Goal: Task Accomplishment & Management: Manage account settings

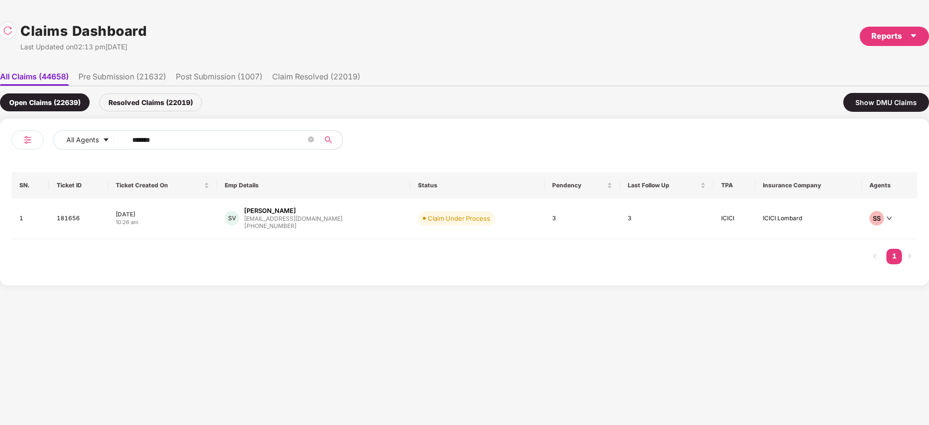
drag, startPoint x: 180, startPoint y: 144, endPoint x: 323, endPoint y: 152, distance: 143.5
click at [0, 164] on div "All Agents ****** SN. Ticket ID Ticket Created On Emp Details Status Pendency L…" at bounding box center [464, 202] width 929 height 167
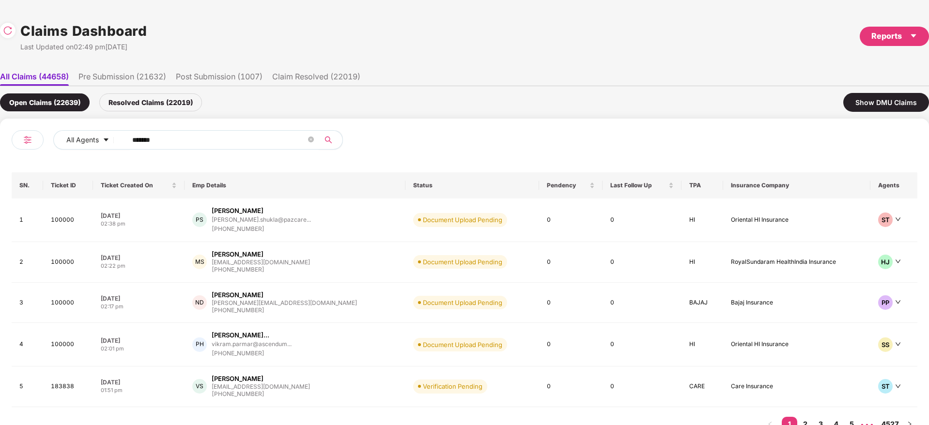
paste input "text"
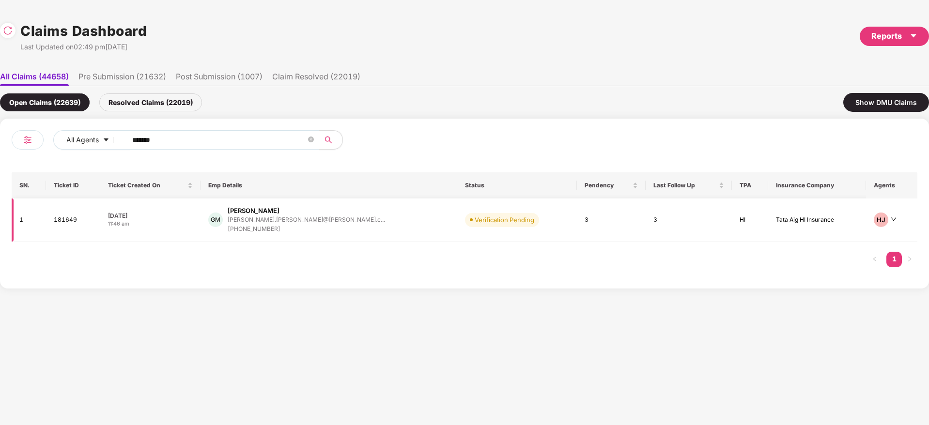
type input "******"
click at [344, 226] on div "GM Gitesh Malusare gitesh.malusare@deel.c... +919730700279" at bounding box center [328, 220] width 241 height 28
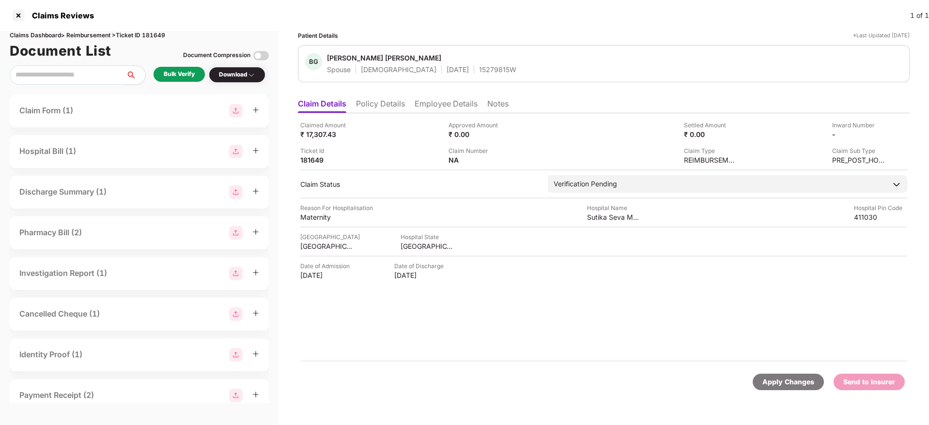
click at [187, 76] on div "Bulk Verify" at bounding box center [179, 74] width 31 height 9
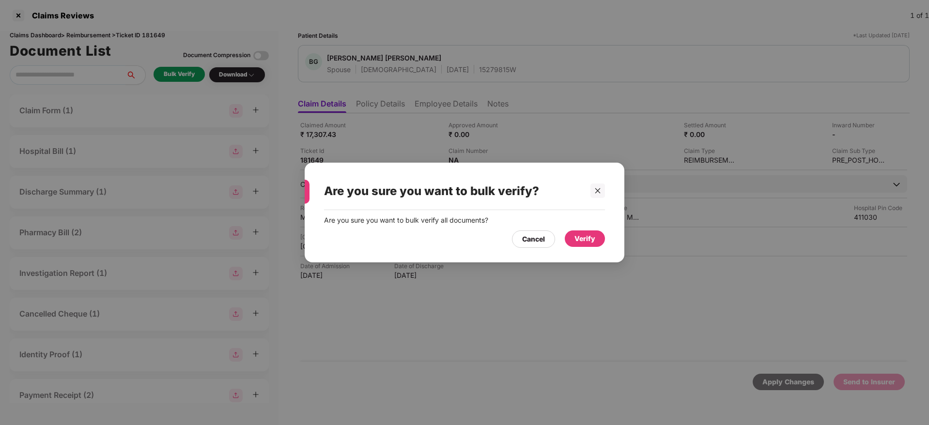
click at [595, 234] on div "Verify" at bounding box center [584, 238] width 40 height 16
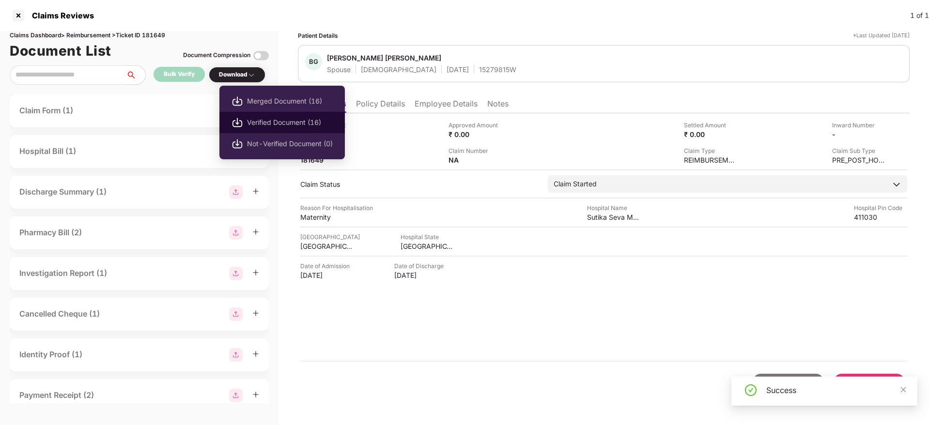
click at [271, 125] on span "Verified Document (16)" at bounding box center [290, 122] width 86 height 11
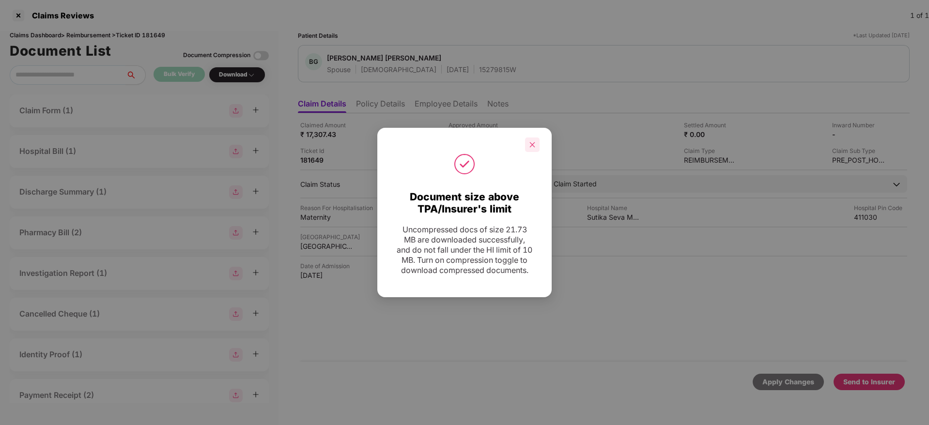
click at [532, 142] on icon "close" at bounding box center [532, 144] width 5 height 5
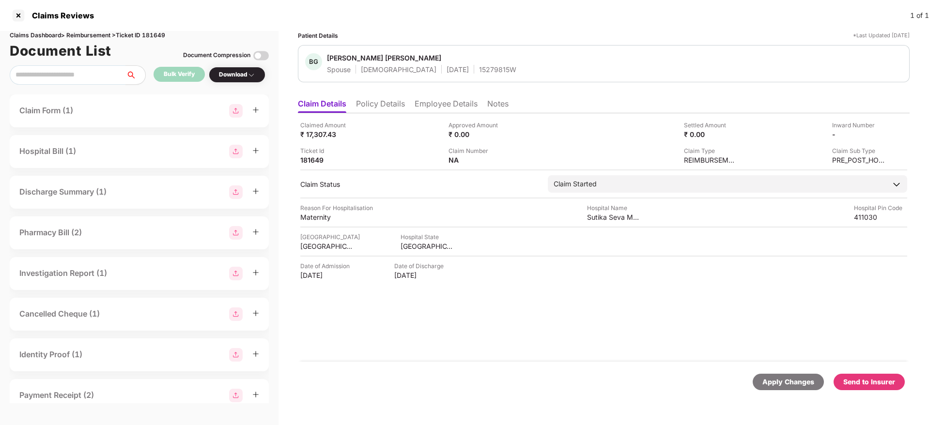
click at [630, 319] on div "Claimed Amount ₹ 17,307.43 Approved Amount ₹ 0.00 Settled Amount ₹ 0.00 Inward …" at bounding box center [603, 237] width 611 height 248
click at [880, 380] on div "Send to Insurer" at bounding box center [869, 382] width 52 height 11
click at [533, 341] on div "Claimed Amount ₹ 17,307.43 Approved Amount ₹ 0.00 Settled Amount ₹ 0.00 Inward …" at bounding box center [603, 237] width 611 height 248
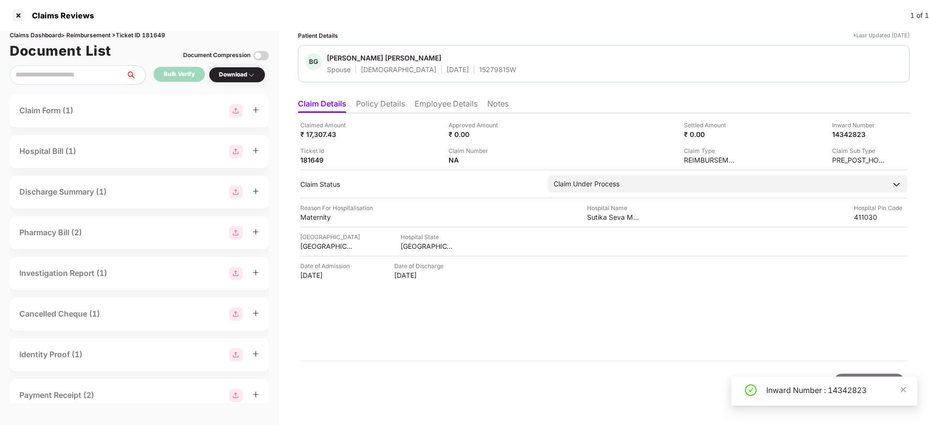
click at [494, 311] on div "Claimed Amount ₹ 17,307.43 Approved Amount ₹ 0.00 Settled Amount ₹ 0.00 Inward …" at bounding box center [603, 237] width 611 height 248
click at [368, 104] on li "Policy Details" at bounding box center [380, 106] width 49 height 14
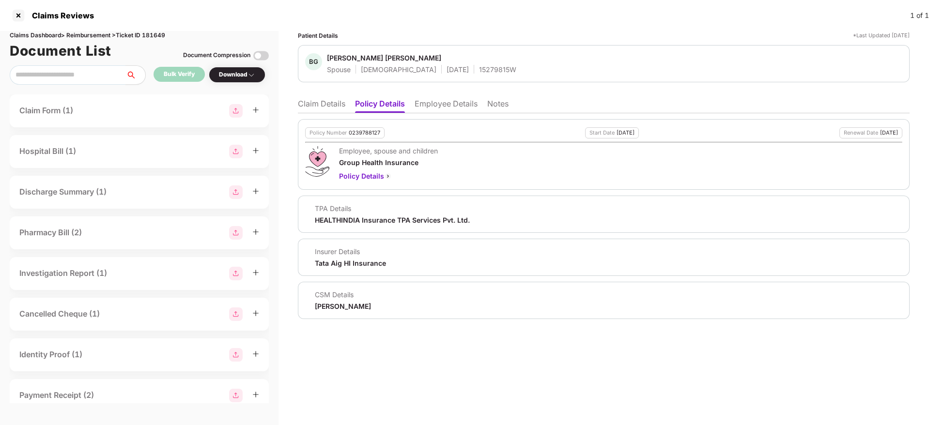
click at [315, 110] on li "Claim Details" at bounding box center [321, 106] width 47 height 14
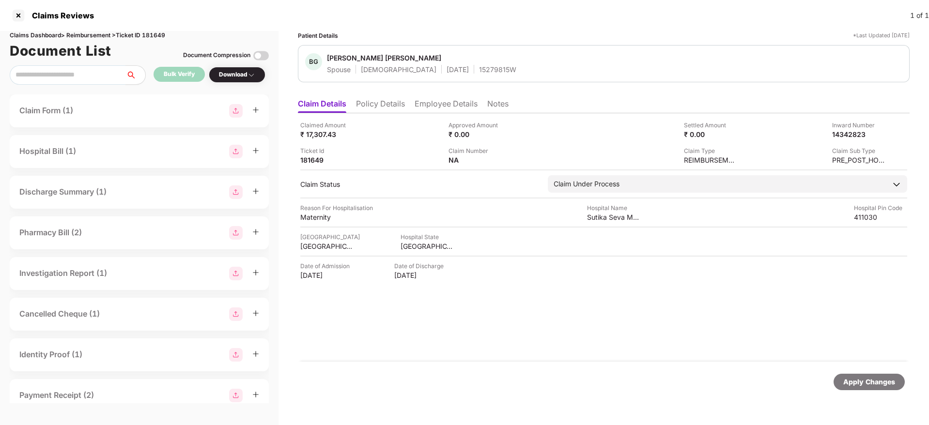
click at [386, 110] on li "Policy Details" at bounding box center [380, 106] width 49 height 14
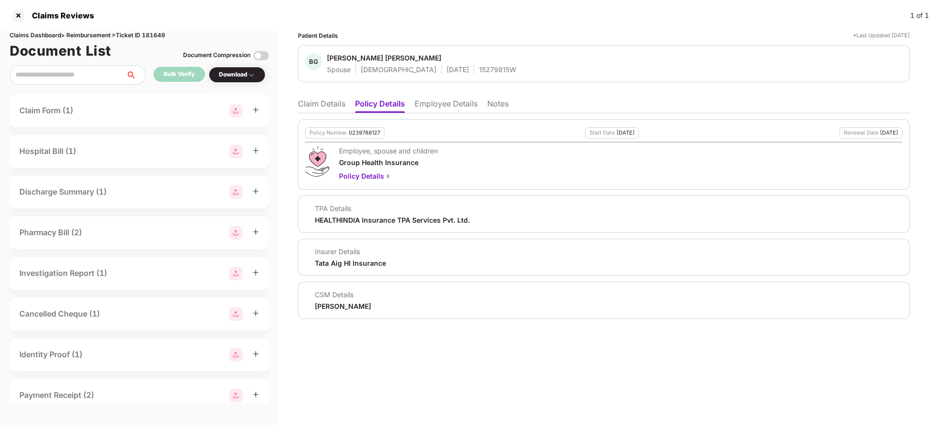
click at [440, 107] on li "Employee Details" at bounding box center [445, 106] width 63 height 14
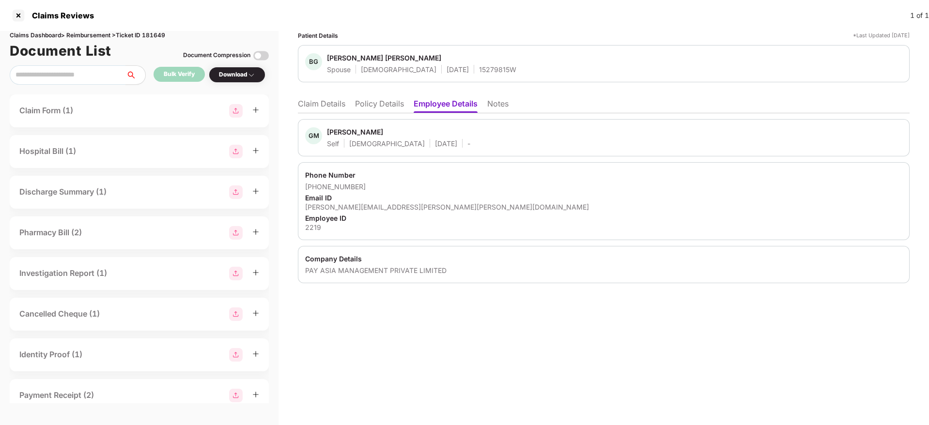
click at [329, 129] on div "Gitesh Malusare" at bounding box center [355, 131] width 56 height 9
drag, startPoint x: 329, startPoint y: 129, endPoint x: 404, endPoint y: 137, distance: 75.9
click at [329, 129] on div "Gitesh Malusare" at bounding box center [355, 131] width 56 height 9
copy div "Gitesh"
click at [398, 103] on li "Policy Details" at bounding box center [379, 106] width 49 height 14
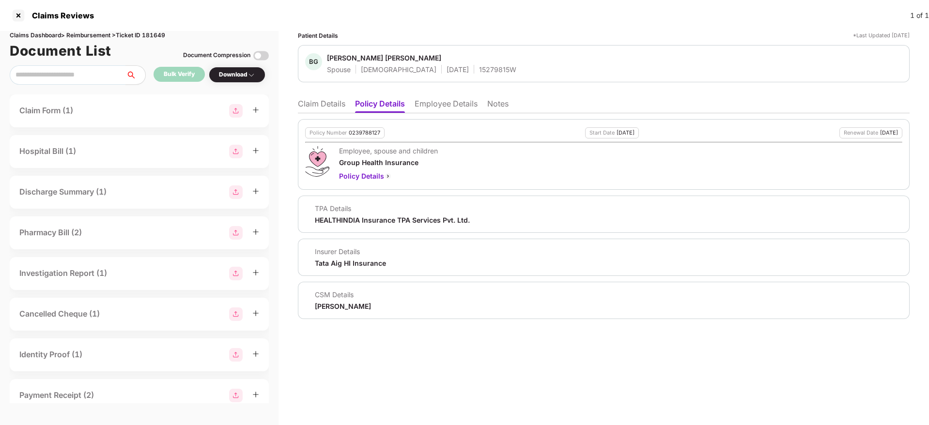
click at [330, 103] on li "Claim Details" at bounding box center [321, 106] width 47 height 14
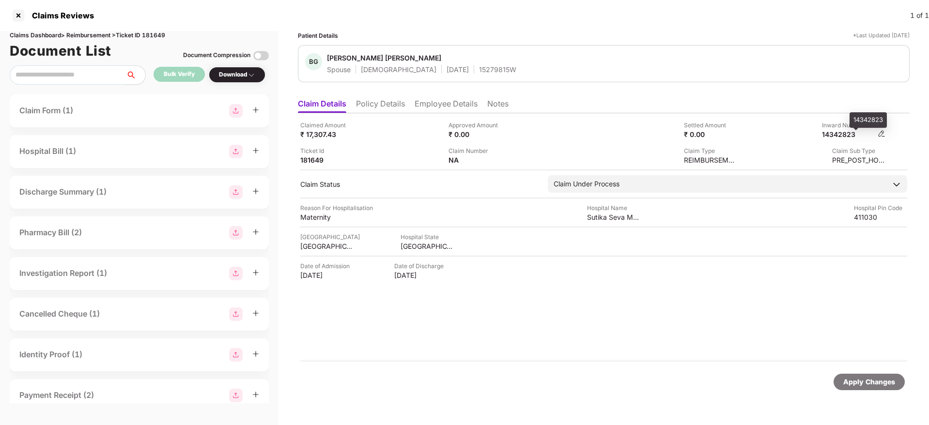
click at [840, 136] on div "14342823" at bounding box center [848, 134] width 53 height 9
copy div "14342823"
click at [373, 106] on li "Policy Details" at bounding box center [380, 106] width 49 height 14
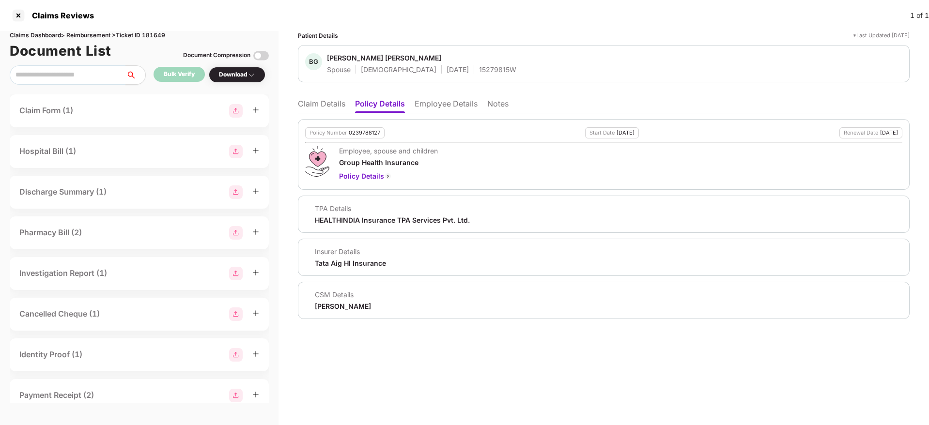
click at [333, 109] on li "Claim Details" at bounding box center [321, 106] width 47 height 14
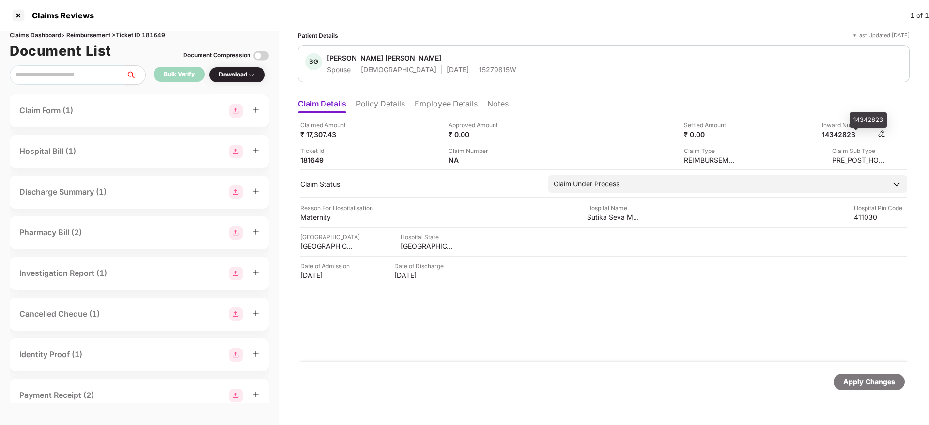
click at [837, 135] on div "14342823" at bounding box center [848, 134] width 53 height 9
copy div "14342823"
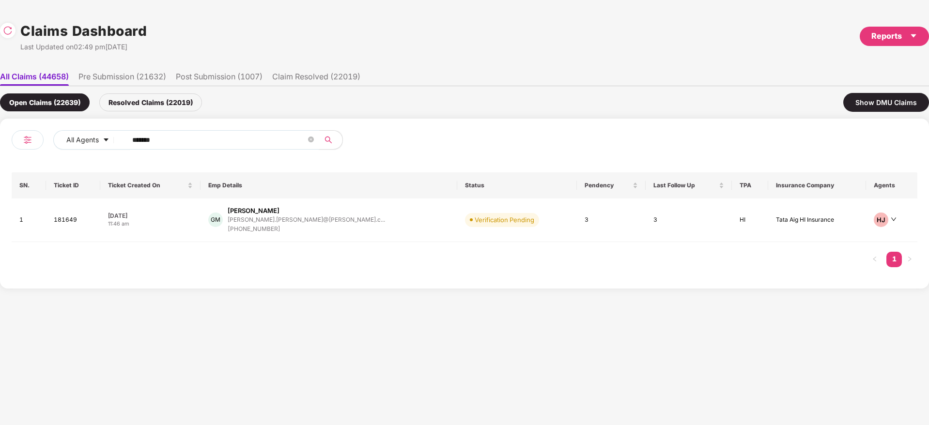
drag, startPoint x: 174, startPoint y: 139, endPoint x: 160, endPoint y: 144, distance: 14.9
click at [105, 140] on div "All Agents ******" at bounding box center [324, 139] width 543 height 19
paste input "text"
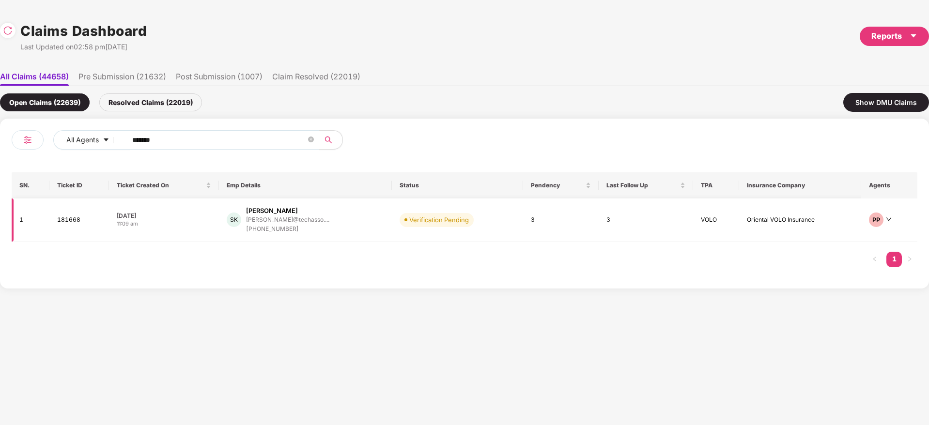
type input "******"
click at [357, 222] on div "SK Santosh Kumar santoshkumar@techasso.... +919430098788" at bounding box center [305, 220] width 157 height 28
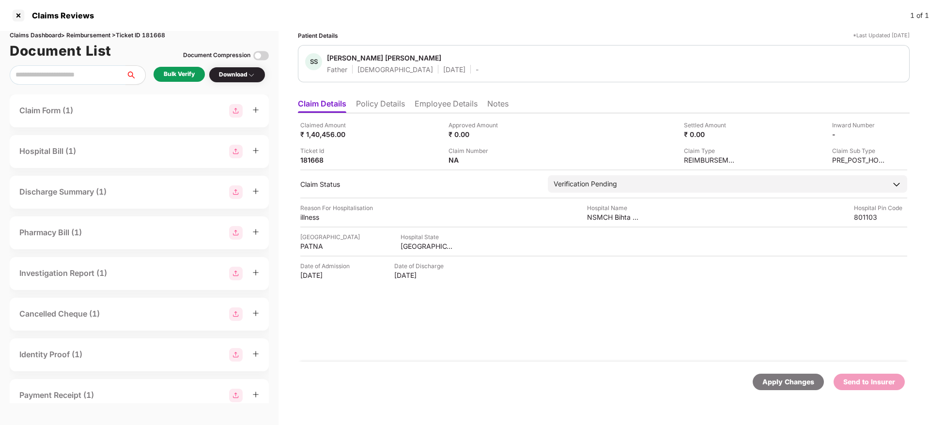
click at [564, 321] on div "Claimed Amount ₹ 1,40,456.00 Approved Amount ₹ 0.00 Settled Amount ₹ 0.00 Inwar…" at bounding box center [603, 237] width 611 height 248
click at [438, 99] on li "Employee Details" at bounding box center [445, 106] width 63 height 14
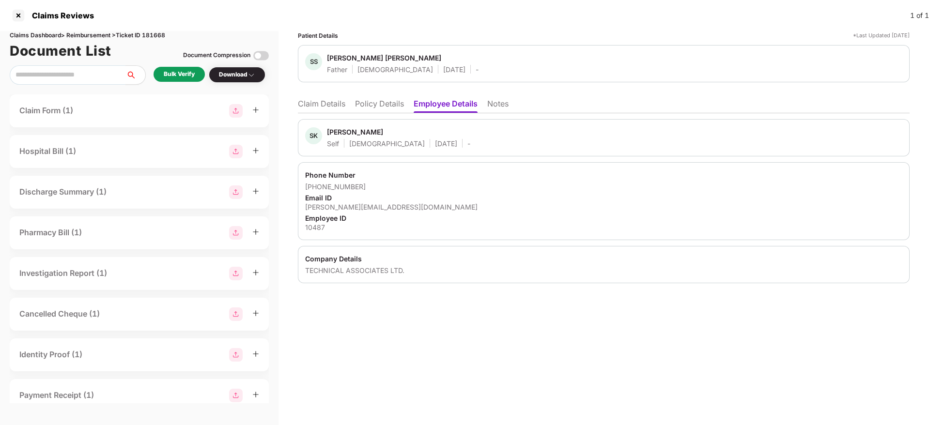
click at [382, 107] on li "Policy Details" at bounding box center [379, 106] width 49 height 14
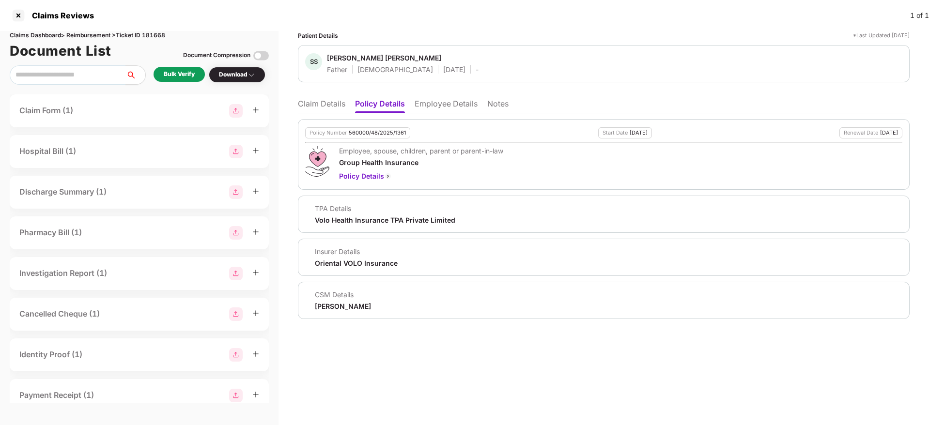
click at [323, 309] on div "Rohit Mandal" at bounding box center [343, 306] width 56 height 9
copy div "Rohit Mandal"
drag, startPoint x: 430, startPoint y: 101, endPoint x: 425, endPoint y: 110, distance: 10.4
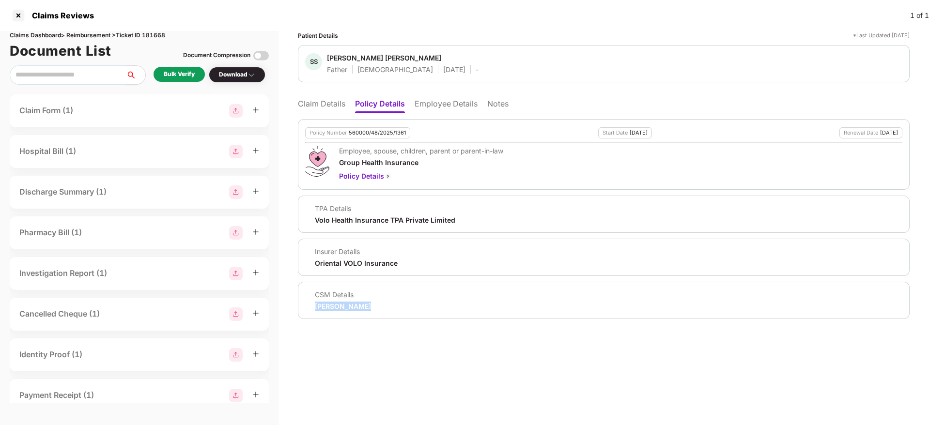
click at [431, 101] on li "Employee Details" at bounding box center [445, 106] width 63 height 14
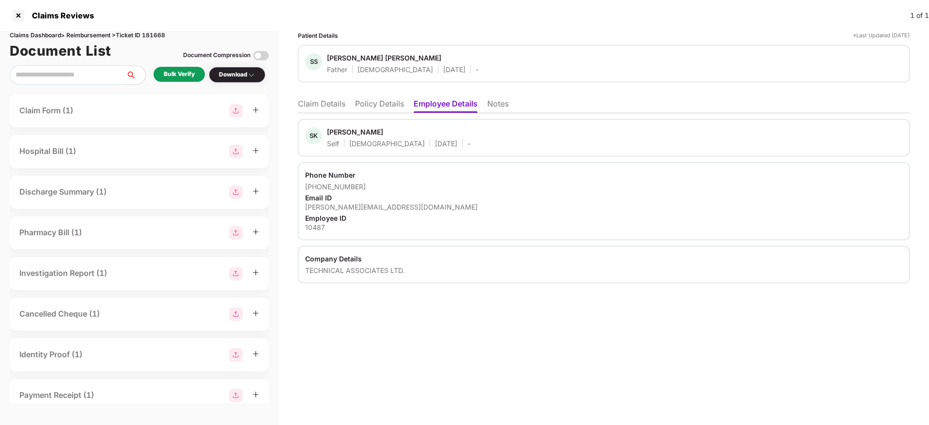
click at [338, 209] on div "santoshkumar@techasso.com" at bounding box center [603, 206] width 597 height 9
copy div "santoshkumar@techasso.com"
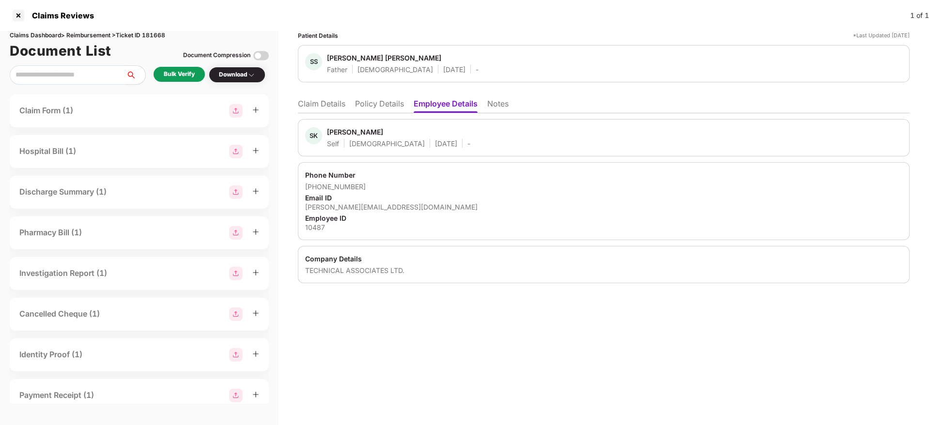
click at [315, 111] on li "Claim Details" at bounding box center [321, 106] width 47 height 14
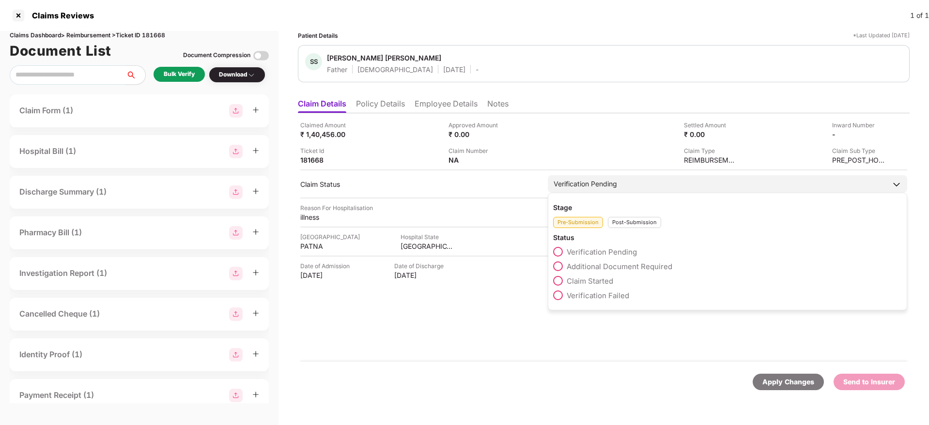
click at [603, 283] on span "Claim Started" at bounding box center [589, 280] width 46 height 9
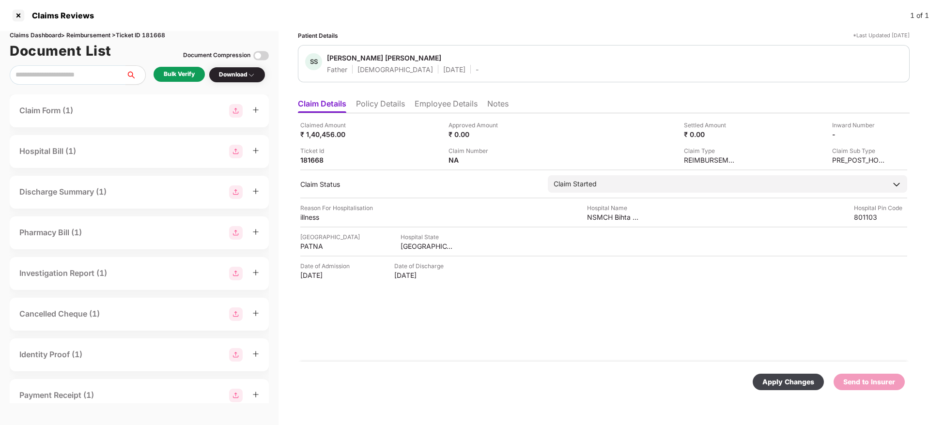
click at [810, 383] on div "Apply Changes" at bounding box center [788, 382] width 52 height 11
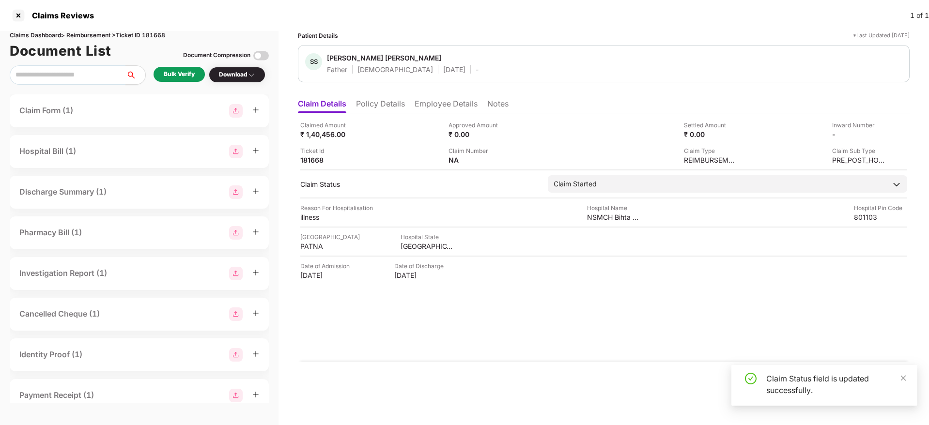
click at [437, 106] on li "Employee Details" at bounding box center [445, 106] width 63 height 14
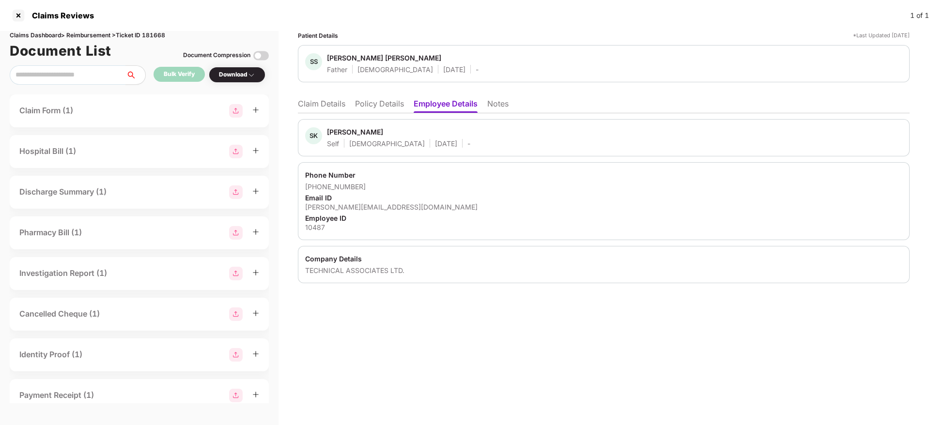
click at [333, 99] on li "Claim Details" at bounding box center [321, 106] width 47 height 14
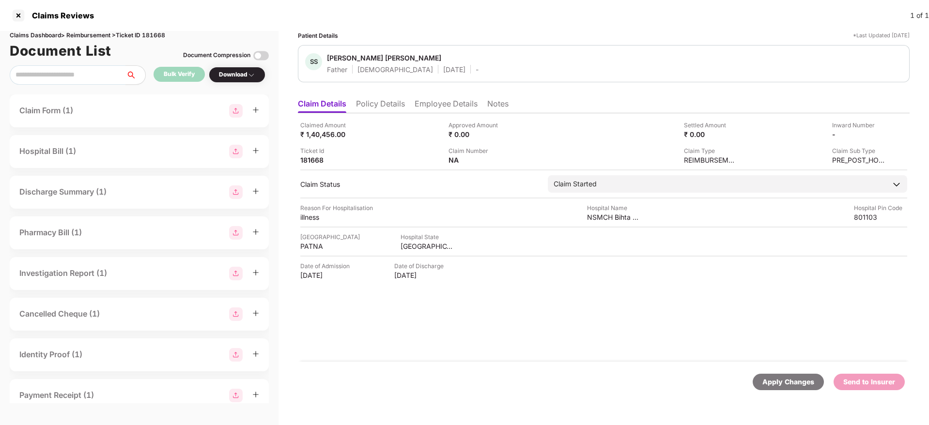
click at [387, 104] on li "Policy Details" at bounding box center [380, 106] width 49 height 14
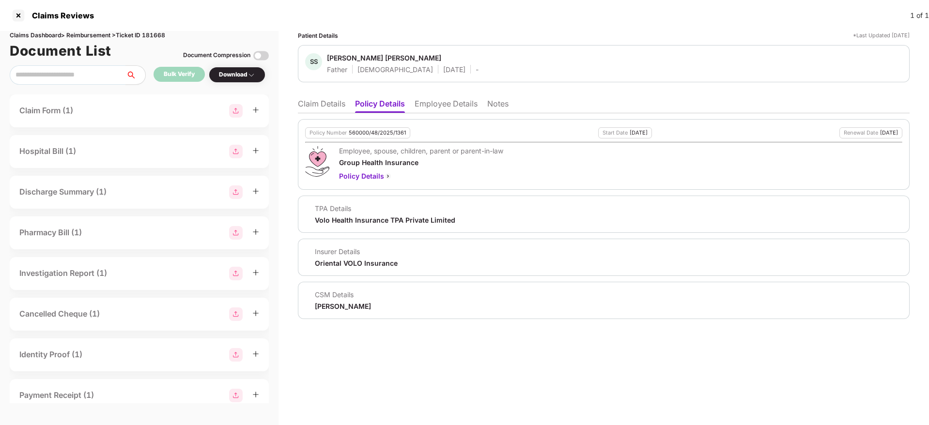
click at [450, 110] on li "Employee Details" at bounding box center [445, 106] width 63 height 14
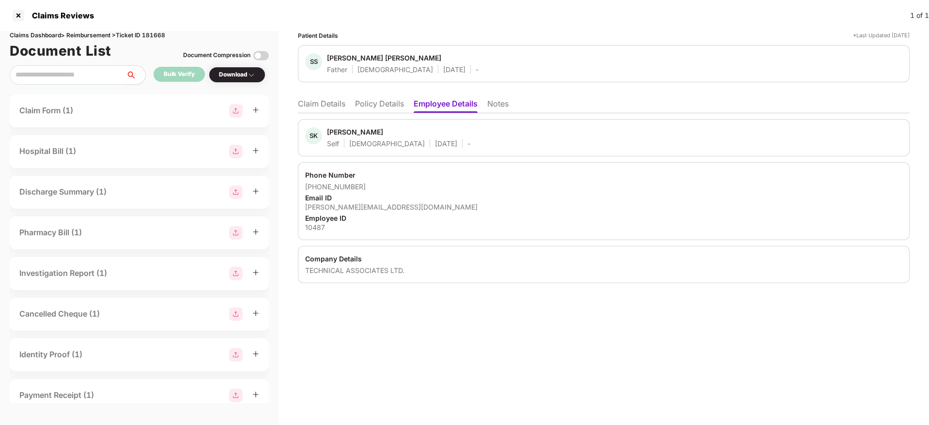
drag, startPoint x: 769, startPoint y: 384, endPoint x: 726, endPoint y: 380, distance: 43.4
click at [766, 387] on div "Patient Details *Last Updated 10 Oct 2025 SS Shambhu Sharan Singh Father Male 3…" at bounding box center [603, 228] width 650 height 394
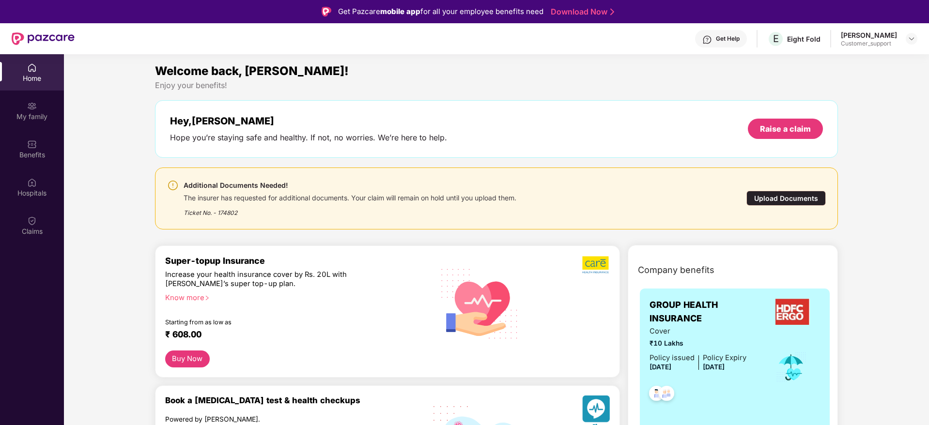
click at [335, 76] on div "Welcome back, Parth!" at bounding box center [496, 71] width 683 height 18
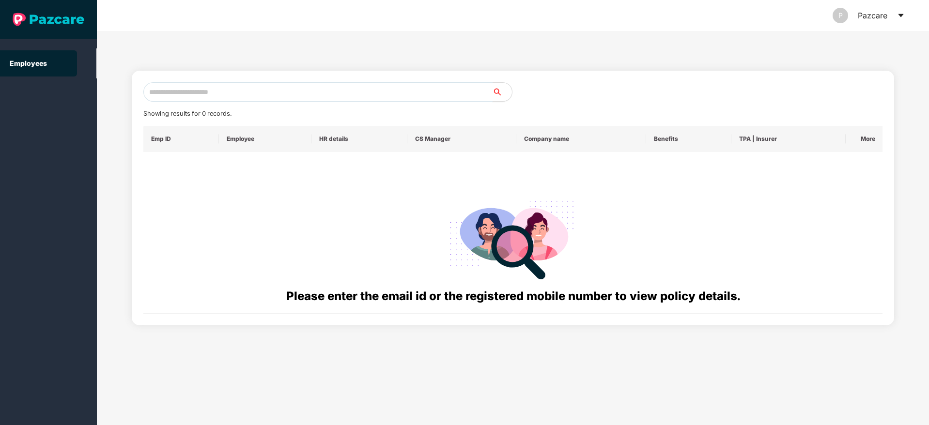
click at [227, 92] on input "text" at bounding box center [317, 91] width 349 height 19
paste input "**********"
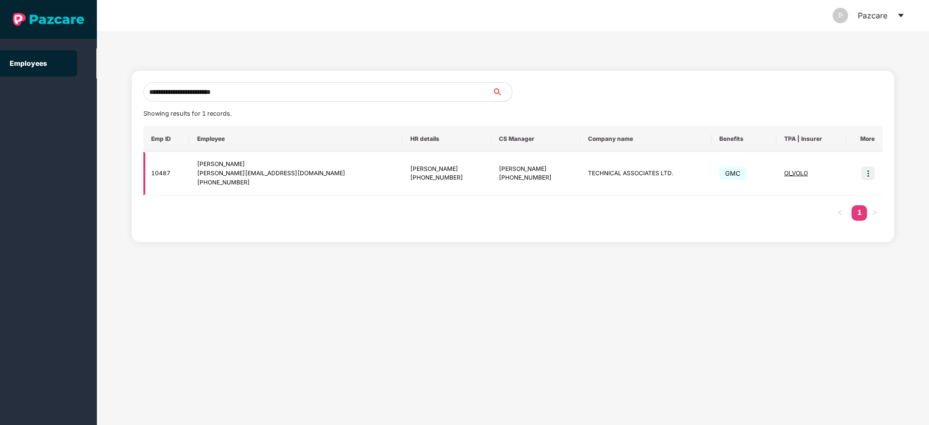
type input "**********"
click at [865, 170] on img at bounding box center [868, 174] width 14 height 14
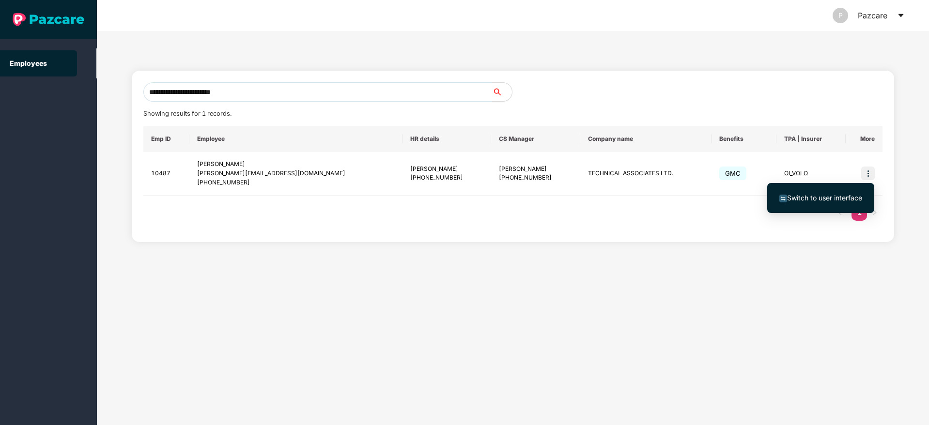
click at [816, 194] on span "Switch to user interface" at bounding box center [824, 198] width 75 height 8
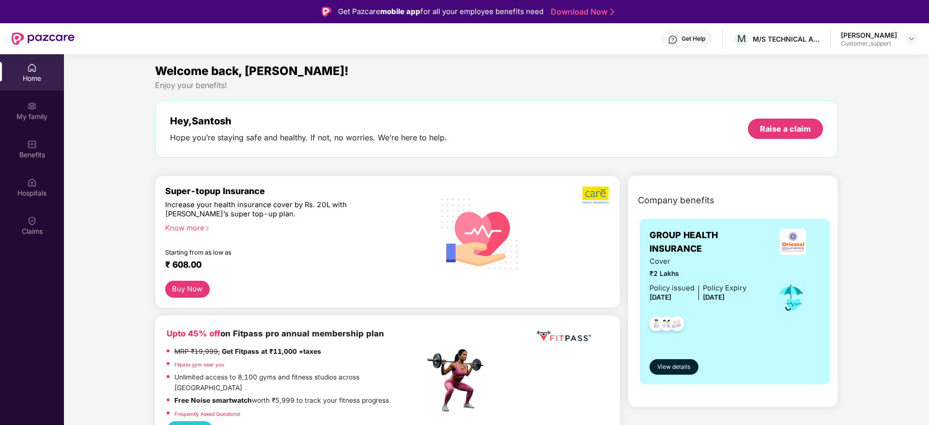
click at [685, 37] on div "Get Help" at bounding box center [686, 38] width 52 height 17
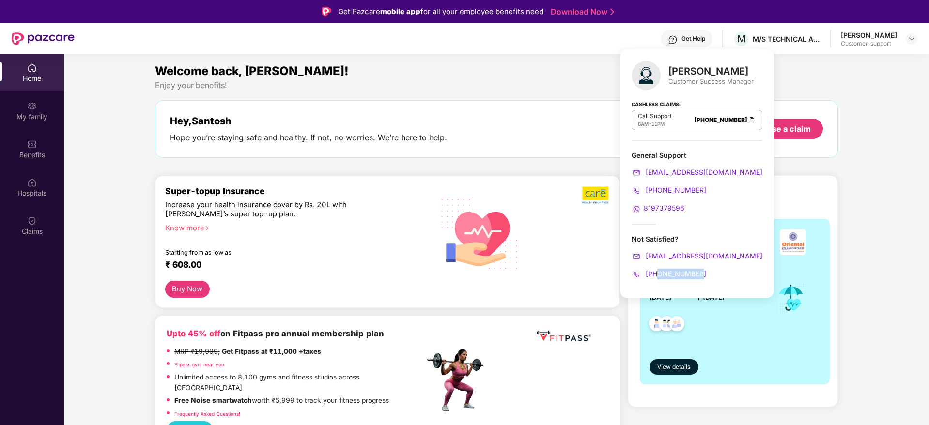
drag, startPoint x: 704, startPoint y: 277, endPoint x: 657, endPoint y: 277, distance: 47.0
click at [657, 277] on div "+916372708003" at bounding box center [696, 274] width 131 height 11
copy span "6372708003"
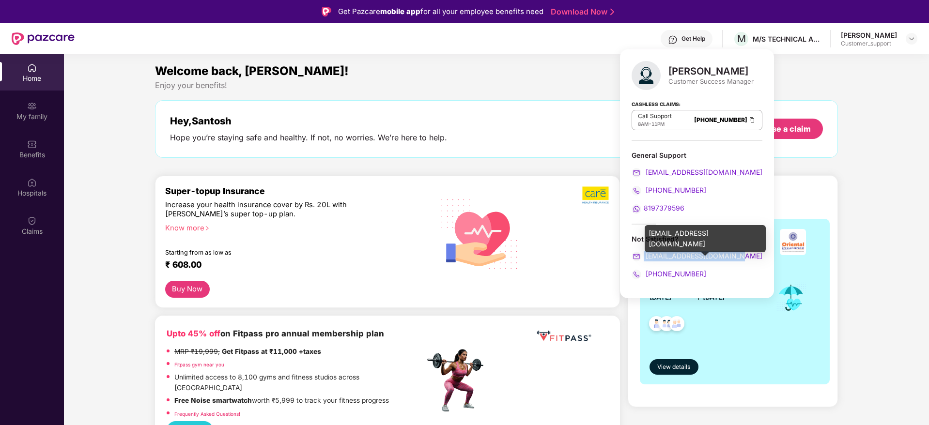
drag, startPoint x: 737, startPoint y: 258, endPoint x: 644, endPoint y: 261, distance: 93.5
click at [644, 261] on div "rohit.mandal@pazcare.com" at bounding box center [696, 256] width 131 height 11
copy span "rohit.mandal@pazcare.com"
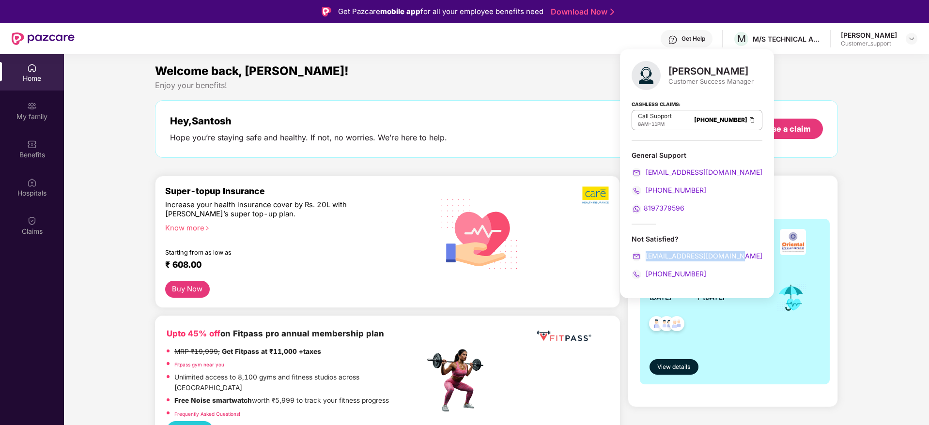
copy span "rohit.mandal@pazcare.com"
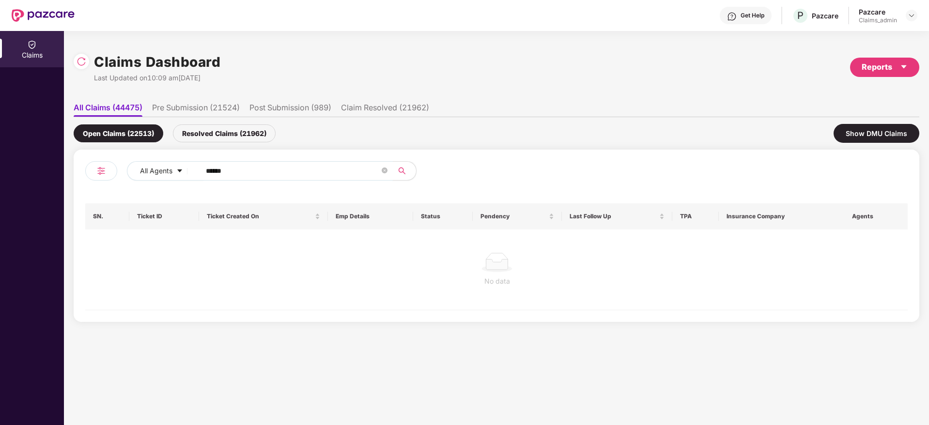
drag, startPoint x: 0, startPoint y: 0, endPoint x: 41, endPoint y: 176, distance: 180.8
click at [41, 176] on div "Claims Claims Dashboard Last Updated on 10:09 am, 10 Oct 2025 Reports All Claim…" at bounding box center [464, 228] width 929 height 394
paste input "text"
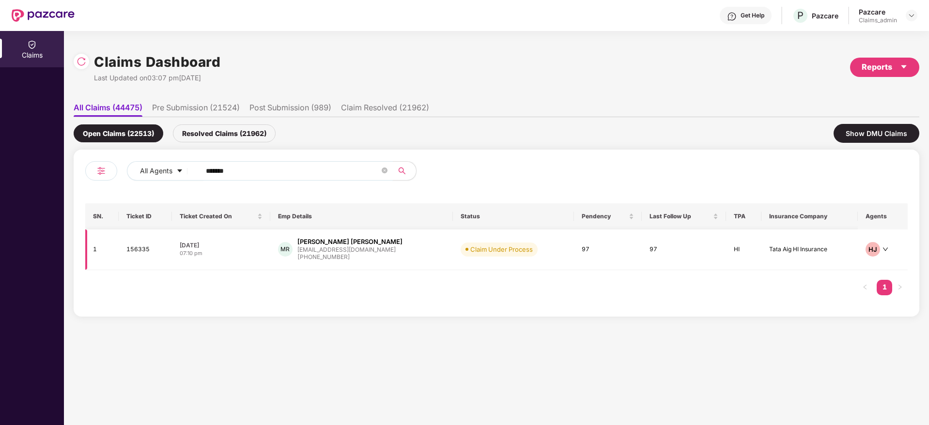
type input "******"
click at [408, 256] on div "MR Mohammed Ajmal Rauf rauf.m@mycaptain.in +918147797112" at bounding box center [362, 249] width 168 height 25
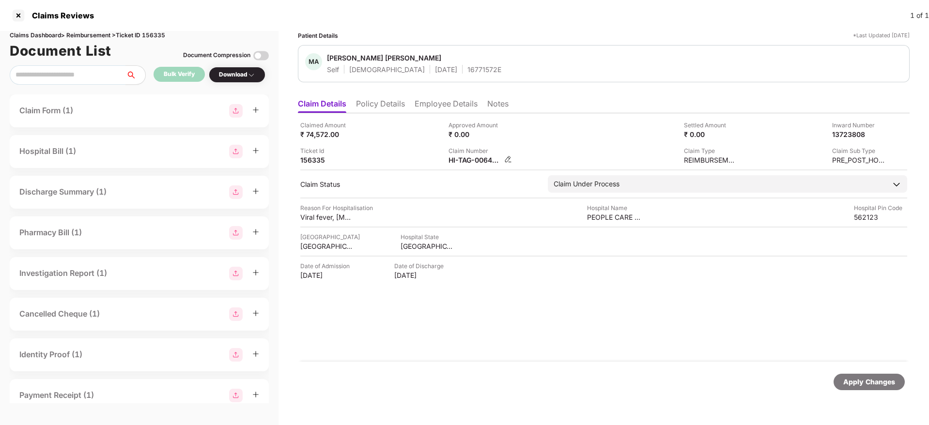
click at [464, 162] on div "HI-TAG-006404706(0)" at bounding box center [474, 159] width 53 height 9
copy div
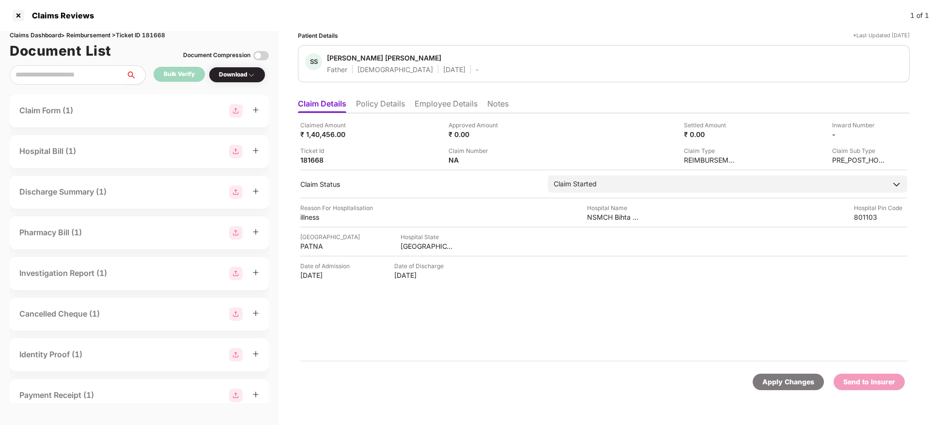
drag, startPoint x: 563, startPoint y: 354, endPoint x: 539, endPoint y: 343, distance: 26.4
click at [555, 346] on div "Claimed Amount ₹ 1,40,456.00 Approved Amount ₹ 0.00 Settled Amount ₹ 0.00 Inwar…" at bounding box center [603, 237] width 611 height 248
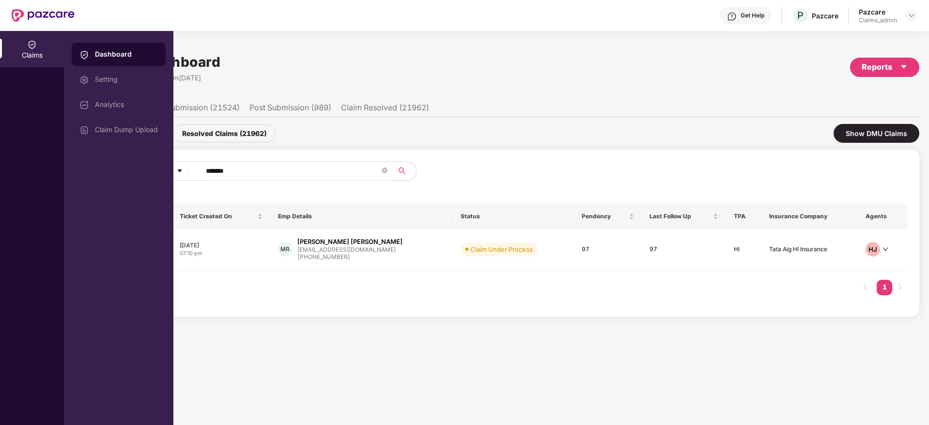
drag, startPoint x: 91, startPoint y: 166, endPoint x: 0, endPoint y: 167, distance: 90.5
click at [0, 167] on div "Claims Dashboard Setting Analytics Claim Dump Upload Claims Dashboard Last Upda…" at bounding box center [464, 228] width 929 height 394
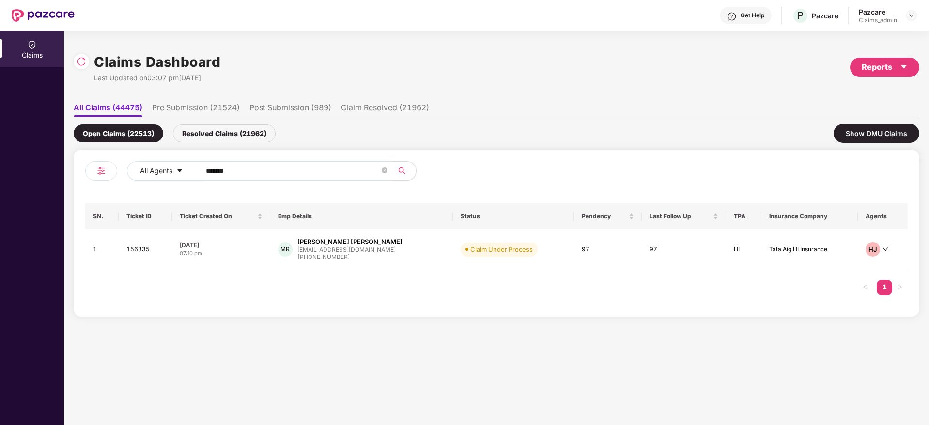
paste input "text"
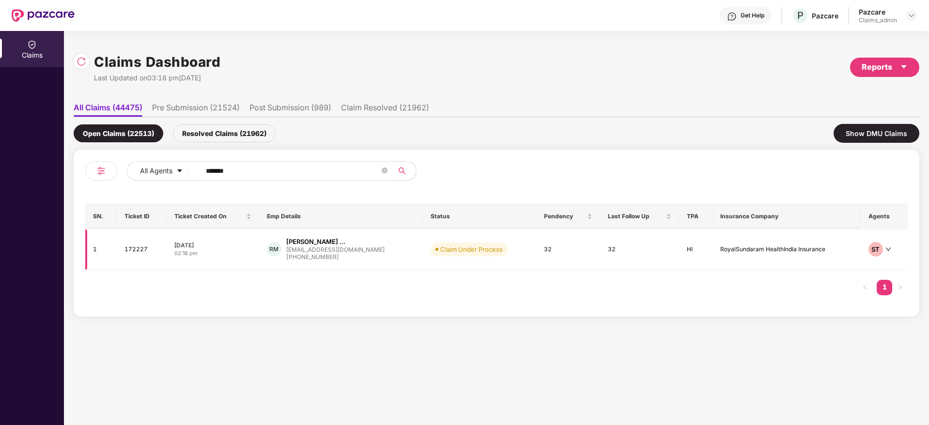
type input "******"
click at [396, 246] on div "[PERSON_NAME] [PERSON_NAME] ... [PERSON_NAME][EMAIL_ADDRESS][DOMAIN_NAME] [PHON…" at bounding box center [341, 249] width 148 height 25
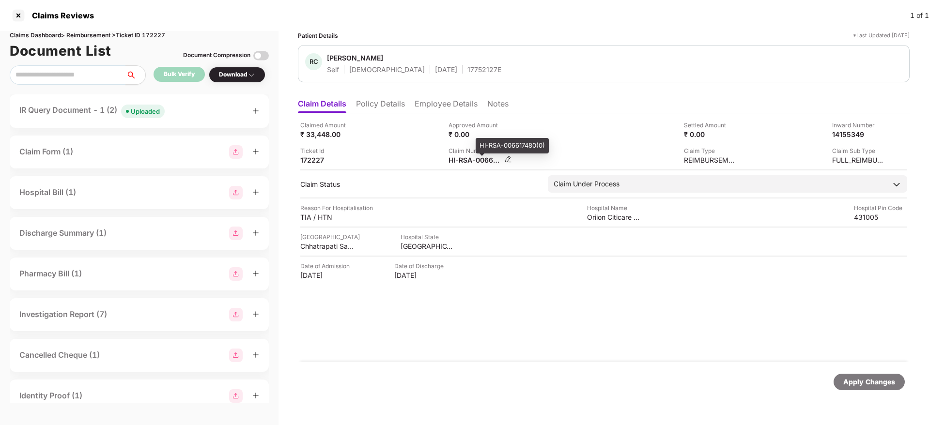
click at [457, 162] on div "HI-RSA-006617480(0)" at bounding box center [474, 159] width 53 height 9
copy div
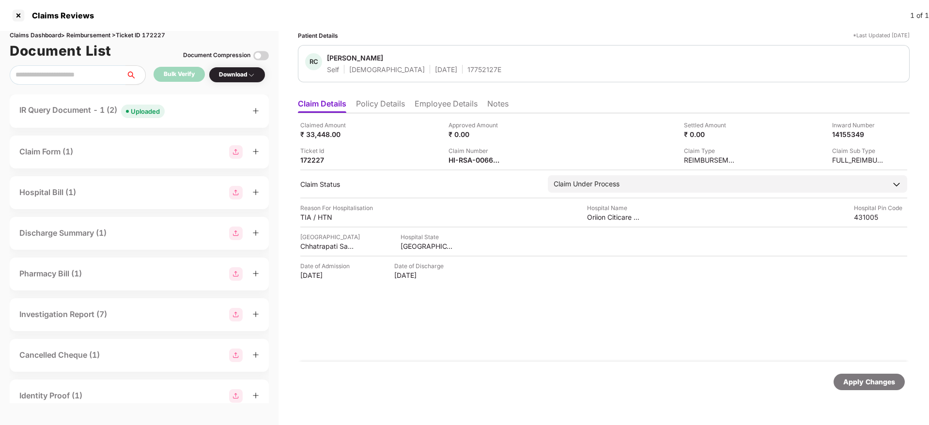
copy div
click at [254, 106] on div at bounding box center [255, 111] width 7 height 11
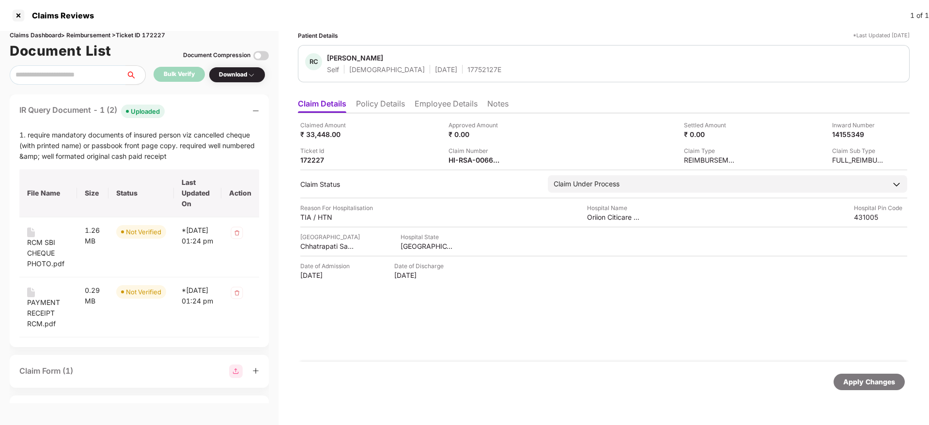
click at [583, 364] on div "Apply Changes" at bounding box center [603, 382] width 611 height 41
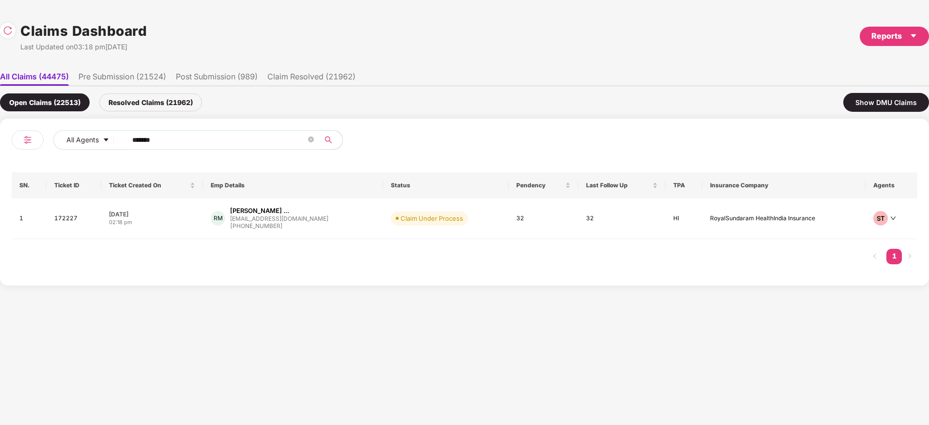
drag, startPoint x: 168, startPoint y: 139, endPoint x: 6, endPoint y: 179, distance: 166.8
click at [0, 179] on div "All Agents ****** SN. Ticket ID Ticket Created On Emp Details Status Pendency L…" at bounding box center [464, 202] width 929 height 167
paste input "text"
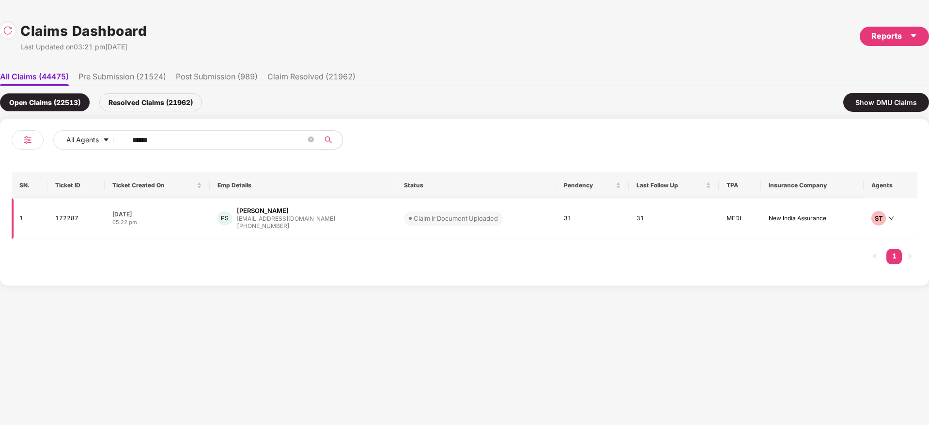
type input "******"
click at [346, 227] on div "PS Priya Suriaprakash priyamagath@gmail.com +919003711640" at bounding box center [302, 218] width 171 height 25
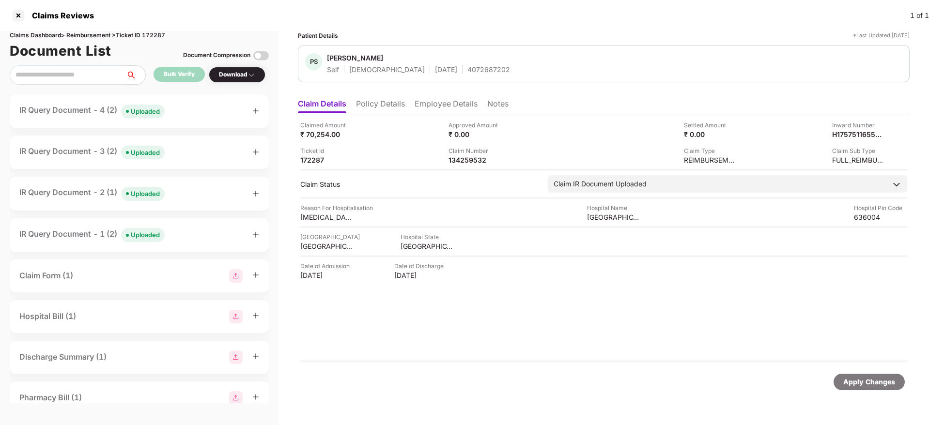
click at [257, 111] on icon "plus" at bounding box center [255, 110] width 7 height 7
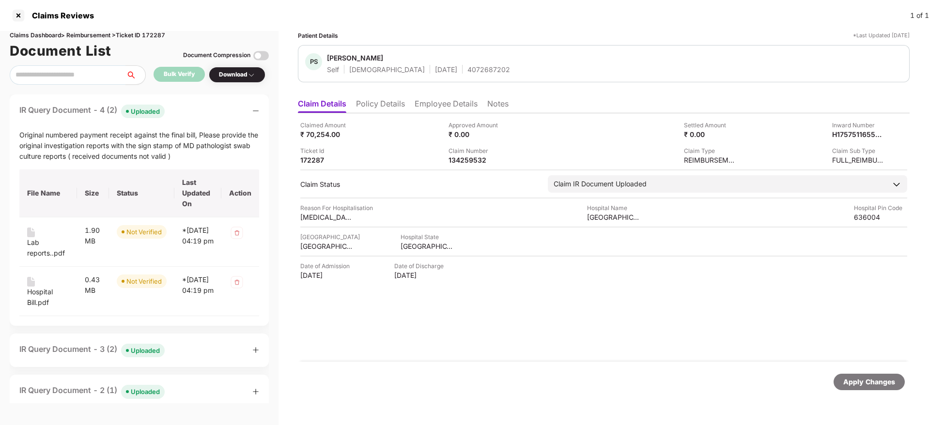
click at [456, 364] on div "Apply Changes" at bounding box center [603, 382] width 611 height 41
click at [38, 299] on div "Hospital Bill.pdf" at bounding box center [48, 297] width 42 height 21
click at [459, 162] on div "134259532" at bounding box center [474, 159] width 53 height 9
copy div "134259532"
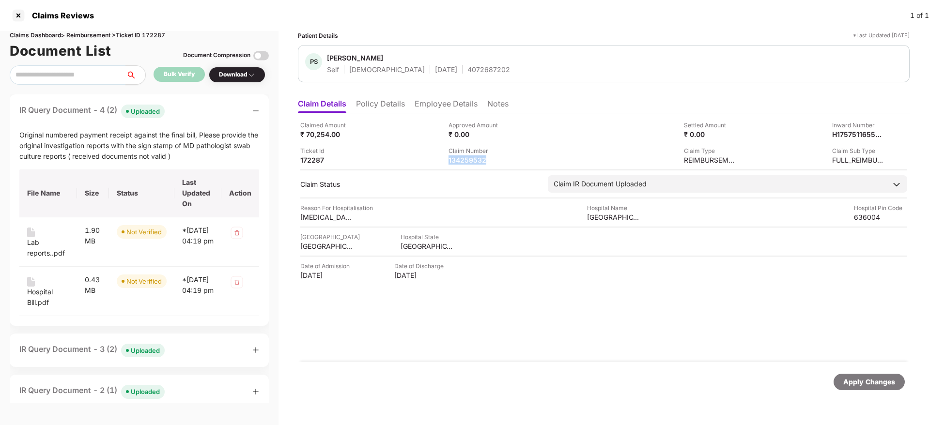
copy div "134259532"
click at [426, 102] on li "Employee Details" at bounding box center [445, 106] width 63 height 14
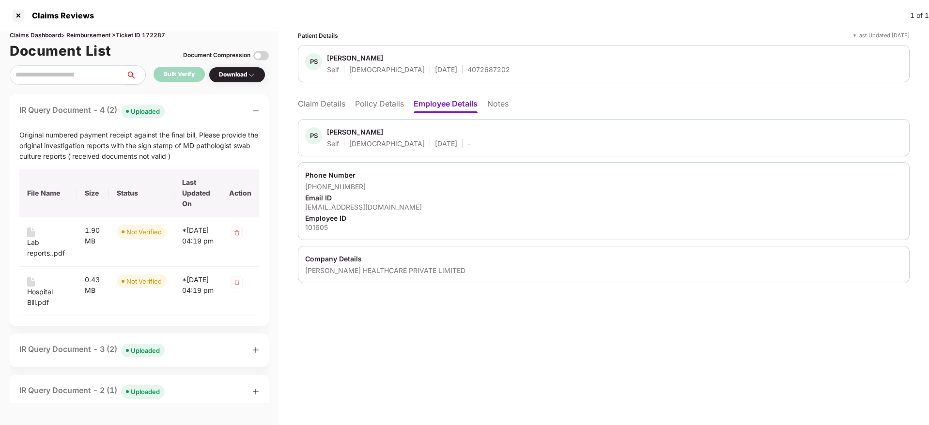
click at [336, 133] on div "Priya Suriaprakash" at bounding box center [355, 131] width 56 height 9
copy div "Priya"
click at [333, 103] on li "Claim Details" at bounding box center [321, 106] width 47 height 14
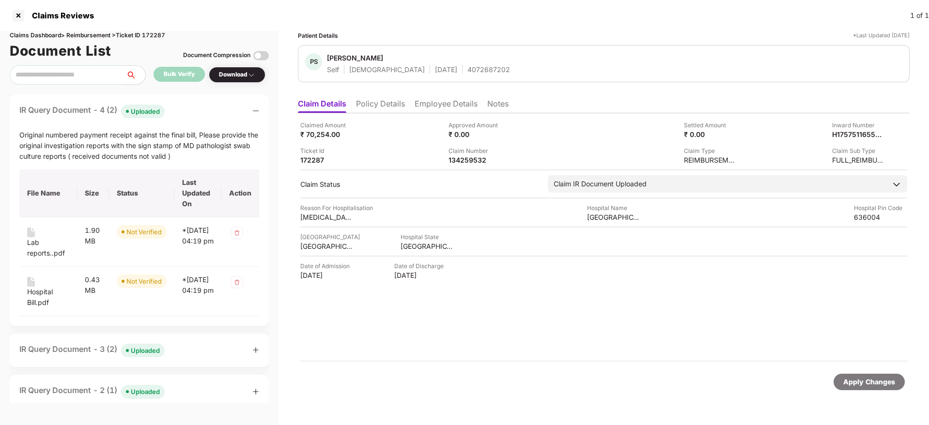
click at [565, 356] on div "Claimed Amount ₹ 70,254.00 Approved Amount ₹ 0.00 Settled Amount ₹ 0.00 Inward …" at bounding box center [603, 237] width 611 height 248
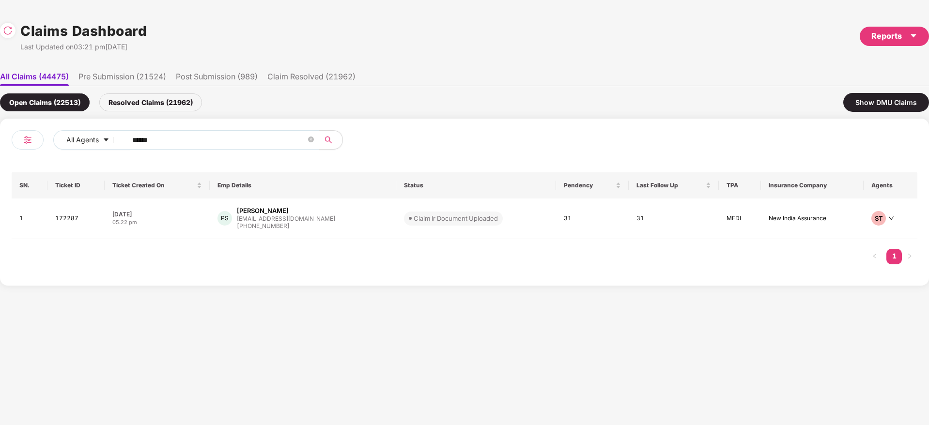
drag, startPoint x: 173, startPoint y: 139, endPoint x: 0, endPoint y: 150, distance: 173.2
click at [0, 149] on div "All Agents ****** SN. Ticket ID Ticket Created On Emp Details Status Pendency L…" at bounding box center [464, 202] width 929 height 167
paste input "text"
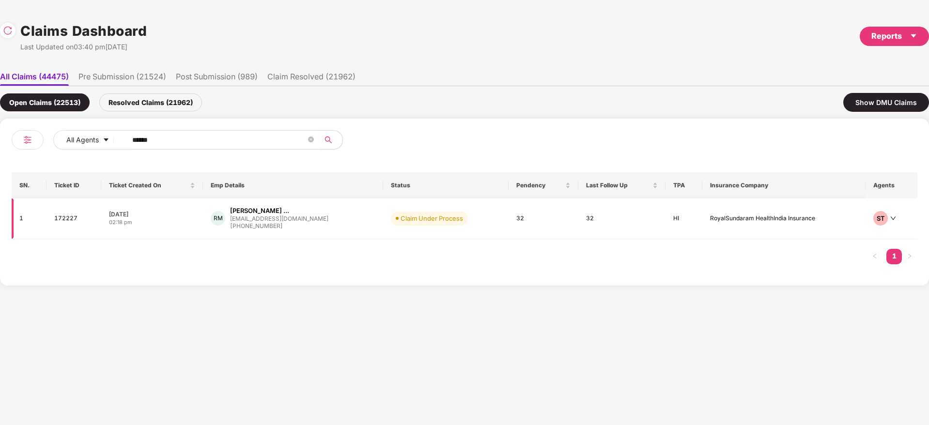
type input "******"
click at [343, 223] on div "RM Ravikumar Chandrakant ... ravi@ruchagroup.com +919860300110" at bounding box center [293, 218] width 165 height 25
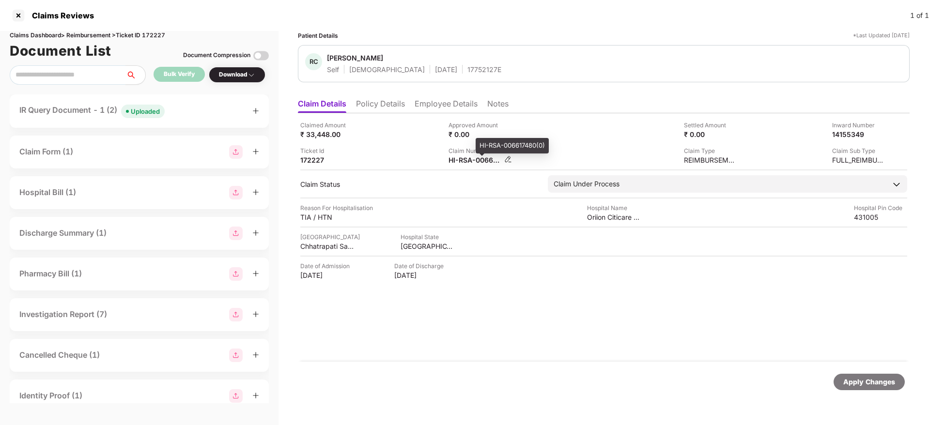
click at [464, 161] on div "HI-RSA-006617480(0)" at bounding box center [474, 159] width 53 height 9
copy div
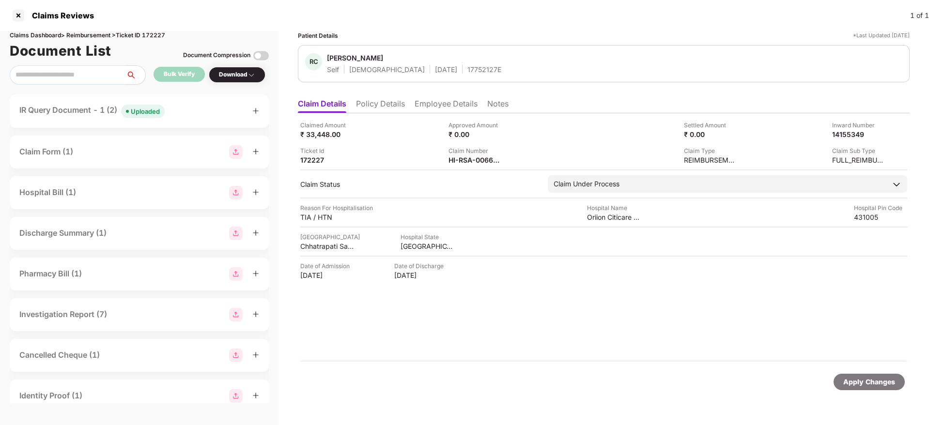
click at [254, 112] on icon "plus" at bounding box center [255, 110] width 7 height 7
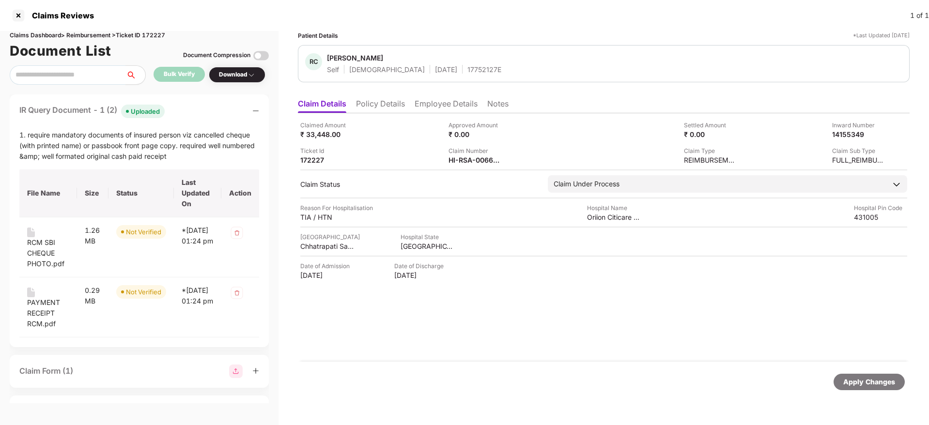
drag, startPoint x: 445, startPoint y: 352, endPoint x: 434, endPoint y: 418, distance: 66.7
click at [444, 352] on div "Claimed Amount ₹ 33,448.00 Approved Amount ₹ 0.00 Settled Amount ₹ 0.00 Inward …" at bounding box center [603, 237] width 611 height 248
click at [458, 329] on div "Claimed Amount ₹ 33,448.00 Approved Amount ₹ 0.00 Settled Amount ₹ 0.00 Inward …" at bounding box center [603, 237] width 611 height 248
click at [564, 324] on div "Claimed Amount ₹ 33,448.00 Approved Amount ₹ 0.00 Settled Amount ₹ 0.00 Inward …" at bounding box center [603, 237] width 611 height 248
click at [44, 251] on div "RCM SBI CHEQUE PHOTO.pdf" at bounding box center [48, 253] width 42 height 32
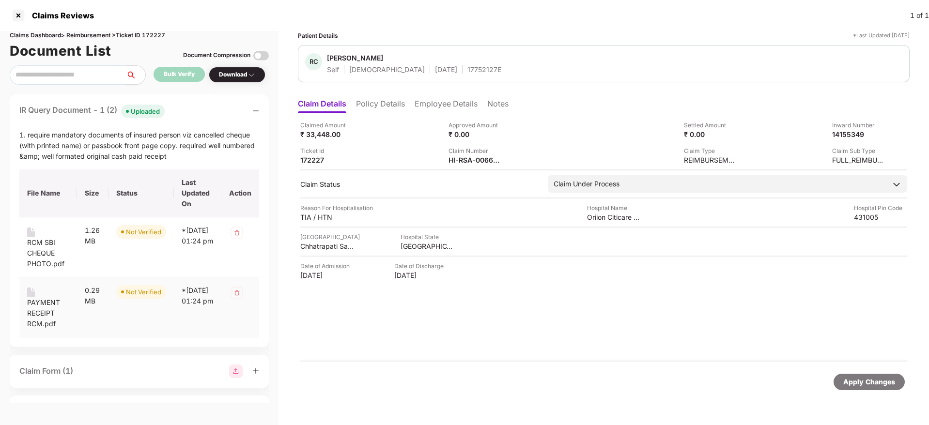
click at [43, 315] on div "PAYMENT RECEIPT RCM.pdf" at bounding box center [48, 313] width 42 height 32
click at [466, 160] on div "HI-RSA-006617480(0)" at bounding box center [474, 159] width 53 height 9
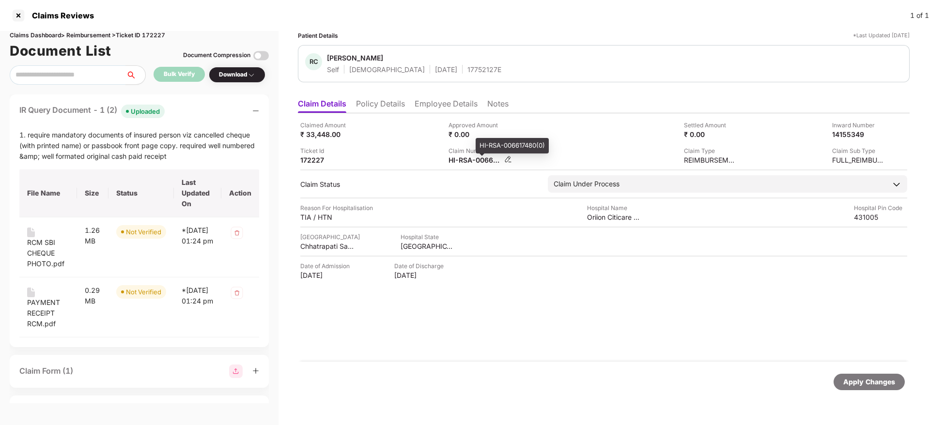
copy div
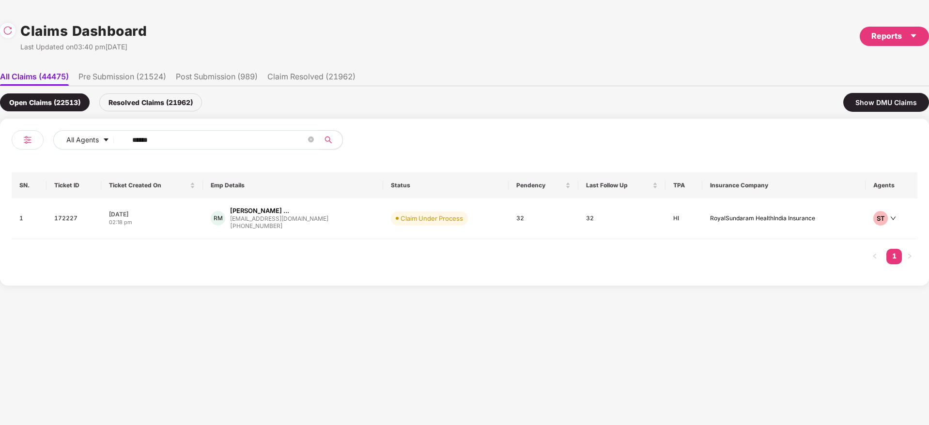
drag, startPoint x: 160, startPoint y: 136, endPoint x: 357, endPoint y: 141, distance: 197.1
click at [0, 144] on div "All Agents ****** SN. Ticket ID Ticket Created On Emp Details Status Pendency L…" at bounding box center [464, 202] width 929 height 167
paste input "text"
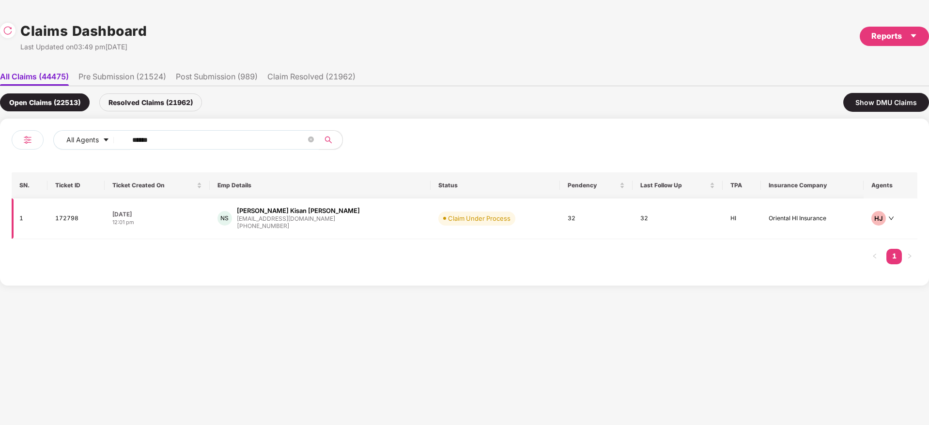
type input "******"
click at [340, 220] on div "NS Nilesh Kisan Sangle nsangle89@gmail.com +918779335881" at bounding box center [319, 218] width 205 height 25
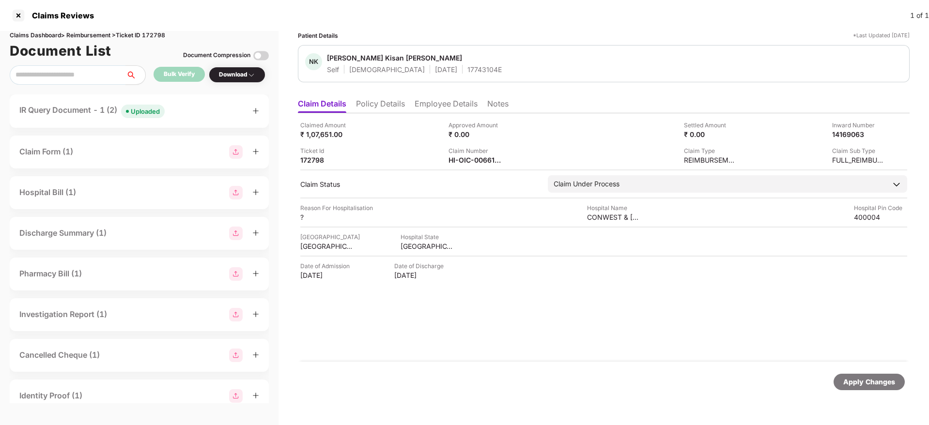
click at [484, 351] on div "Claimed Amount ₹ 1,07,651.00 Approved Amount ₹ 0.00 Settled Amount ₹ 0.00 Inwar…" at bounding box center [603, 237] width 611 height 248
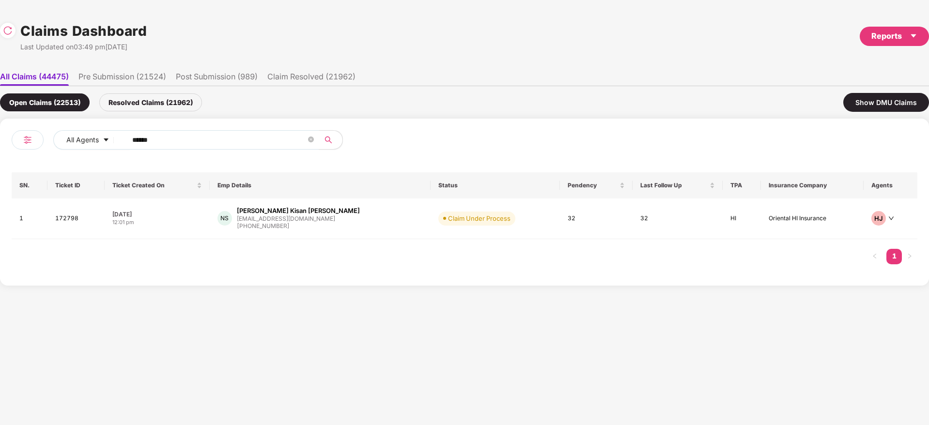
drag, startPoint x: 170, startPoint y: 143, endPoint x: 30, endPoint y: 150, distance: 140.1
click at [28, 150] on div "All Agents ******" at bounding box center [238, 143] width 453 height 27
paste input "text"
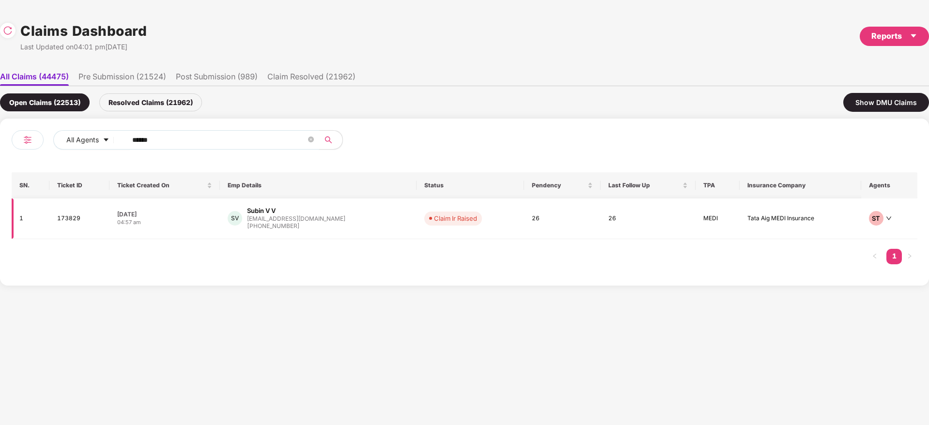
type input "******"
click at [349, 226] on div "SV Subin V V subin@valetez.com +917500944594" at bounding box center [318, 218] width 181 height 25
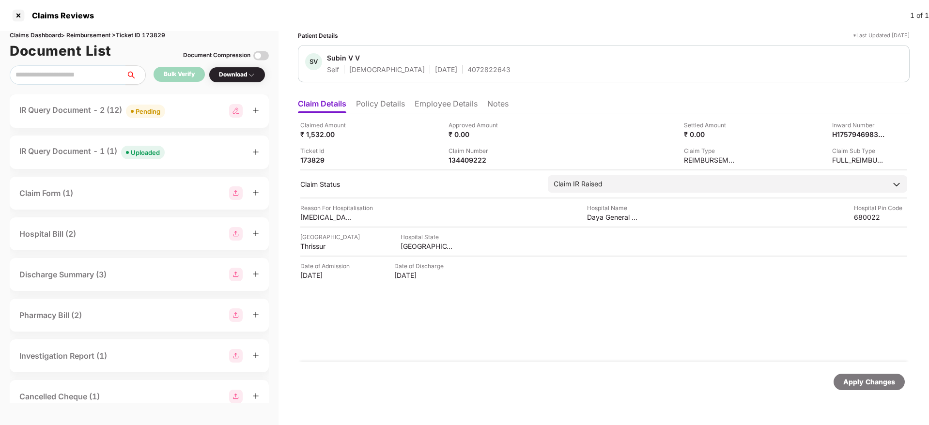
click at [495, 318] on div "Claimed Amount ₹ 1,532.00 Approved Amount ₹ 0.00 Settled Amount ₹ 0.00 Inward N…" at bounding box center [603, 237] width 611 height 248
click at [461, 162] on div "134409222" at bounding box center [474, 159] width 53 height 9
copy div "134409222"
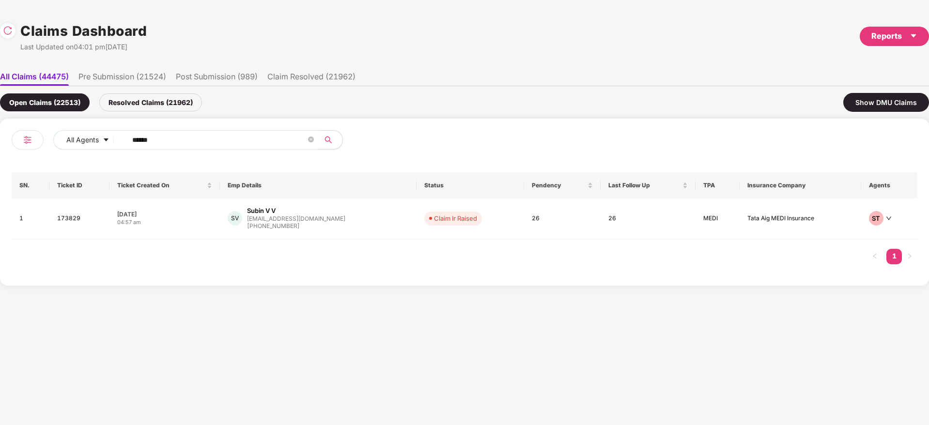
drag, startPoint x: 191, startPoint y: 139, endPoint x: 122, endPoint y: 141, distance: 69.3
click at [0, 162] on div "All Agents ****** SN. Ticket ID Ticket Created On Emp Details Status Pendency L…" at bounding box center [464, 202] width 929 height 167
click at [345, 222] on div "SV Subin V V subin@valetez.com +917500944594" at bounding box center [318, 218] width 181 height 25
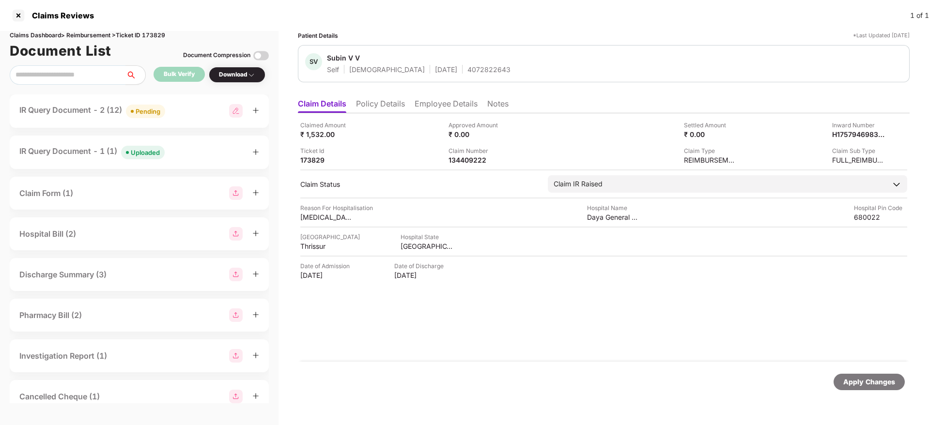
click at [506, 323] on div "Claimed Amount ₹ 1,532.00 Approved Amount ₹ 0.00 Settled Amount ₹ 0.00 Inward N…" at bounding box center [603, 237] width 611 height 248
click at [471, 159] on div "134409222" at bounding box center [474, 159] width 53 height 9
click at [254, 154] on icon "plus" at bounding box center [255, 152] width 7 height 7
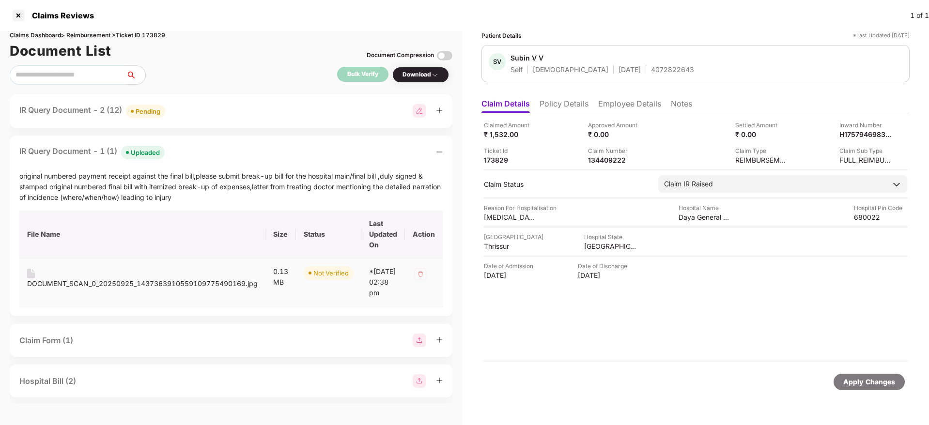
click at [76, 284] on div "DOCUMENT_SCAN_0_20250925_1437363910559109775490169.jpg" at bounding box center [142, 283] width 230 height 11
click at [440, 149] on icon "minus" at bounding box center [439, 152] width 7 height 7
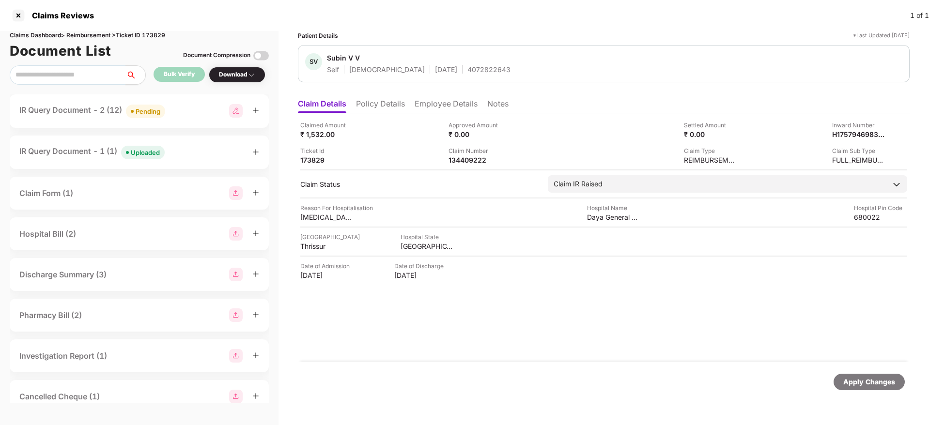
click at [435, 101] on li "Employee Details" at bounding box center [445, 106] width 63 height 14
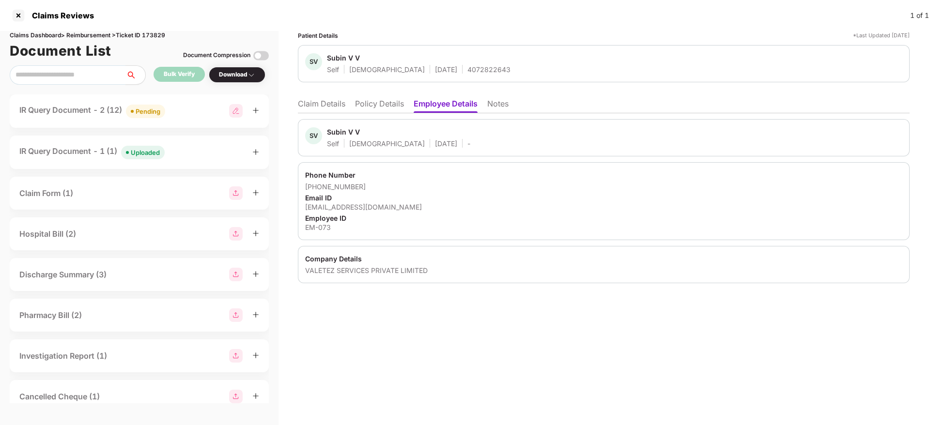
click at [350, 208] on div "subin@valetez.com" at bounding box center [603, 206] width 597 height 9
click at [256, 111] on icon "plus" at bounding box center [255, 110] width 7 height 7
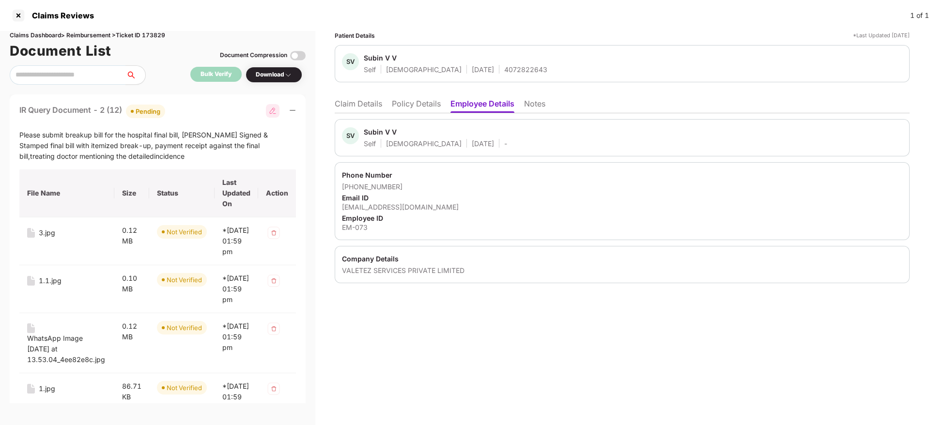
click at [288, 111] on div at bounding box center [281, 111] width 30 height 14
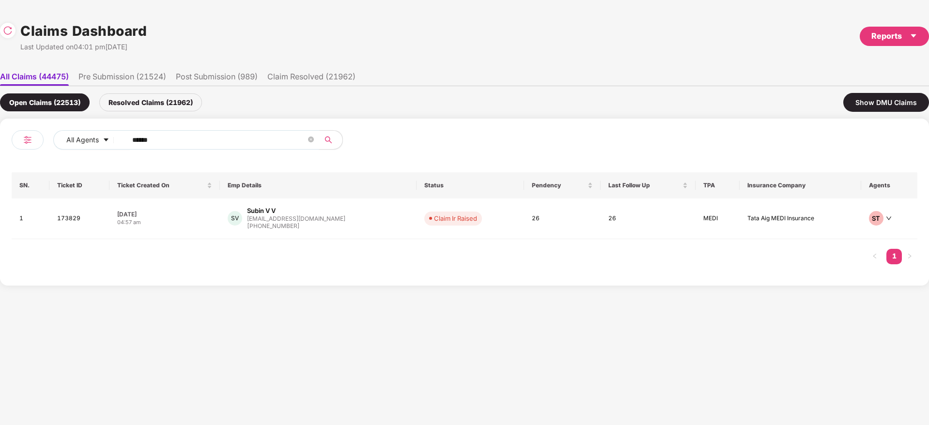
drag, startPoint x: 174, startPoint y: 139, endPoint x: 41, endPoint y: 157, distance: 133.8
click at [0, 162] on div "All Agents ****** SN. Ticket ID Ticket Created On Emp Details Status Pendency L…" at bounding box center [464, 202] width 929 height 167
paste input "text"
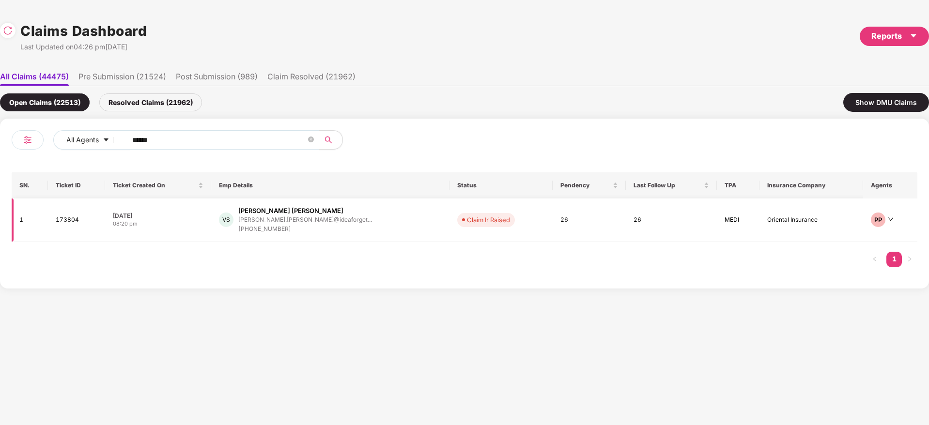
type input "******"
click at [366, 221] on div "VS Vivek Shridhar Surve vivek.surve@ideaforget... +918087192259" at bounding box center [330, 220] width 223 height 28
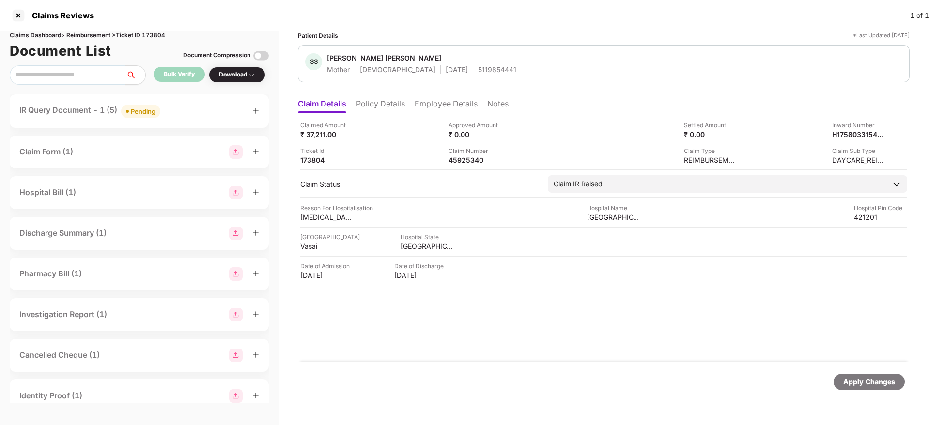
click at [521, 314] on div "Claimed Amount ₹ 37,211.00 Approved Amount ₹ 0.00 Settled Amount ₹ 0.00 Inward …" at bounding box center [603, 237] width 611 height 248
click at [535, 302] on div "Claimed Amount ₹ 37,211.00 Approved Amount ₹ 0.00 Settled Amount ₹ 0.00 Inward …" at bounding box center [603, 237] width 611 height 248
click at [544, 374] on div "Apply Changes" at bounding box center [604, 382] width 602 height 16
click at [455, 162] on div "45925340" at bounding box center [474, 159] width 53 height 9
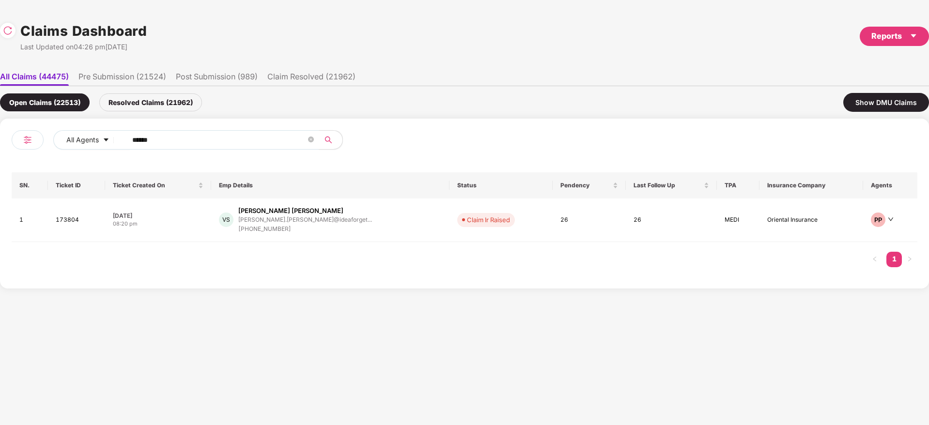
drag, startPoint x: 177, startPoint y: 141, endPoint x: 18, endPoint y: 143, distance: 158.3
click at [5, 140] on div "All Agents ****** SN. Ticket ID Ticket Created On Emp Details Status Pendency L…" at bounding box center [464, 204] width 929 height 170
paste input "text"
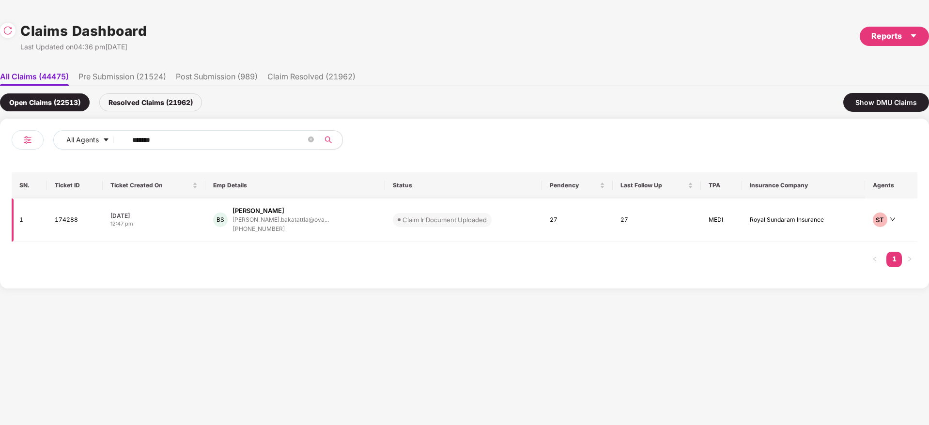
type input "******"
click at [341, 225] on div "BS Bakatattla Sirisha sirisha.bakatattla@ova... +919866390852" at bounding box center [295, 220] width 164 height 28
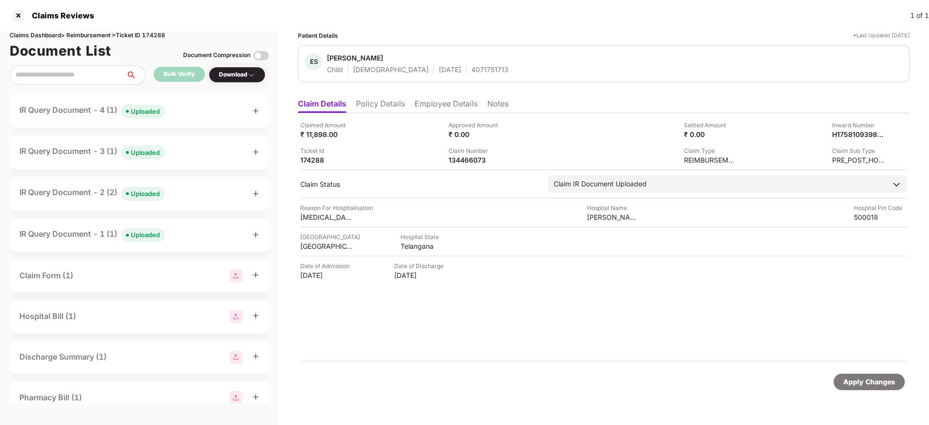
click at [584, 333] on div "Claimed Amount ₹ 11,898.00 Approved Amount ₹ 0.00 Settled Amount ₹ 0.00 Inward …" at bounding box center [603, 237] width 611 height 248
click at [466, 156] on div "134466073" at bounding box center [474, 159] width 53 height 9
click at [258, 113] on icon "plus" at bounding box center [255, 110] width 7 height 7
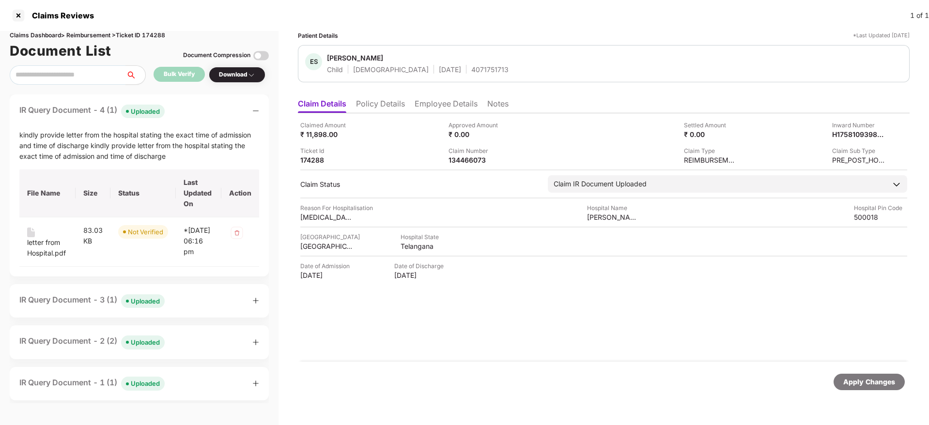
click at [538, 328] on div "Claimed Amount ₹ 11,898.00 Approved Amount ₹ 0.00 Settled Amount ₹ 0.00 Inward …" at bounding box center [603, 237] width 611 height 248
click at [451, 331] on div "Claimed Amount ₹ 11,898.00 Approved Amount ₹ 0.00 Settled Amount ₹ 0.00 Inward …" at bounding box center [603, 237] width 611 height 248
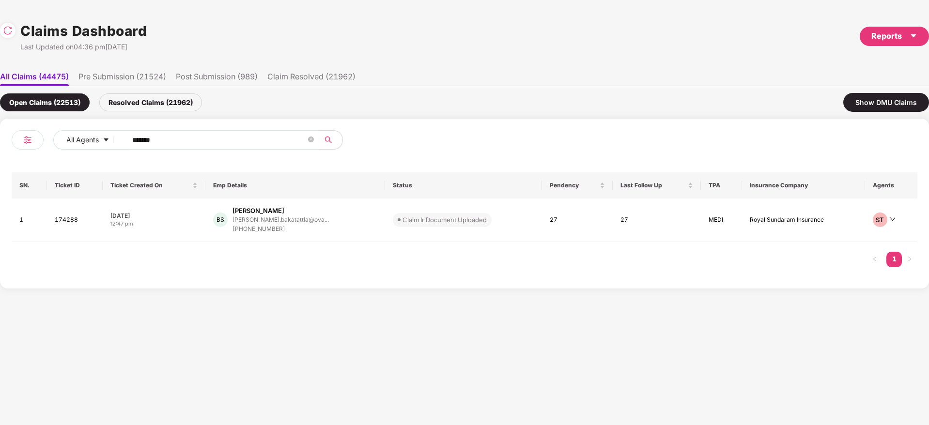
drag, startPoint x: 177, startPoint y: 144, endPoint x: 0, endPoint y: 154, distance: 177.0
click at [0, 154] on div "All Agents ****** SN. Ticket ID Ticket Created On Emp Details Status Pendency L…" at bounding box center [464, 204] width 929 height 170
paste input "text"
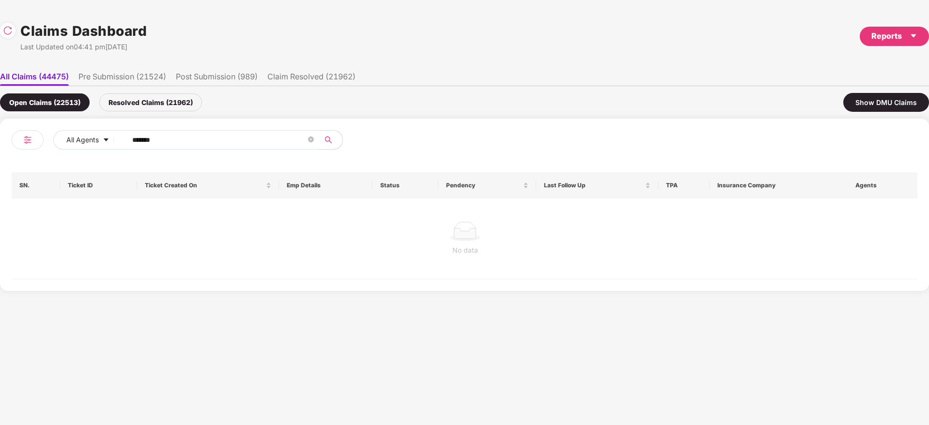
click at [145, 114] on div "Open Claims (22513) Resolved Claims (21962) Show DMU Claims" at bounding box center [464, 102] width 929 height 32
click at [147, 104] on div "Resolved Claims (21962)" at bounding box center [150, 102] width 103 height 18
click at [58, 101] on div "Open Claims (22513)" at bounding box center [45, 102] width 90 height 18
drag, startPoint x: 95, startPoint y: 162, endPoint x: 193, endPoint y: 160, distance: 97.8
click at [55, 171] on div "All Agents ****** SN. Ticket ID Ticket Created On Emp Details Status Pendency L…" at bounding box center [464, 204] width 905 height 149
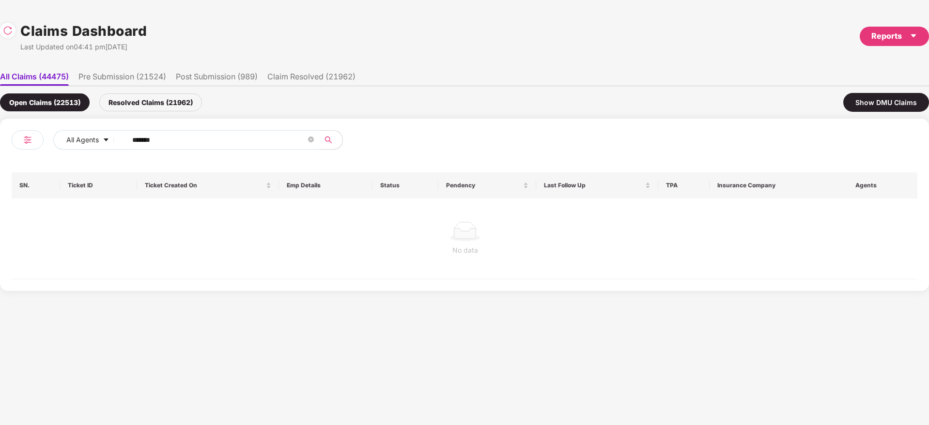
paste input "text"
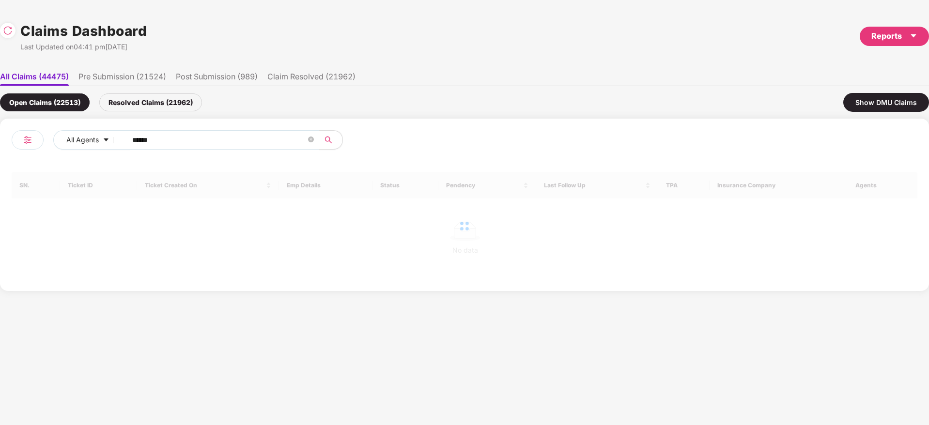
type input "******"
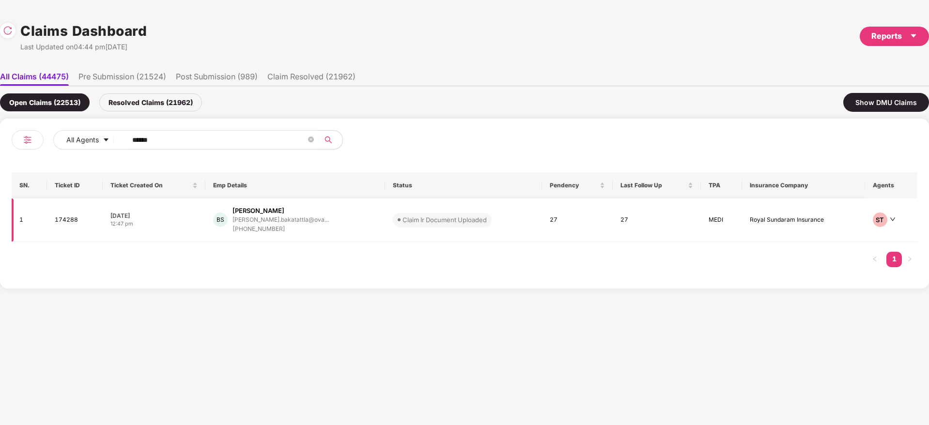
click at [326, 228] on div "BS Bakatattla Sirisha sirisha.bakatattla@ova... +919866390852" at bounding box center [295, 220] width 164 height 28
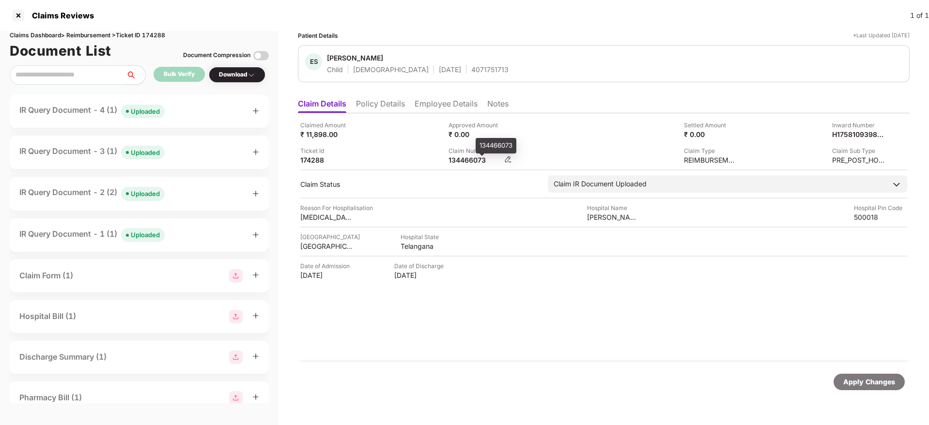
click at [468, 162] on div "134466073" at bounding box center [474, 159] width 53 height 9
click at [257, 113] on icon "plus" at bounding box center [255, 110] width 7 height 7
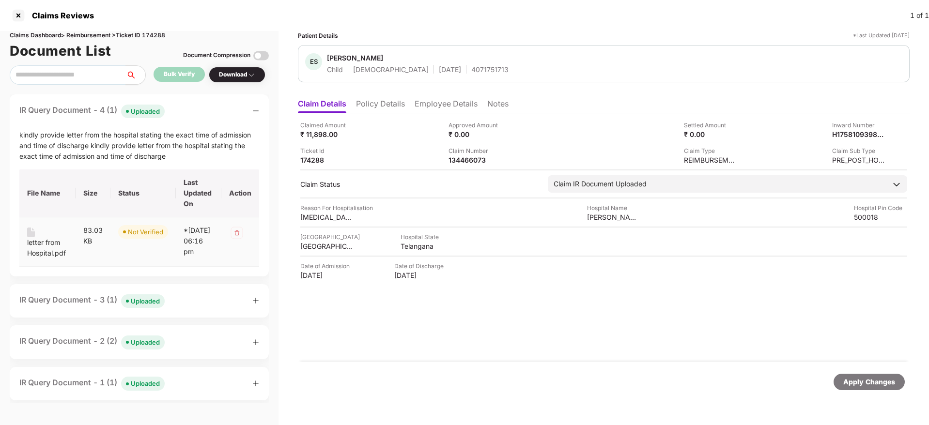
click at [38, 249] on div "letter from Hospital.pdf" at bounding box center [47, 247] width 41 height 21
click at [467, 160] on div "134466073" at bounding box center [474, 159] width 53 height 9
click at [386, 108] on li "Policy Details" at bounding box center [380, 106] width 49 height 14
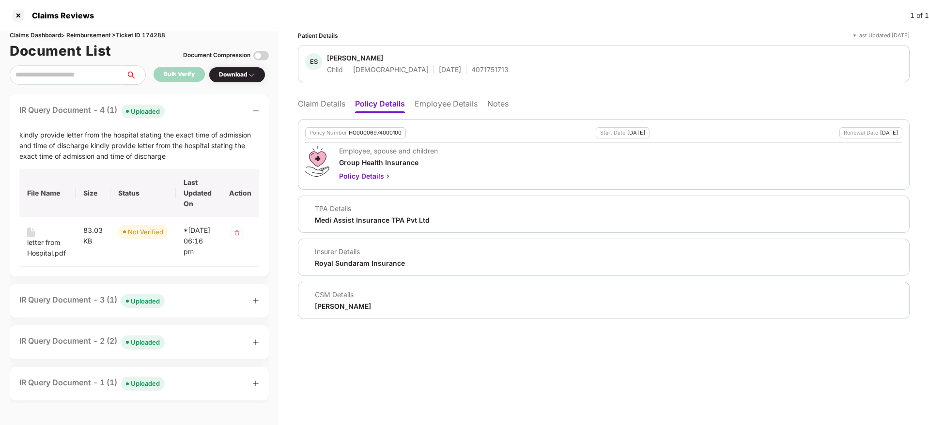
click at [442, 96] on ul "Claim Details Policy Details Employee Details Notes" at bounding box center [603, 103] width 611 height 19
click at [441, 101] on li "Employee Details" at bounding box center [445, 106] width 63 height 14
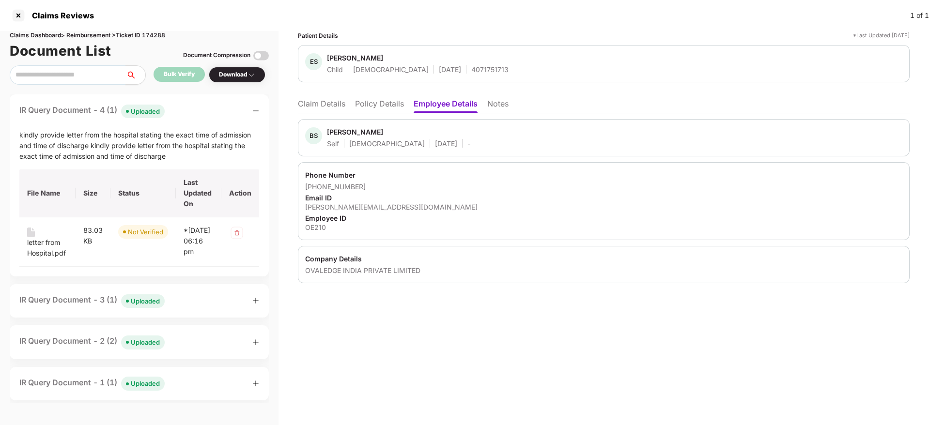
click at [377, 106] on li "Policy Details" at bounding box center [379, 106] width 49 height 14
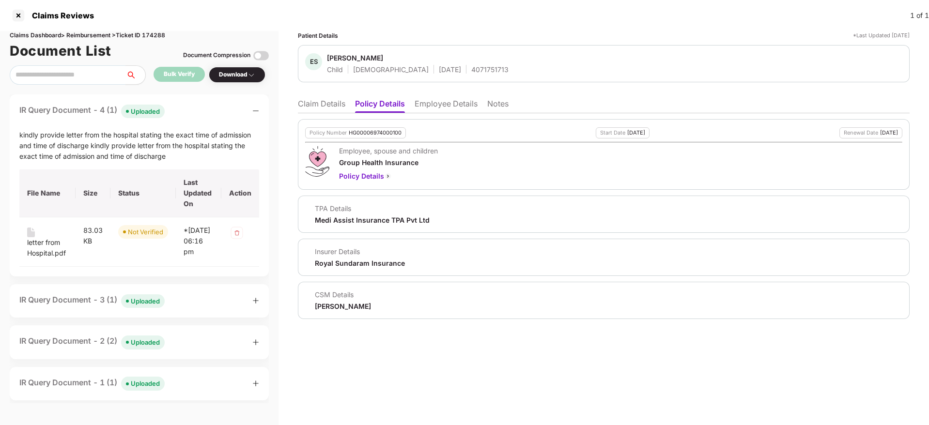
click at [327, 99] on li "Claim Details" at bounding box center [321, 106] width 47 height 14
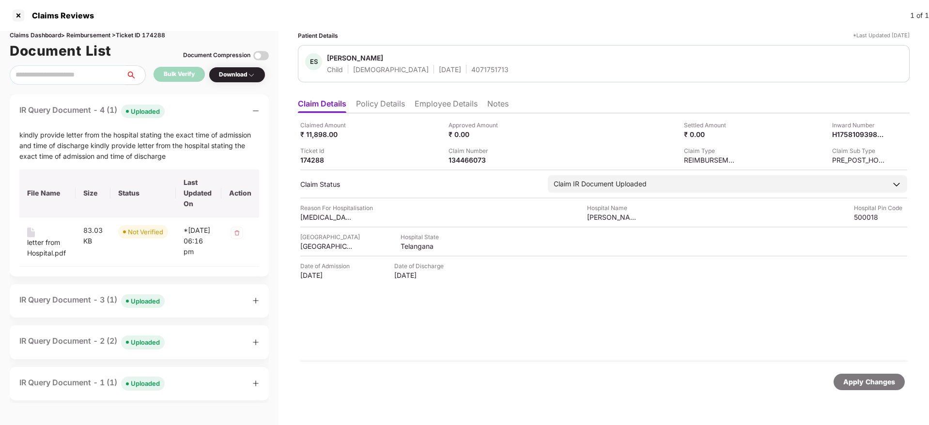
click at [435, 107] on li "Employee Details" at bounding box center [445, 106] width 63 height 14
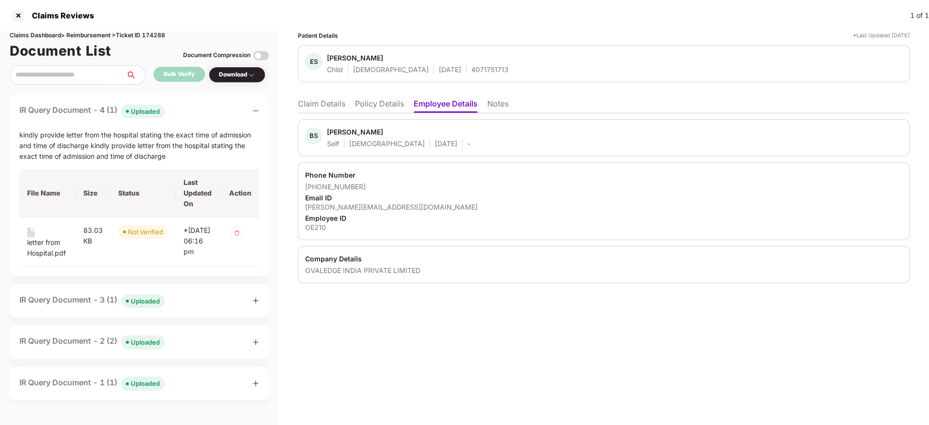
click at [374, 110] on li "Policy Details" at bounding box center [379, 106] width 49 height 14
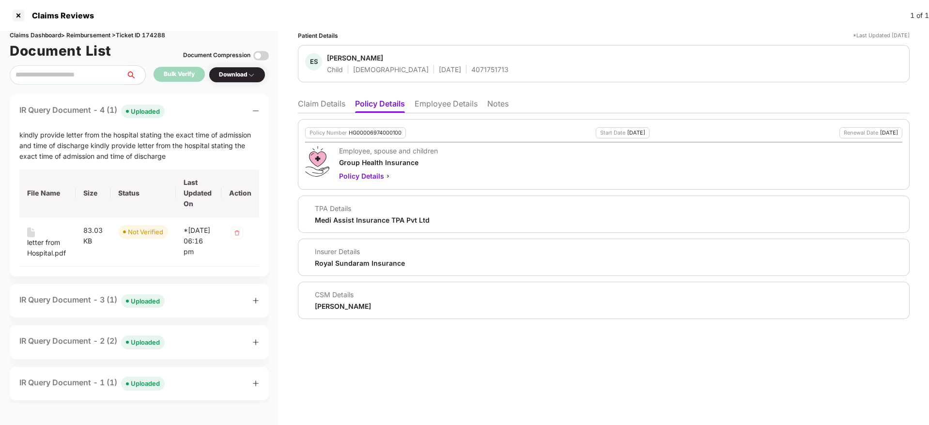
click at [421, 100] on li "Employee Details" at bounding box center [445, 106] width 63 height 14
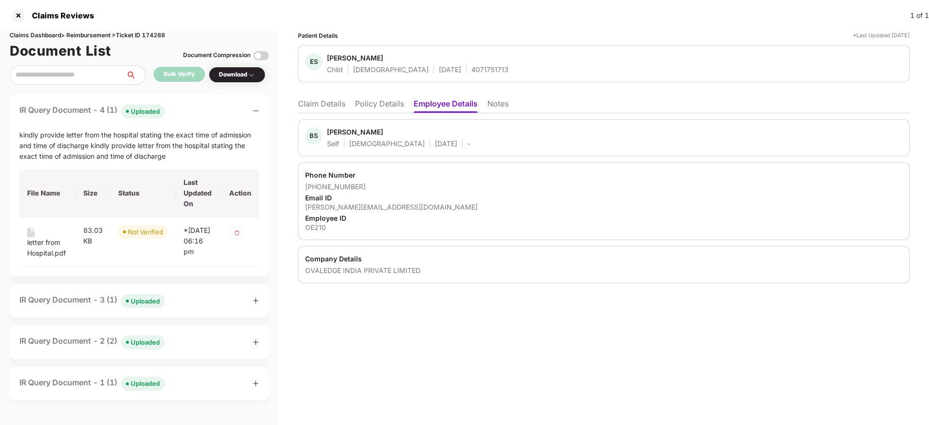
click at [327, 271] on div "OVALEDGE INDIA PRIVATE LIMITED" at bounding box center [603, 270] width 597 height 9
click at [332, 103] on li "Claim Details" at bounding box center [321, 106] width 47 height 14
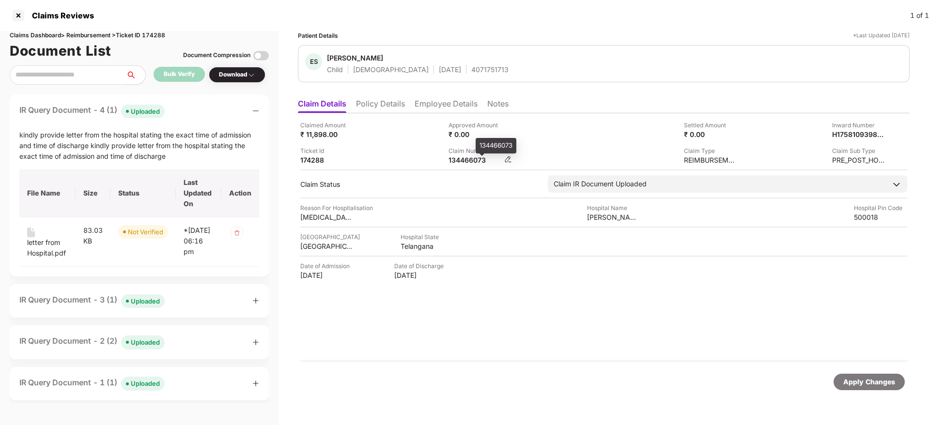
click at [454, 163] on div "134466073" at bounding box center [474, 159] width 53 height 9
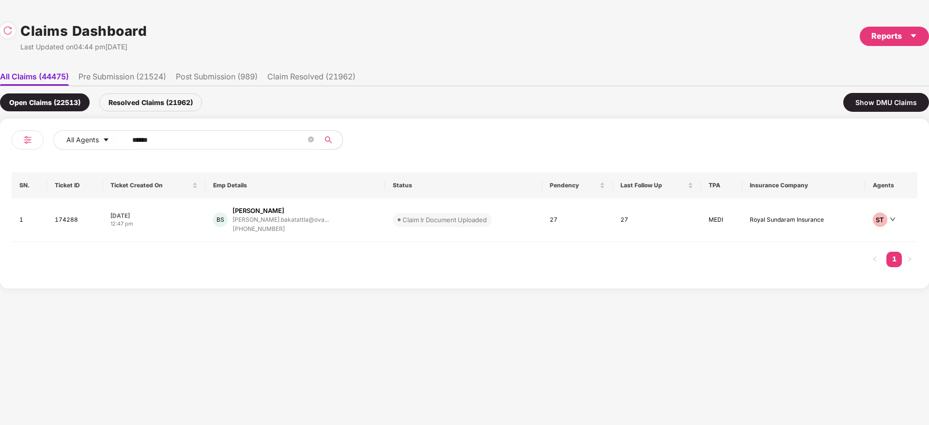
drag, startPoint x: 195, startPoint y: 145, endPoint x: 3, endPoint y: 152, distance: 192.3
click at [0, 151] on div "All Agents ****** SN. Ticket ID Ticket Created On Emp Details Status Pendency L…" at bounding box center [464, 204] width 929 height 170
paste input "text"
type input "******"
click at [345, 228] on div "KB K Hagare Basavanagowda hagare.basavanagowda@m... +917676542281" at bounding box center [300, 220] width 152 height 28
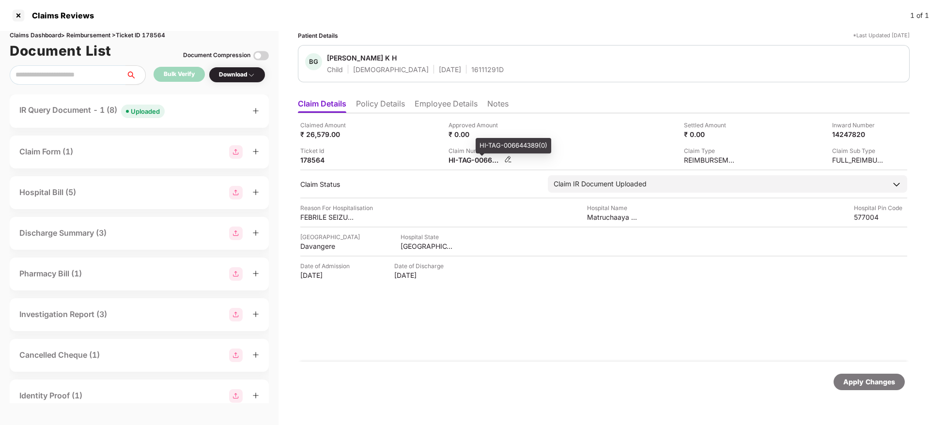
click at [462, 160] on div "HI-TAG-006644389(0)" at bounding box center [474, 159] width 53 height 9
click at [255, 111] on icon "plus" at bounding box center [255, 111] width 5 height 0
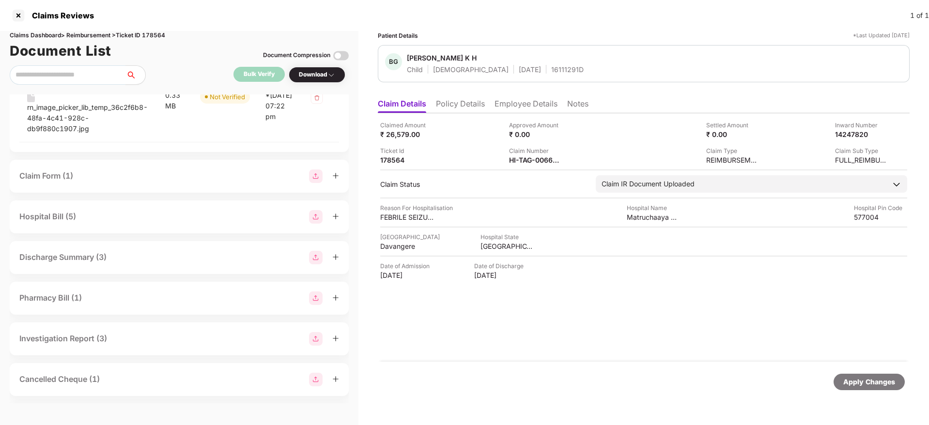
scroll to position [449, 0]
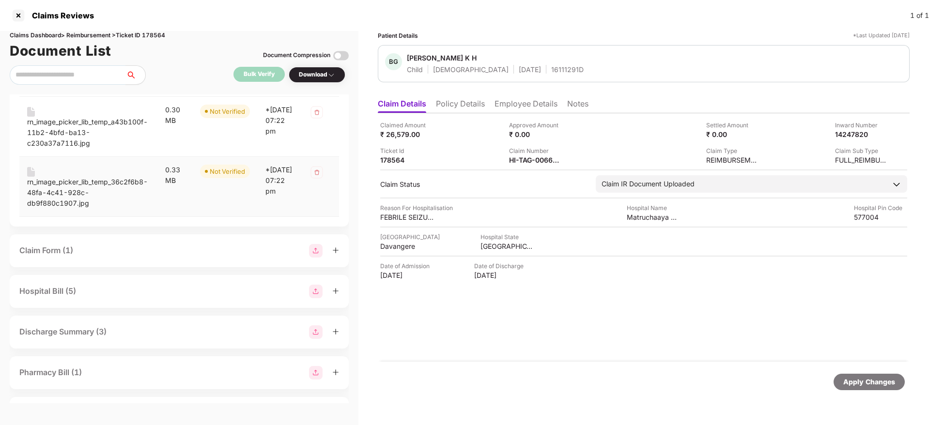
click at [109, 196] on div "rn_image_picker_lib_temp_36c2f6b8-48fa-4c41-928c-db9f880c1907.jpg" at bounding box center [88, 193] width 122 height 32
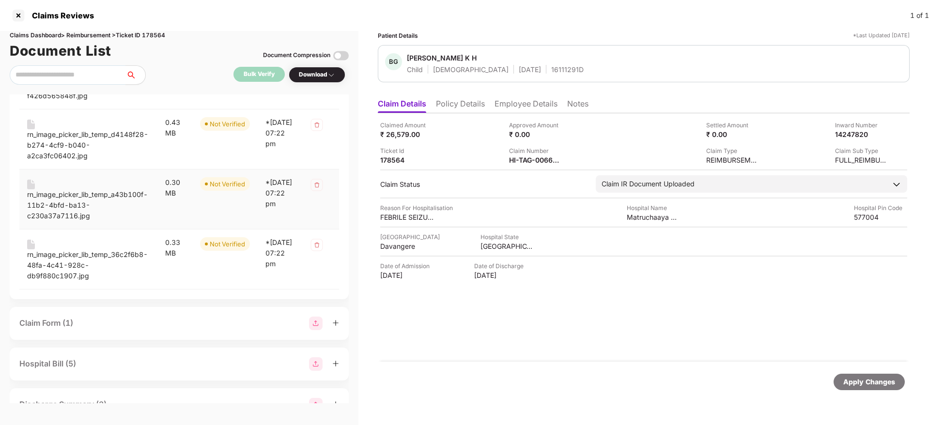
click at [90, 203] on div "rn_image_picker_lib_temp_a43b100f-11b2-4bfd-ba13-c230a37a7116.jpg" at bounding box center [88, 205] width 122 height 32
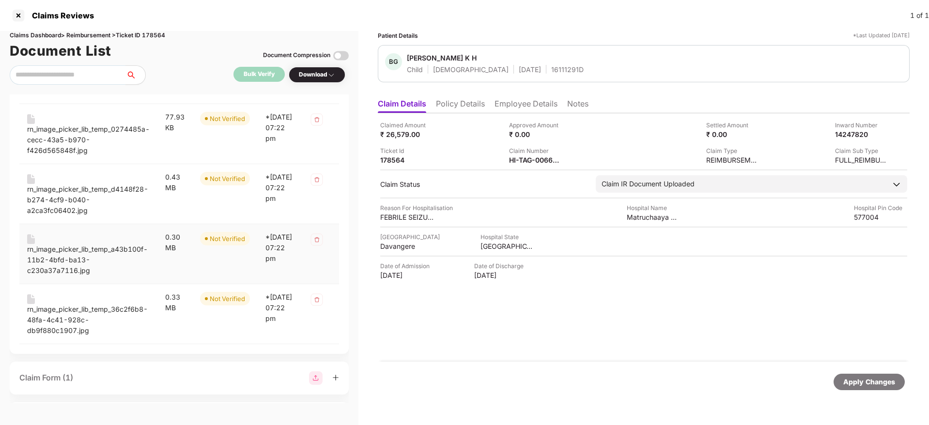
scroll to position [304, 0]
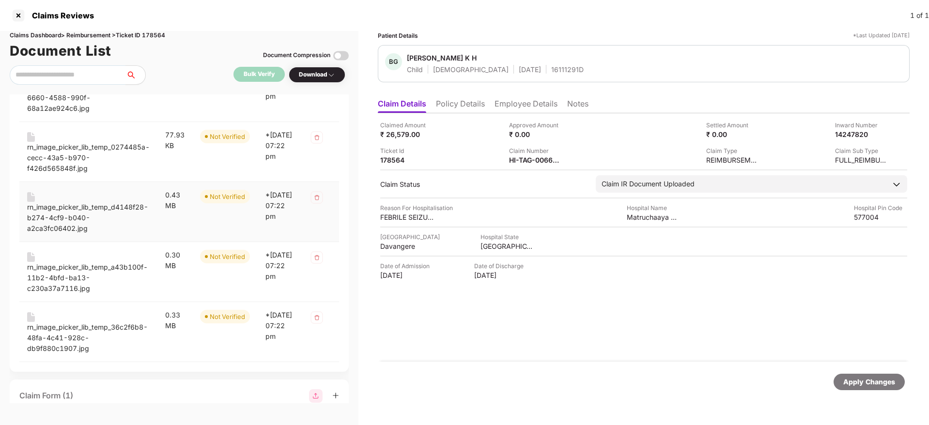
click at [97, 218] on div "rn_image_picker_lib_temp_d4148f28-b274-4cf9-b040-a2ca3fc06402.jpg" at bounding box center [88, 218] width 122 height 32
click at [107, 163] on div "rn_image_picker_lib_temp_0274485a-cecc-43a5-b970-f426d565848f.jpg" at bounding box center [88, 158] width 122 height 32
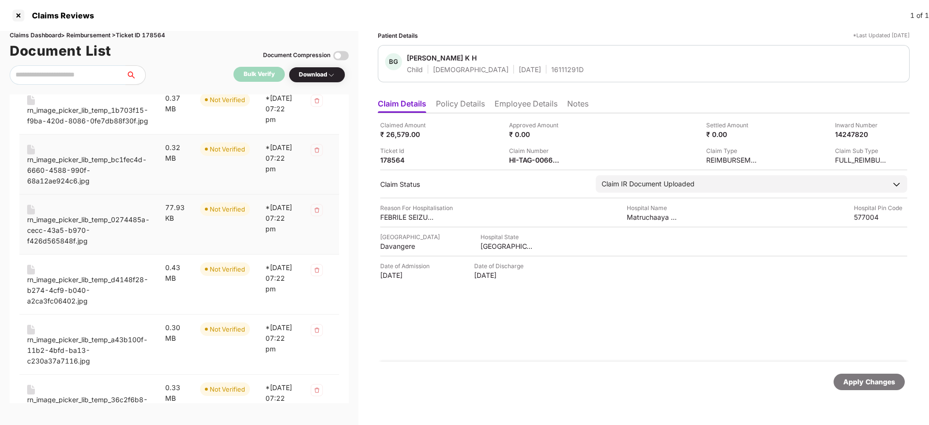
scroll to position [158, 0]
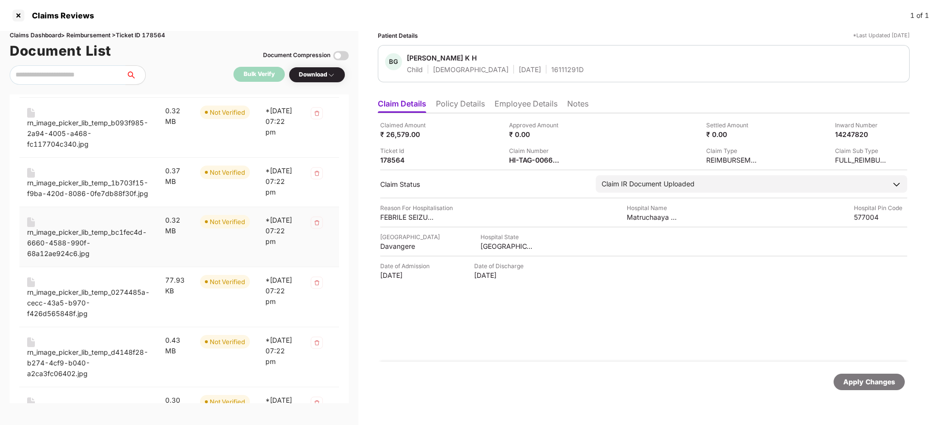
click at [66, 252] on div "rn_image_picker_lib_temp_bc1fec4d-6660-4588-990f-68a12ae924c6.jpg" at bounding box center [88, 243] width 122 height 32
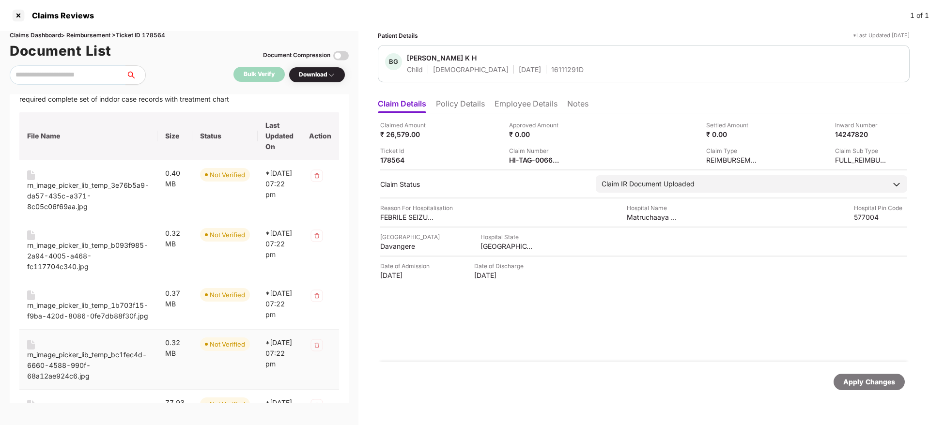
scroll to position [13, 0]
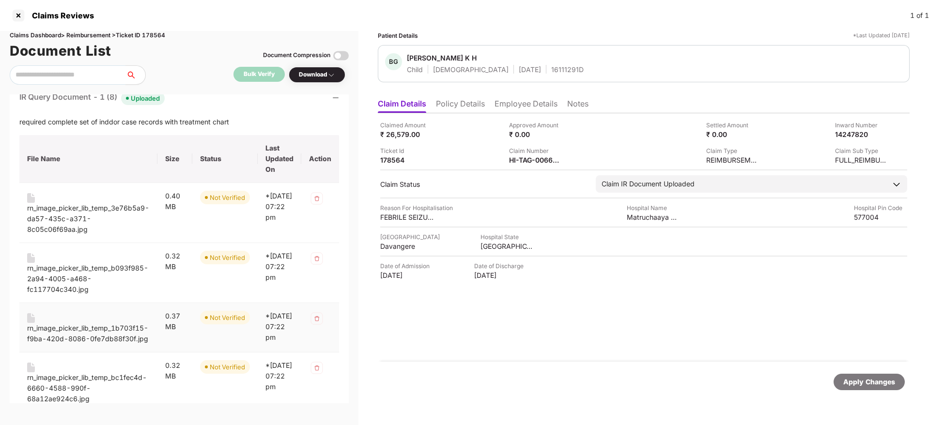
click at [74, 329] on div "rn_image_picker_lib_temp_1b703f15-f9ba-420d-8086-0fe7db88f30f.jpg" at bounding box center [88, 333] width 122 height 21
click at [91, 275] on div "rn_image_picker_lib_temp_b093f985-2a94-4005-a468-fc117704c340.jpg" at bounding box center [88, 279] width 122 height 32
click at [106, 215] on div "rn_image_picker_lib_temp_3e76b5a9-da57-435c-a371-8c05c06f69aa.jpg" at bounding box center [88, 219] width 122 height 32
click at [524, 161] on div "HI-TAG-006644389(0)" at bounding box center [535, 159] width 53 height 9
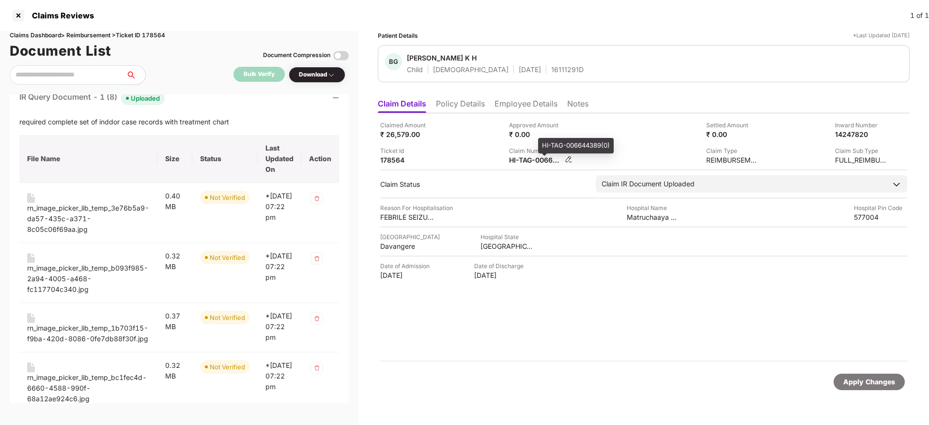
click at [524, 161] on div "HI-TAG-006644389(0)" at bounding box center [535, 159] width 53 height 9
click at [503, 107] on li "Employee Details" at bounding box center [525, 106] width 63 height 14
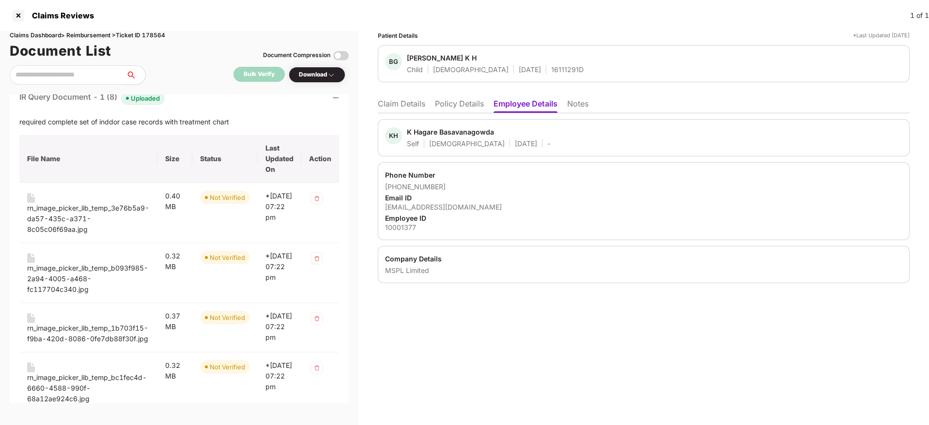
click at [336, 95] on icon "minus" at bounding box center [335, 97] width 7 height 7
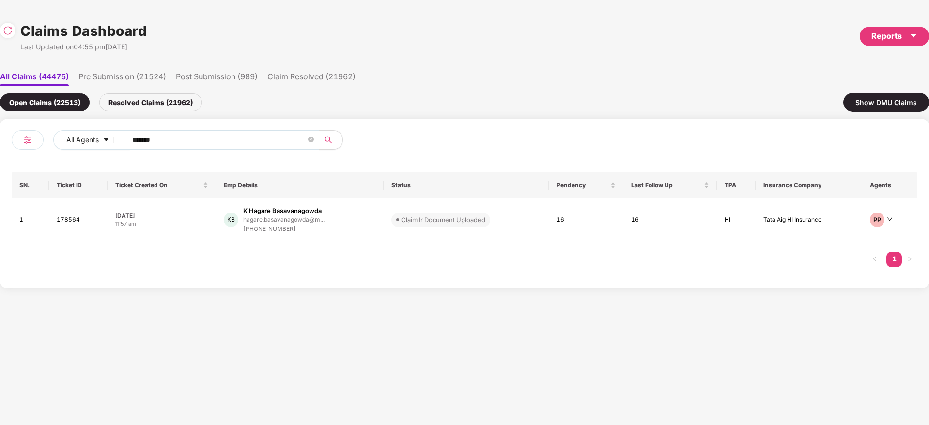
drag, startPoint x: 177, startPoint y: 144, endPoint x: 40, endPoint y: 132, distance: 137.5
click at [34, 135] on div "All Agents ******" at bounding box center [238, 143] width 453 height 27
paste input "text"
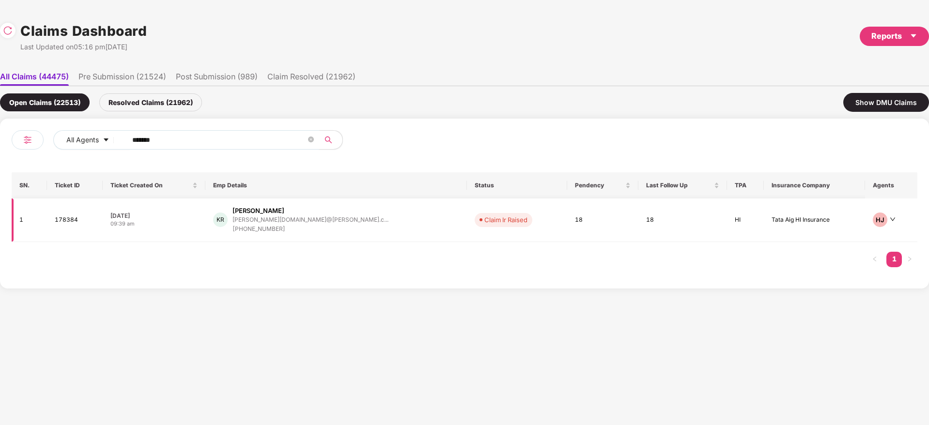
type input "******"
click at [345, 222] on div "KR Krishnakumar P R krishnakumar.pr@deel.c... +917907971709" at bounding box center [336, 220] width 246 height 28
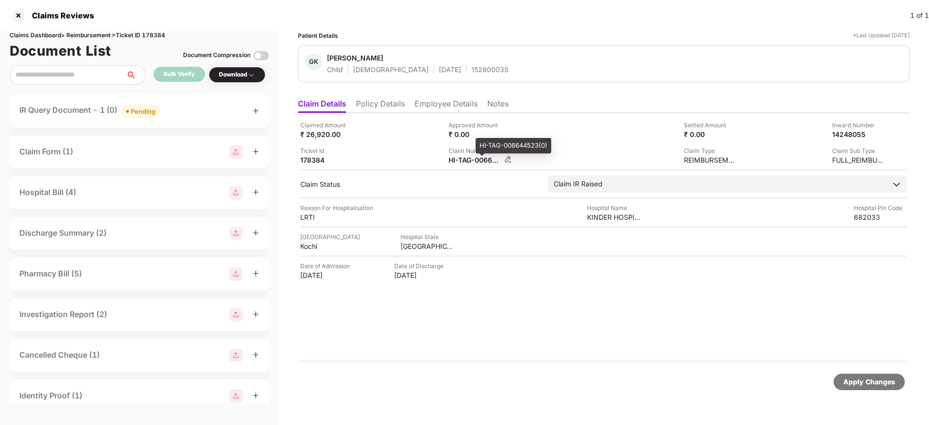
click at [463, 161] on div "HI-TAG-006644523(0)" at bounding box center [474, 159] width 53 height 9
click at [256, 109] on icon "plus" at bounding box center [255, 110] width 7 height 7
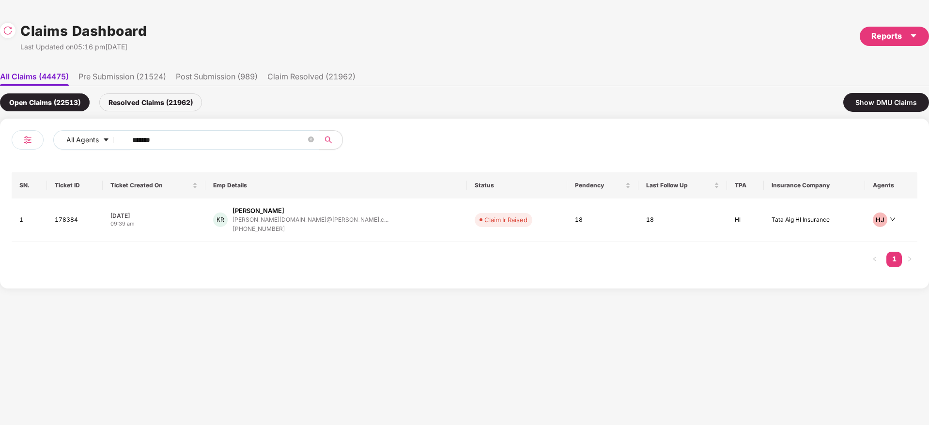
click at [2, 159] on div "All Agents ****** SN. Ticket ID Ticket Created On Emp Details Status Pendency L…" at bounding box center [464, 204] width 929 height 170
paste input "text"
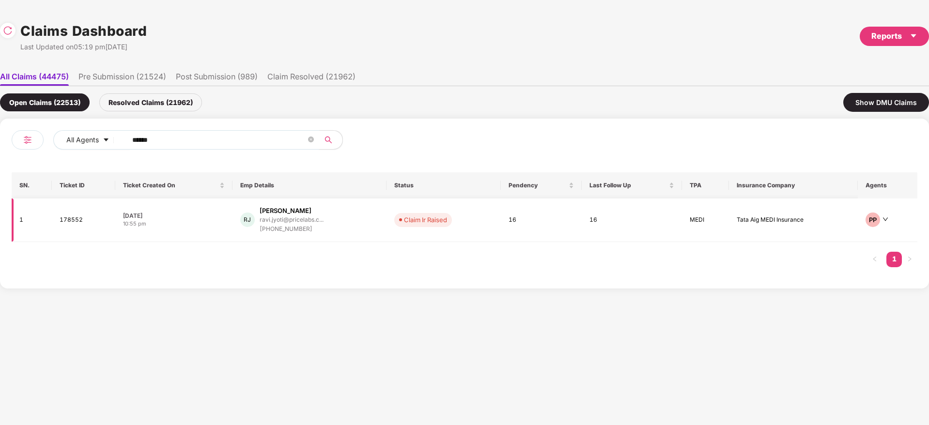
type input "******"
click at [347, 222] on div "RJ Ravi Jyoti ravi.jyoti@pricelabs.c... +916205227364" at bounding box center [309, 220] width 138 height 28
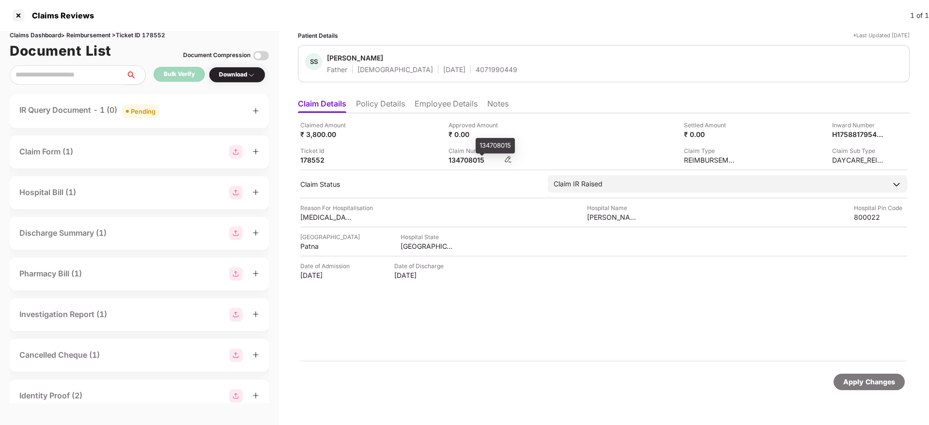
click at [468, 164] on div "134708015" at bounding box center [474, 159] width 53 height 9
click at [256, 112] on icon "plus" at bounding box center [255, 110] width 7 height 7
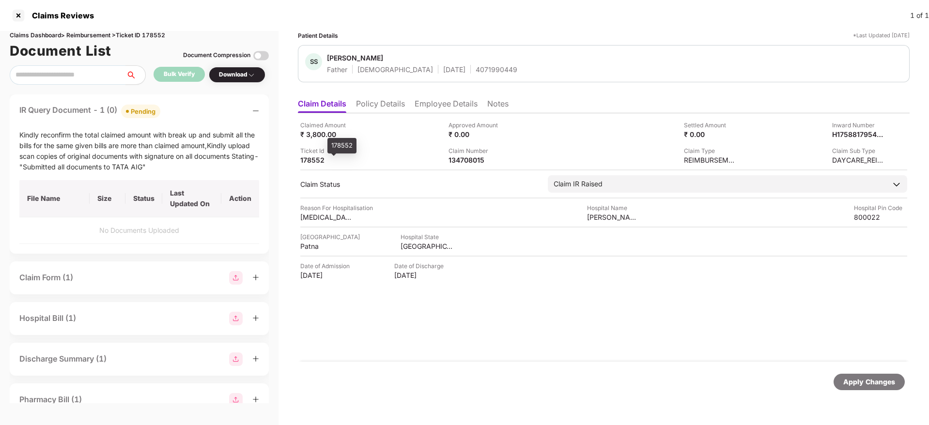
click at [302, 156] on div "178552" at bounding box center [326, 159] width 53 height 9
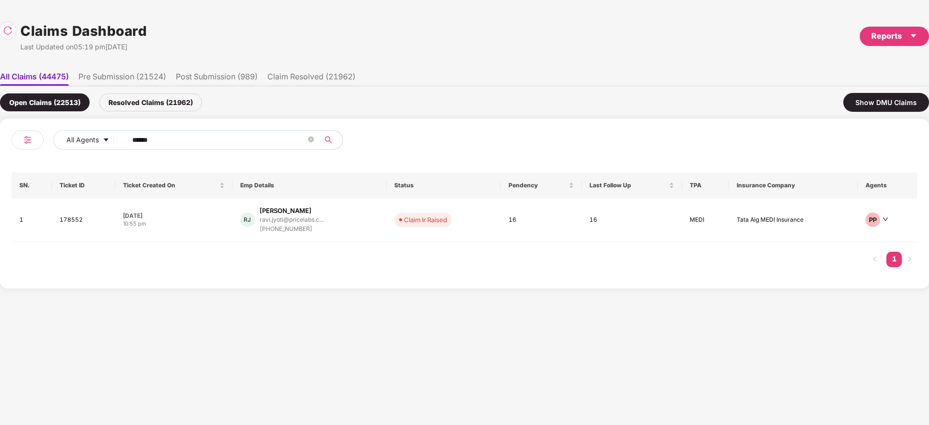
drag, startPoint x: 185, startPoint y: 135, endPoint x: 47, endPoint y: 134, distance: 138.0
click at [61, 134] on div "All Agents ******" at bounding box center [324, 139] width 543 height 19
paste input "text"
type input "******"
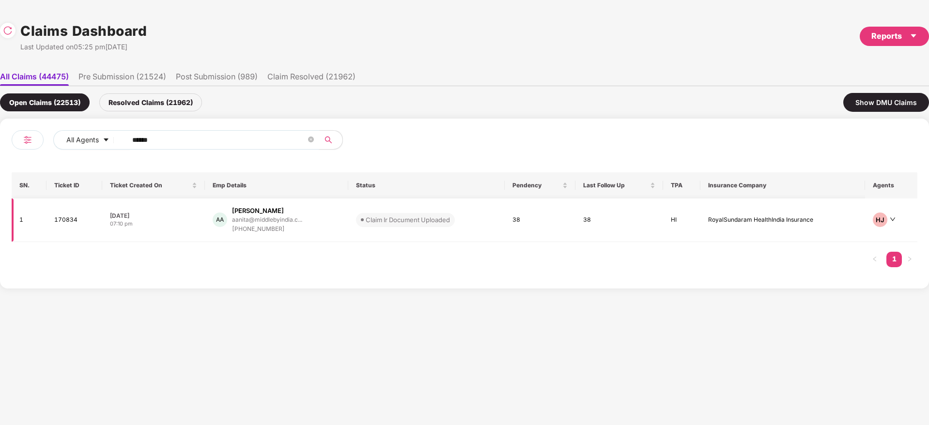
click at [319, 223] on div "AA Anita Aravalli aanita@middlebyindia.c... +919663331596" at bounding box center [277, 220] width 128 height 28
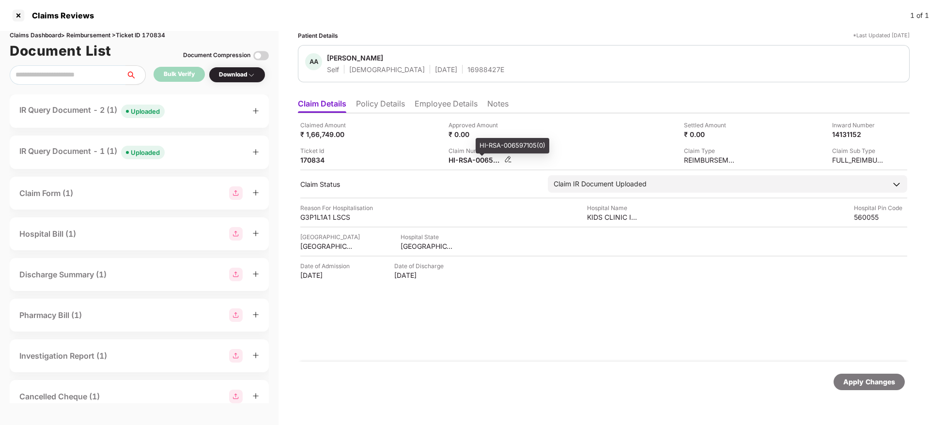
click at [459, 162] on div "HI-RSA-006597105(0)" at bounding box center [474, 159] width 53 height 9
click at [255, 114] on icon "plus" at bounding box center [255, 110] width 7 height 7
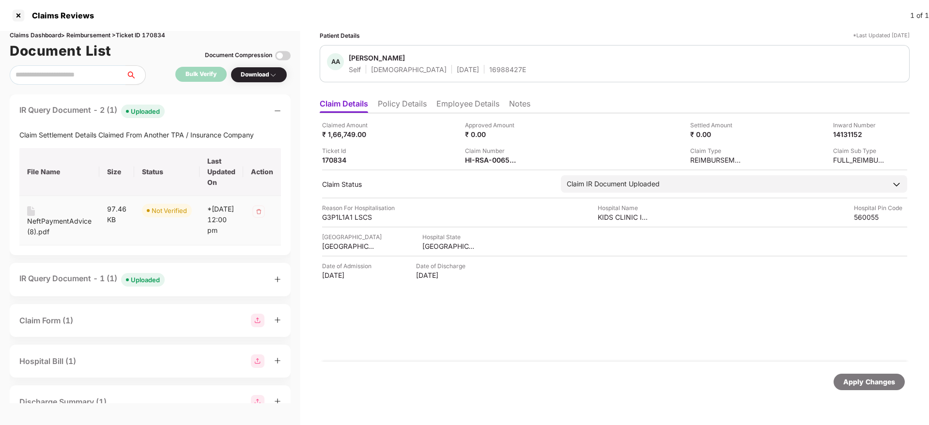
click at [49, 219] on div "NeftPaymentAdvice (8).pdf" at bounding box center [59, 226] width 64 height 21
click at [48, 223] on div "NeftPaymentAdvice (8).pdf" at bounding box center [59, 226] width 64 height 21
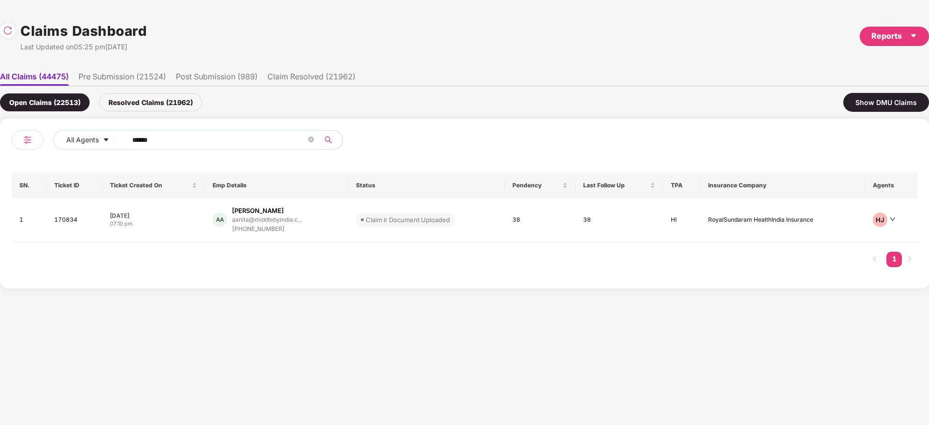
drag, startPoint x: 197, startPoint y: 140, endPoint x: 206, endPoint y: 157, distance: 19.3
click at [0, 158] on div "All Agents ****** SN. Ticket ID Ticket Created On Emp Details Status Pendency L…" at bounding box center [464, 204] width 929 height 170
click at [316, 233] on div "AA Anita Aravalli aanita@middlebyindia.c... +919663331596" at bounding box center [277, 220] width 128 height 28
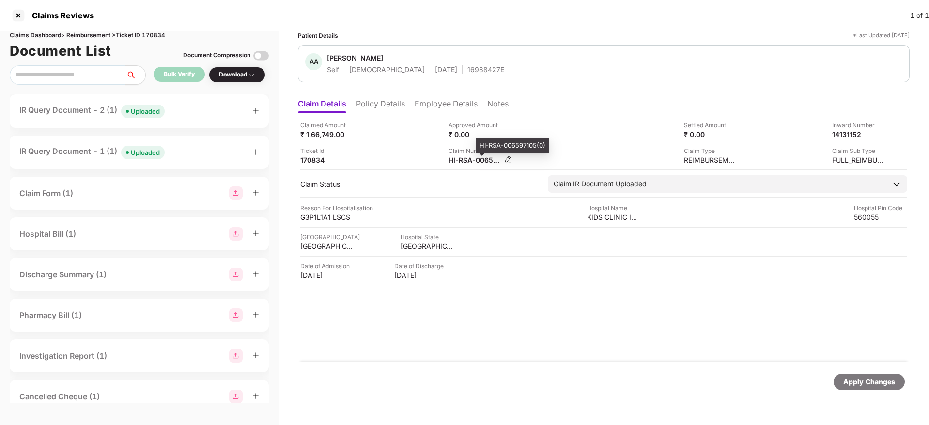
click at [467, 162] on div "HI-RSA-006597105(0)" at bounding box center [474, 159] width 53 height 9
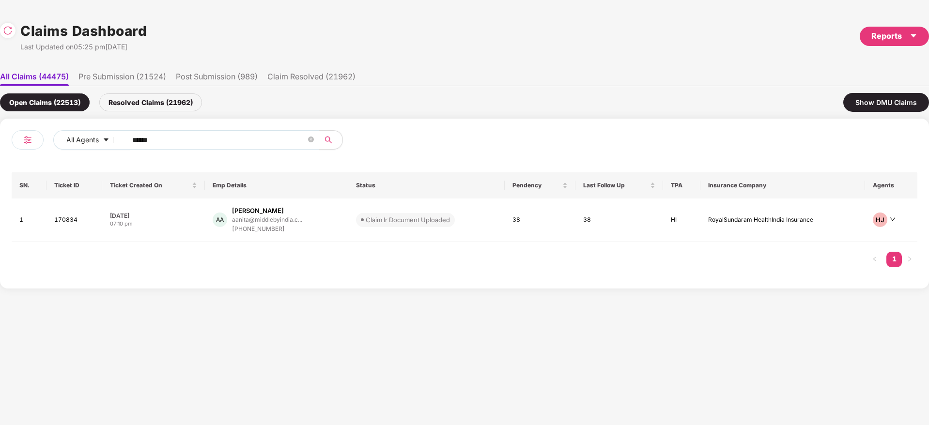
drag, startPoint x: 198, startPoint y: 142, endPoint x: 8, endPoint y: 141, distance: 189.8
click at [0, 144] on div "All Agents ****** SN. Ticket ID Ticket Created On Emp Details Status Pendency L…" at bounding box center [464, 204] width 929 height 170
paste input "text"
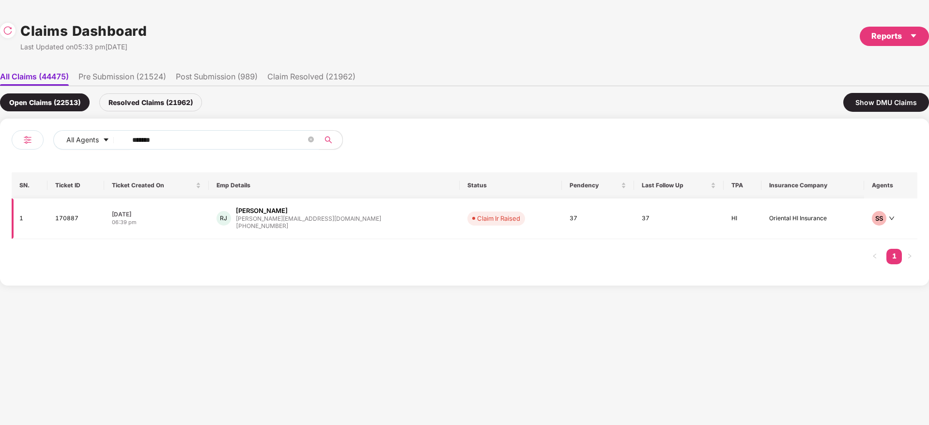
type input "******"
click at [347, 219] on div "RJ Reyaz J reyaz@xoxoday.com +917373559005" at bounding box center [333, 218] width 235 height 25
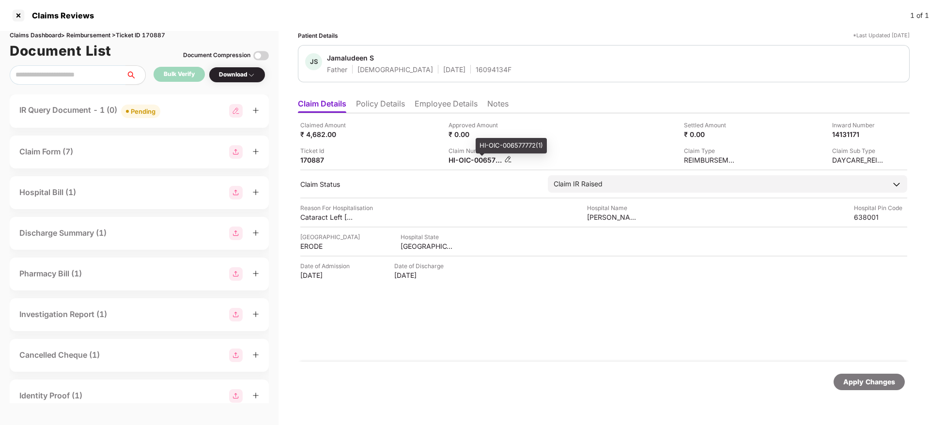
click at [462, 159] on div "HI-OIC-006577772(1)" at bounding box center [474, 159] width 53 height 9
click at [257, 111] on icon "plus" at bounding box center [255, 110] width 7 height 7
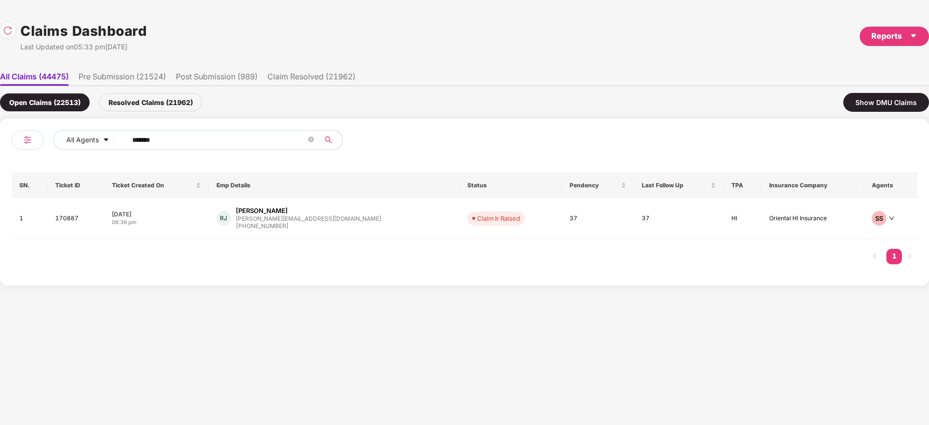
click at [0, 138] on div "All Agents ****** SN. Ticket ID Ticket Created On Emp Details Status Pendency L…" at bounding box center [464, 202] width 929 height 167
paste input "text"
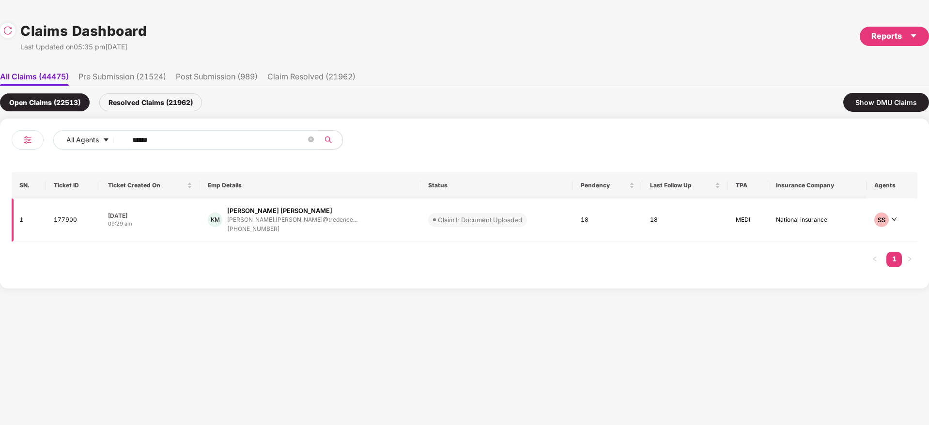
type input "******"
click at [360, 226] on div "KM Kalpesh Sakharam Mhase kalpesh.mhase@tredence... +917021827208" at bounding box center [310, 220] width 205 height 28
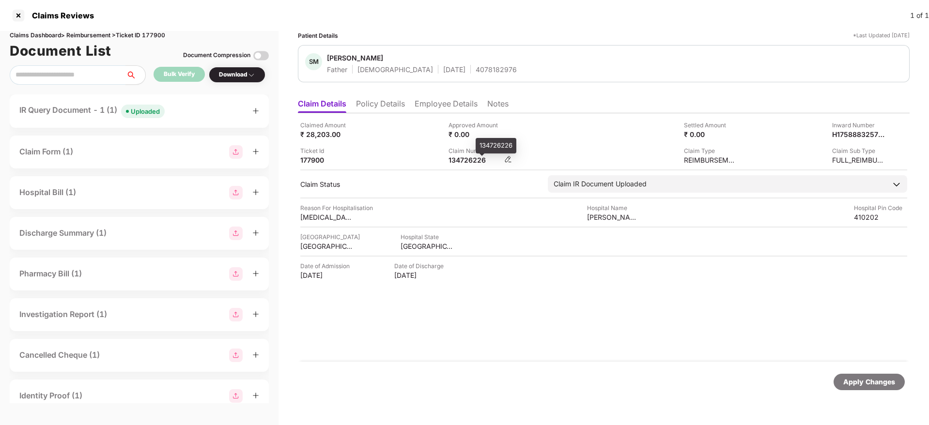
click at [458, 162] on div "134726226" at bounding box center [474, 159] width 53 height 9
click at [257, 111] on icon "plus" at bounding box center [255, 111] width 5 height 0
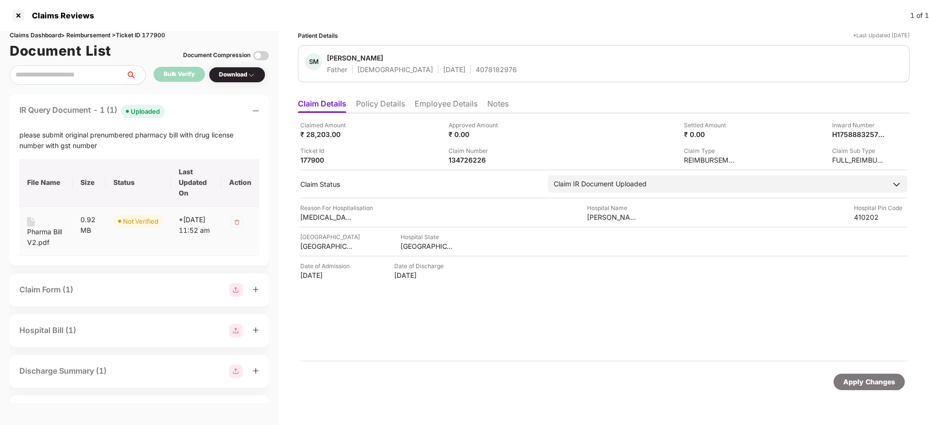
click at [45, 231] on div "Pharma Bill V2.pdf" at bounding box center [46, 237] width 38 height 21
click at [461, 158] on div "134726226" at bounding box center [474, 159] width 53 height 9
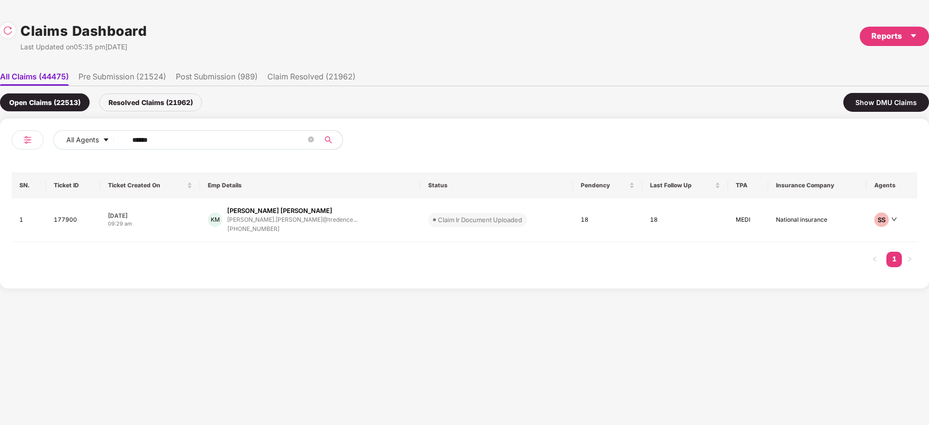
drag, startPoint x: 196, startPoint y: 142, endPoint x: 37, endPoint y: 128, distance: 159.4
click at [0, 125] on div "All Agents ****** SN. Ticket ID Ticket Created On Emp Details Status Pendency L…" at bounding box center [464, 204] width 929 height 170
paste input "text"
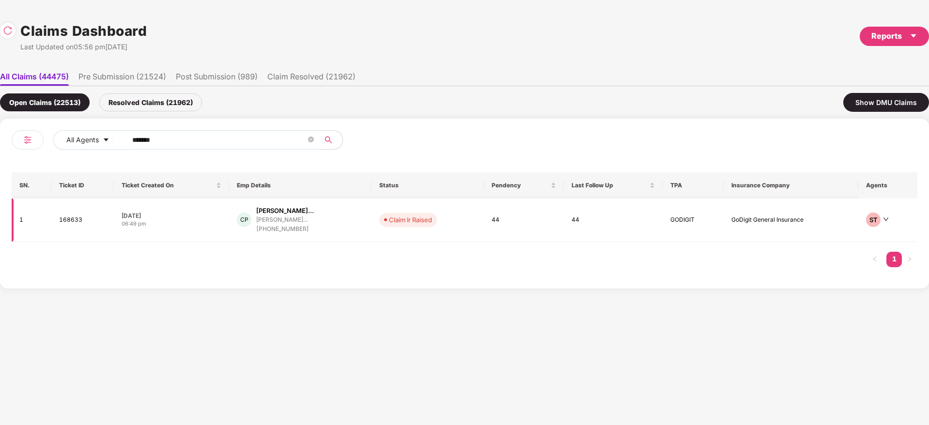
type input "******"
click at [357, 235] on td "CP Christopher Solomon Pa... christopher_p@nestaway... +919686848451" at bounding box center [300, 220] width 142 height 44
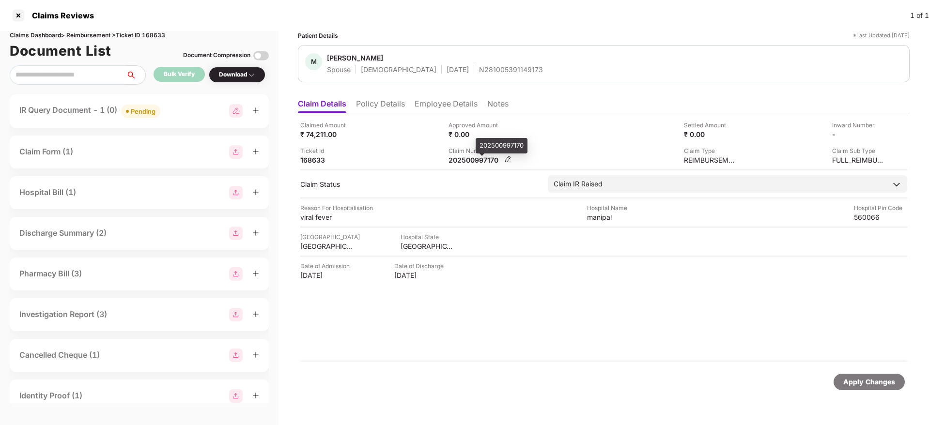
click at [478, 160] on div "202500997170" at bounding box center [474, 159] width 53 height 9
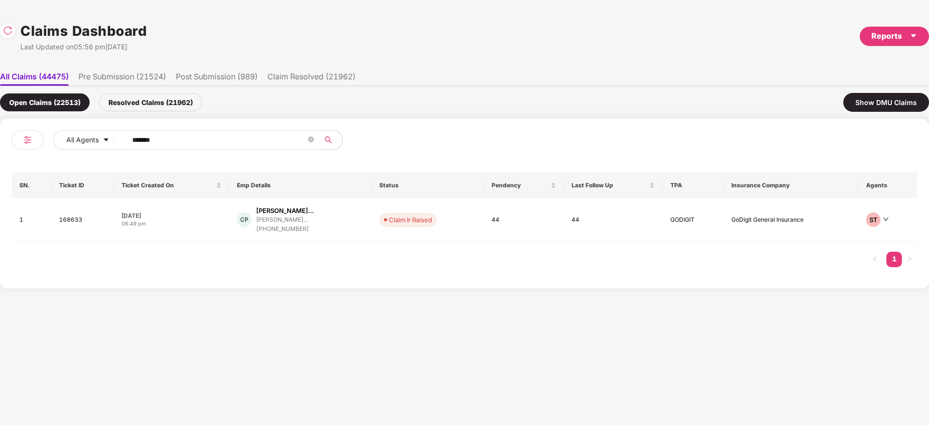
drag, startPoint x: 174, startPoint y: 137, endPoint x: 1, endPoint y: 178, distance: 177.3
click at [0, 178] on div "All Agents ****** SN. Ticket ID Ticket Created On Emp Details Status Pendency L…" at bounding box center [464, 204] width 929 height 170
paste input "text"
type input "******"
click at [364, 224] on div "CP Christopher Solomon Pa... christopher_p@nestaway... +919686848451" at bounding box center [300, 220] width 127 height 28
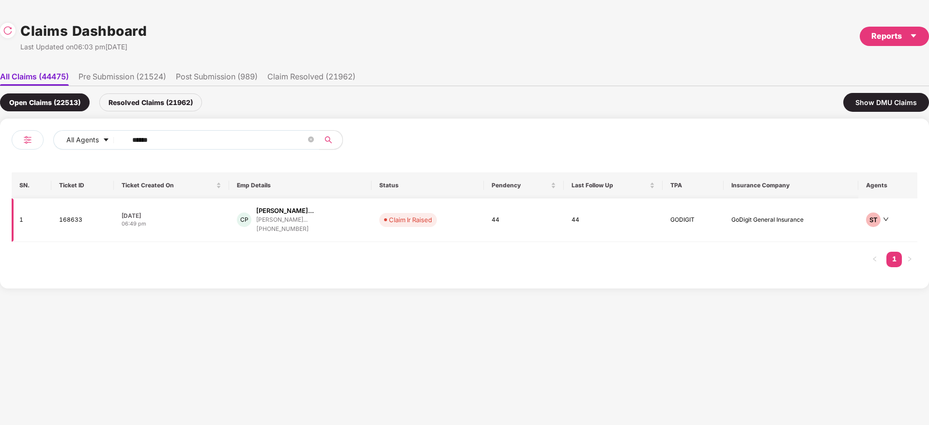
drag, startPoint x: 183, startPoint y: 140, endPoint x: 43, endPoint y: 212, distance: 157.2
click at [0, 213] on div "All Agents ****** SN. Ticket ID Ticket Created On Emp Details Status Pendency L…" at bounding box center [464, 204] width 929 height 170
paste input "text"
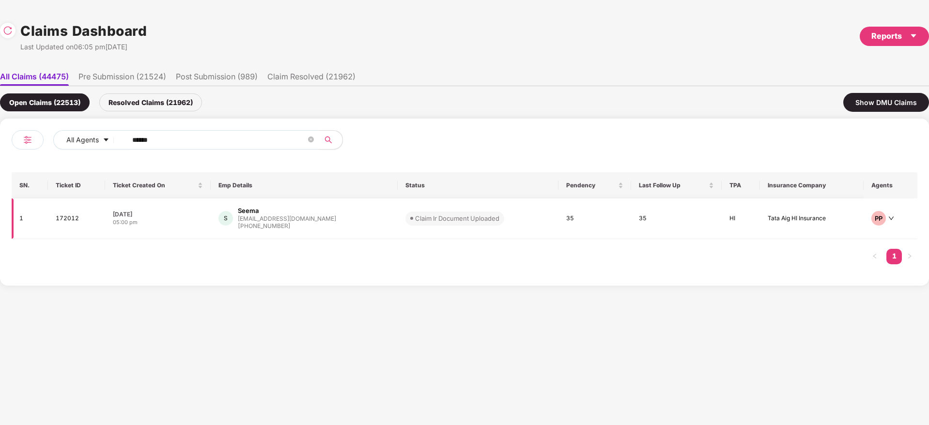
type input "******"
click at [350, 228] on div "S Seema seema@sarayutrust.org +919818806643" at bounding box center [304, 218] width 172 height 25
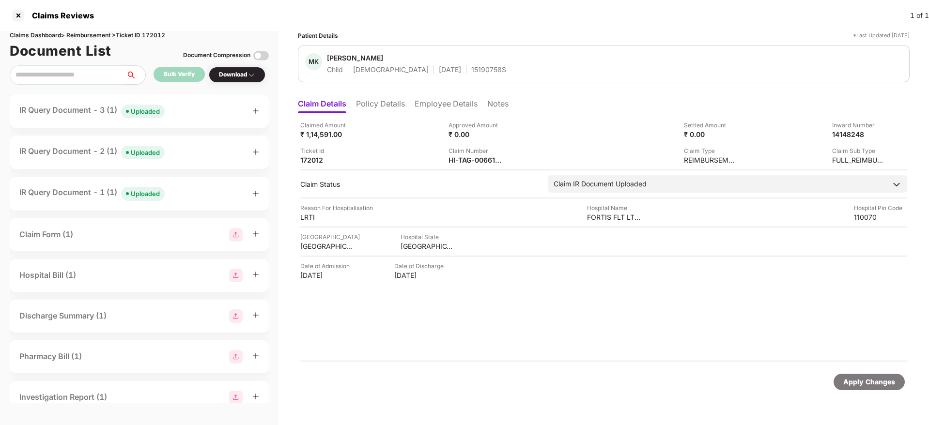
click at [467, 345] on div "Claimed Amount ₹ 1,14,591.00 Approved Amount ₹ 0.00 Settled Amount ₹ 0.00 Inwar…" at bounding box center [603, 237] width 611 height 248
click at [461, 160] on div "HI-TAG-006615421(0)" at bounding box center [474, 159] width 53 height 9
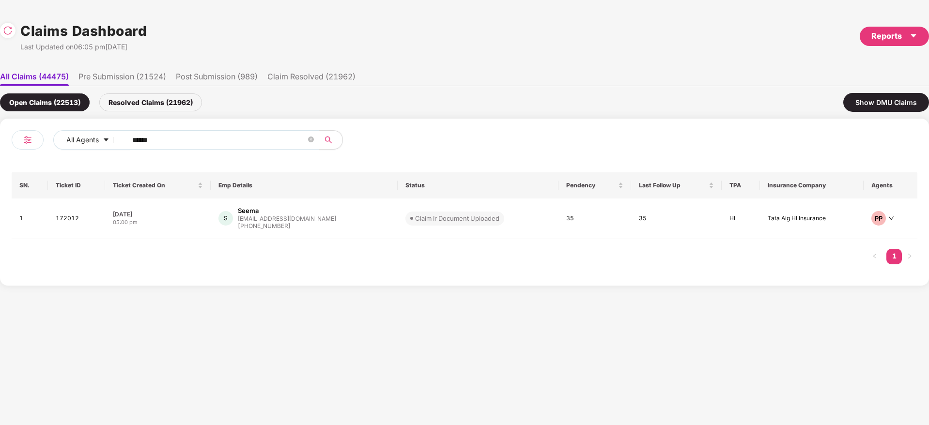
drag, startPoint x: 172, startPoint y: 142, endPoint x: 0, endPoint y: 142, distance: 171.9
click at [0, 142] on div "All Agents ****** SN. Ticket ID Ticket Created On Emp Details Status Pendency L…" at bounding box center [464, 202] width 929 height 167
paste input "text"
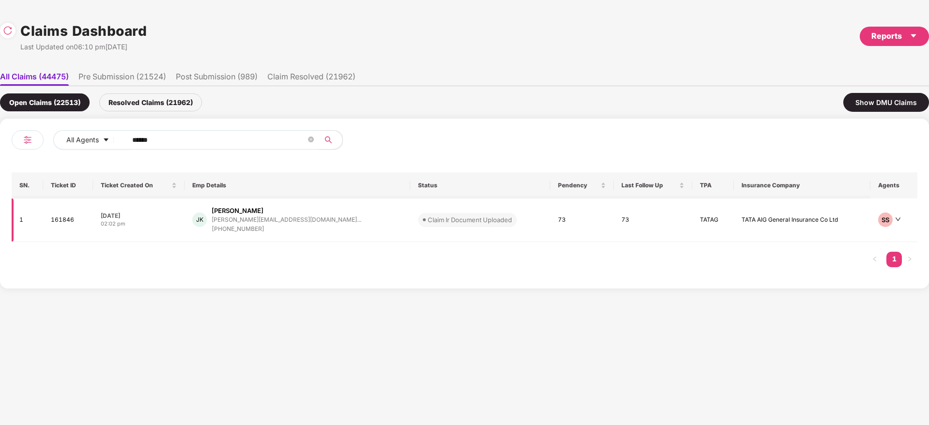
type input "******"
click at [347, 224] on td "JK Joni Kumar joni.chauhan4@gmail.co... +919910287158" at bounding box center [297, 220] width 226 height 44
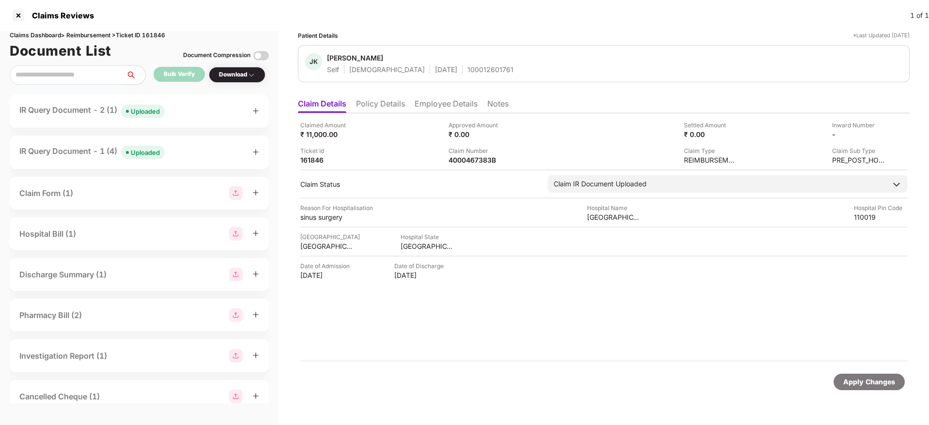
click at [257, 111] on icon "plus" at bounding box center [255, 111] width 5 height 0
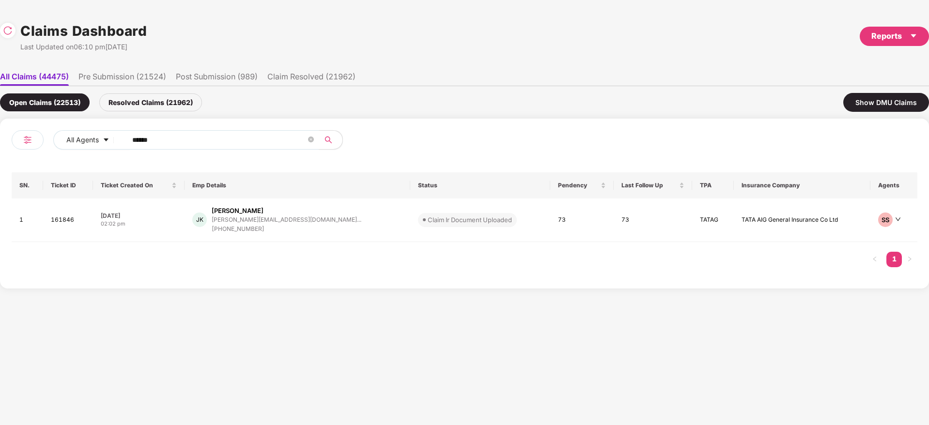
drag, startPoint x: 180, startPoint y: 137, endPoint x: 20, endPoint y: 145, distance: 160.4
click at [11, 144] on div "All Agents ****** SN. Ticket ID Ticket Created On Emp Details Status Pendency L…" at bounding box center [464, 204] width 929 height 170
paste input "text"
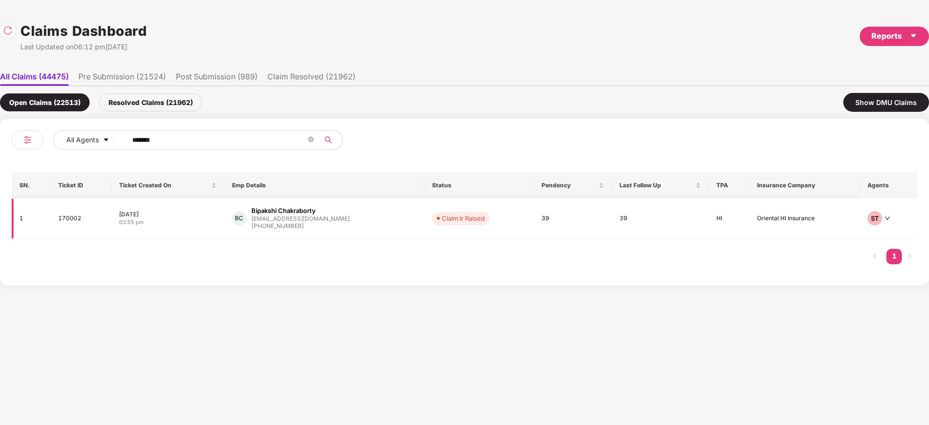
type input "******"
click at [347, 223] on div "BC Bipakshi Chakraborty bipakshi.c@xoxoday.com +918399040591" at bounding box center [324, 218] width 184 height 25
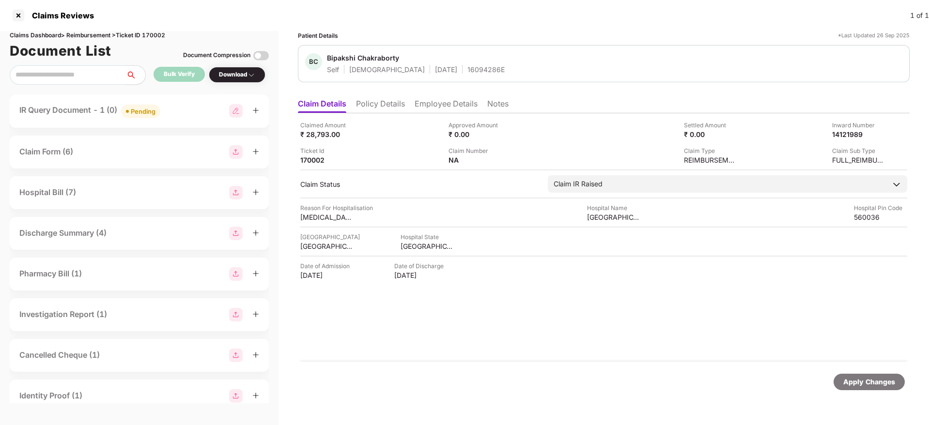
click at [568, 321] on div "Claimed Amount ₹ 28,793.00 Approved Amount ₹ 0.00 Settled Amount ₹ 0.00 Inward …" at bounding box center [603, 237] width 611 height 248
click at [259, 114] on div "IR Query Document - 1 (0) Pending" at bounding box center [139, 110] width 259 height 33
click at [256, 111] on icon "plus" at bounding box center [255, 110] width 7 height 7
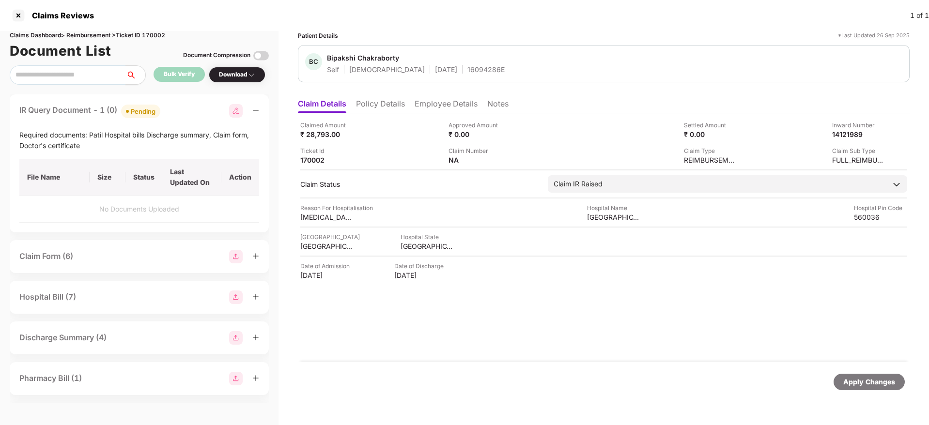
click at [482, 330] on div "Claimed Amount ₹ 28,793.00 Approved Amount ₹ 0.00 Settled Amount ₹ 0.00 Inward …" at bounding box center [603, 237] width 611 height 248
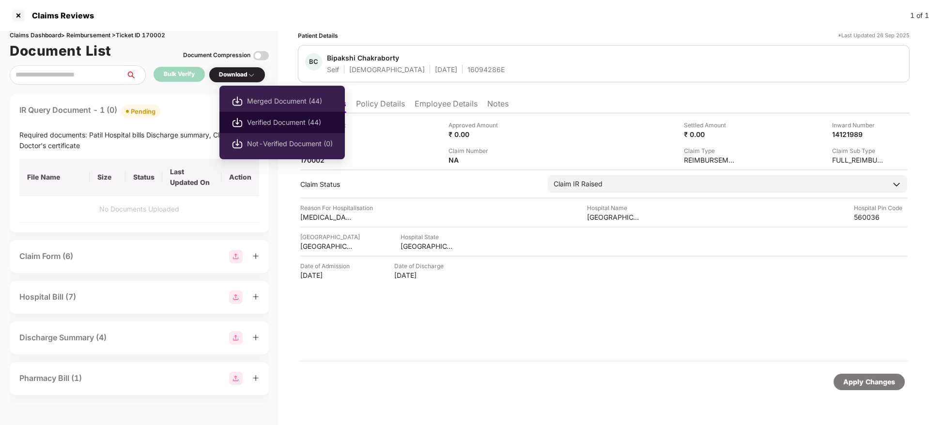
click at [287, 123] on span "Verified Document (44)" at bounding box center [290, 122] width 86 height 11
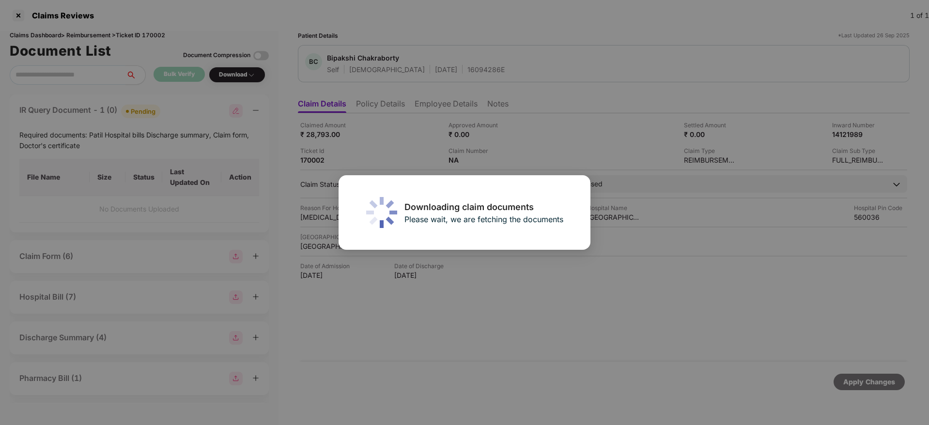
click at [629, 30] on div "Downloading claim documents Please wait, we are fetching the documents" at bounding box center [464, 212] width 929 height 425
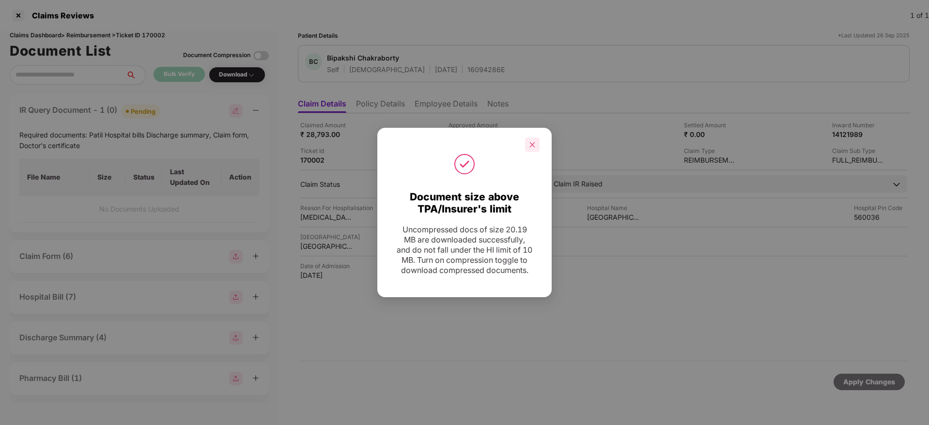
click at [533, 141] on icon "close" at bounding box center [532, 144] width 7 height 7
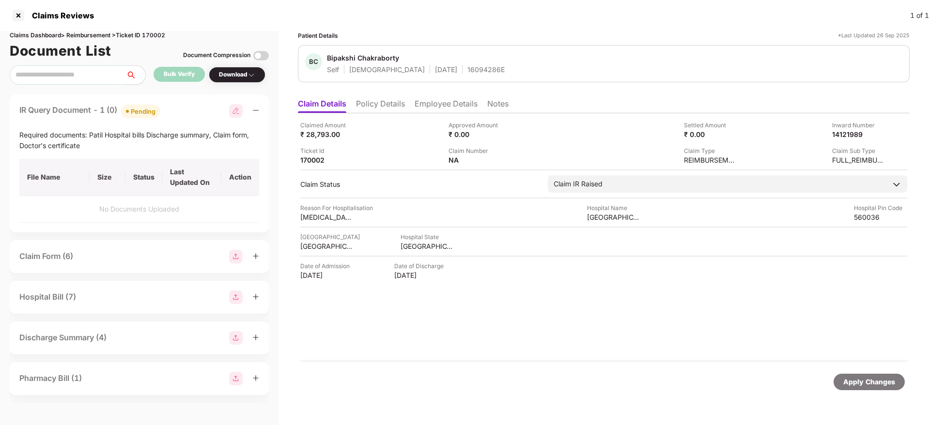
click at [603, 303] on div "Claimed Amount ₹ 28,793.00 Approved Amount ₹ 0.00 Settled Amount ₹ 0.00 Inward …" at bounding box center [603, 237] width 611 height 248
click at [454, 104] on li "Employee Details" at bounding box center [445, 106] width 63 height 14
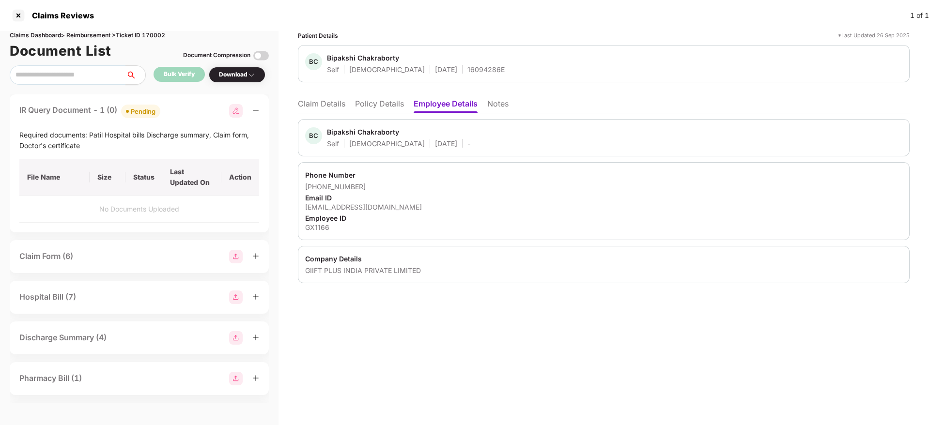
click at [478, 324] on div "Patient Details *Last Updated 26 Sep 2025 BC Bipakshi Chakraborty Self Female 1…" at bounding box center [603, 228] width 650 height 394
click at [391, 110] on li "Policy Details" at bounding box center [379, 106] width 49 height 14
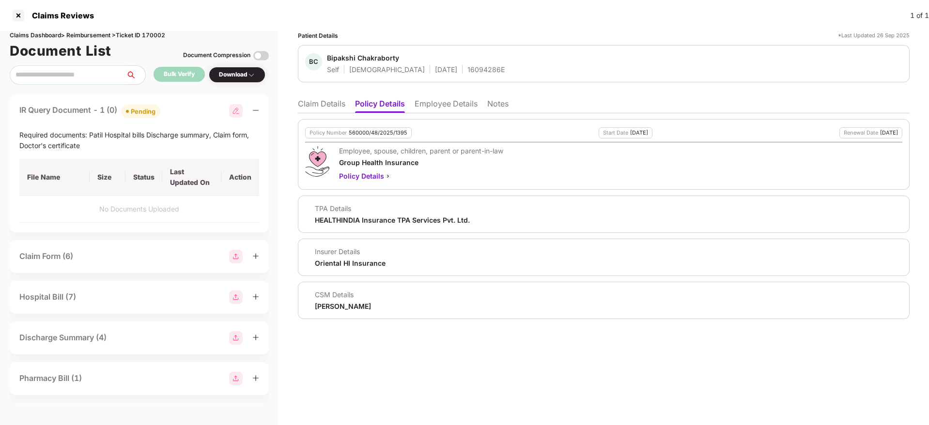
click at [436, 104] on li "Employee Details" at bounding box center [445, 106] width 63 height 14
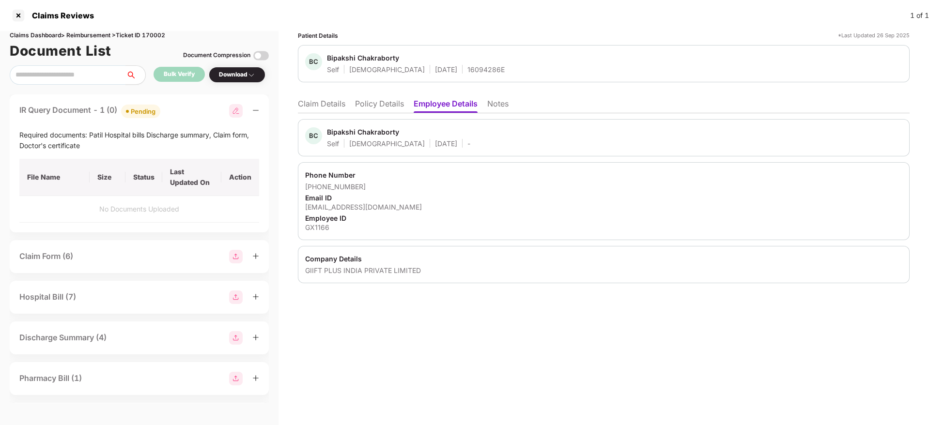
click at [413, 298] on div "Patient Details *Last Updated 26 Sep 2025 BC Bipakshi Chakraborty Self Female 1…" at bounding box center [603, 228] width 650 height 394
click at [329, 103] on li "Claim Details" at bounding box center [321, 106] width 47 height 14
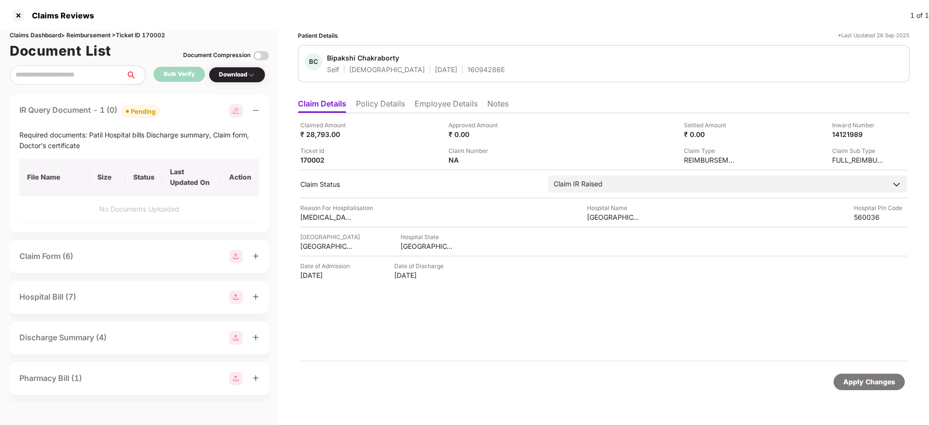
click at [485, 327] on div "Claimed Amount ₹ 28,793.00 Approved Amount ₹ 0.00 Settled Amount ₹ 0.00 Inward …" at bounding box center [603, 237] width 611 height 248
click at [427, 101] on li "Employee Details" at bounding box center [445, 106] width 63 height 14
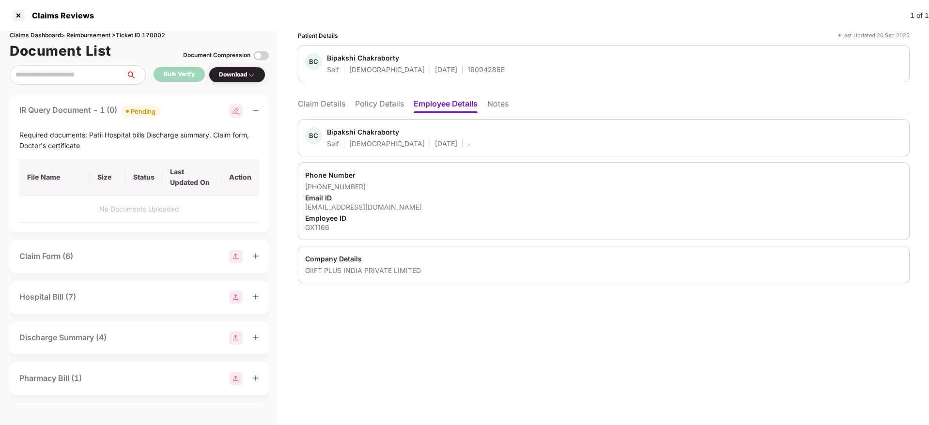
click at [484, 317] on div "Patient Details *Last Updated 26 Sep 2025 BC Bipakshi Chakraborty Self Female 1…" at bounding box center [603, 228] width 650 height 394
click at [412, 197] on div "Email ID" at bounding box center [603, 197] width 597 height 9
click at [489, 351] on div "Patient Details *Last Updated 26 Sep 2025 BC Bipakshi Chakraborty Self Female 1…" at bounding box center [603, 228] width 650 height 394
click at [317, 100] on li "Claim Details" at bounding box center [321, 106] width 47 height 14
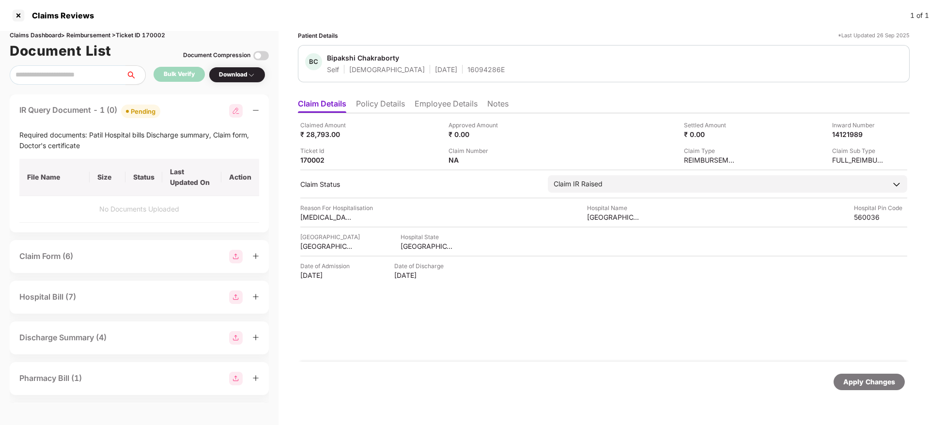
click at [527, 351] on div "Claimed Amount ₹ 28,793.00 Approved Amount ₹ 0.00 Settled Amount ₹ 0.00 Inward …" at bounding box center [603, 237] width 611 height 248
click at [430, 105] on li "Employee Details" at bounding box center [445, 106] width 63 height 14
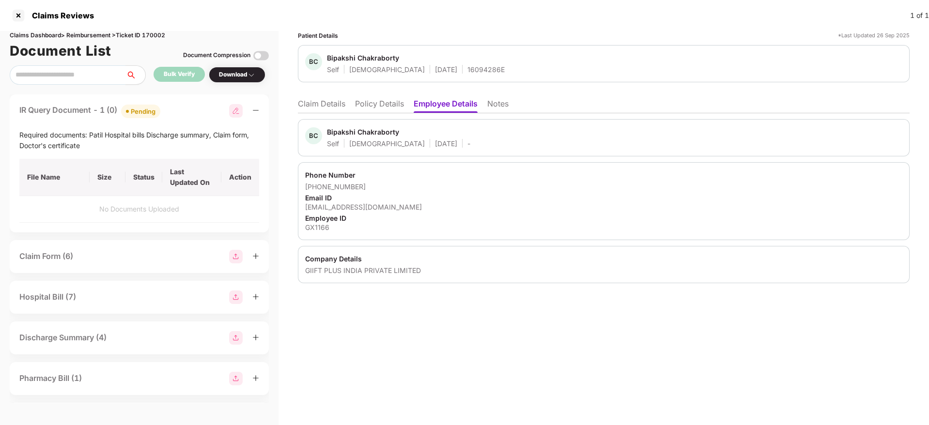
click at [340, 105] on li "Claim Details" at bounding box center [321, 106] width 47 height 14
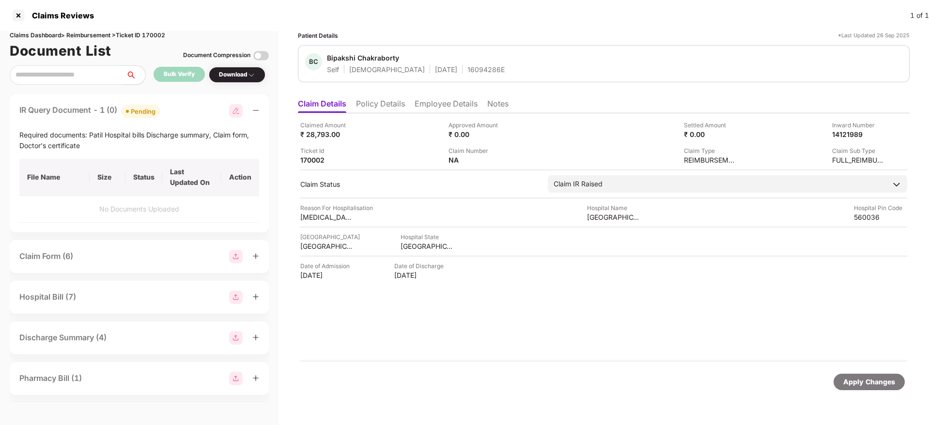
click at [527, 317] on div "Claimed Amount ₹ 28,793.00 Approved Amount ₹ 0.00 Settled Amount ₹ 0.00 Inward …" at bounding box center [603, 237] width 611 height 248
click at [582, 308] on div "Claimed Amount ₹ 28,793.00 Approved Amount ₹ 0.00 Settled Amount ₹ 0.00 Inward …" at bounding box center [603, 237] width 611 height 248
click at [451, 103] on li "Employee Details" at bounding box center [445, 106] width 63 height 14
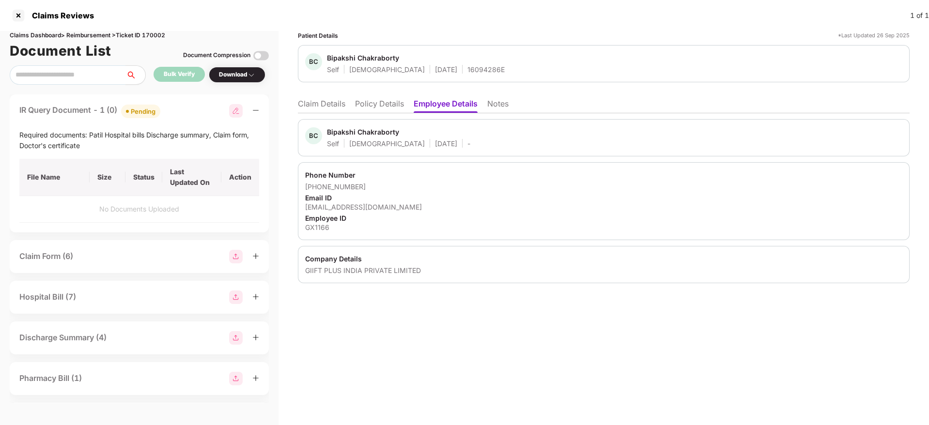
click at [476, 345] on div "Patient Details *Last Updated 26 Sep 2025 BC Bipakshi Chakraborty Self Female 1…" at bounding box center [603, 228] width 650 height 394
click at [503, 353] on div "Patient Details *Last Updated 26 Sep 2025 BC Bipakshi Chakraborty Self Female 1…" at bounding box center [603, 228] width 650 height 394
click at [511, 341] on div "Patient Details *Last Updated 26 Sep 2025 BC Bipakshi Chakraborty Self Female 1…" at bounding box center [603, 228] width 650 height 394
click at [330, 97] on ul "Claim Details Policy Details Employee Details Notes" at bounding box center [603, 103] width 611 height 19
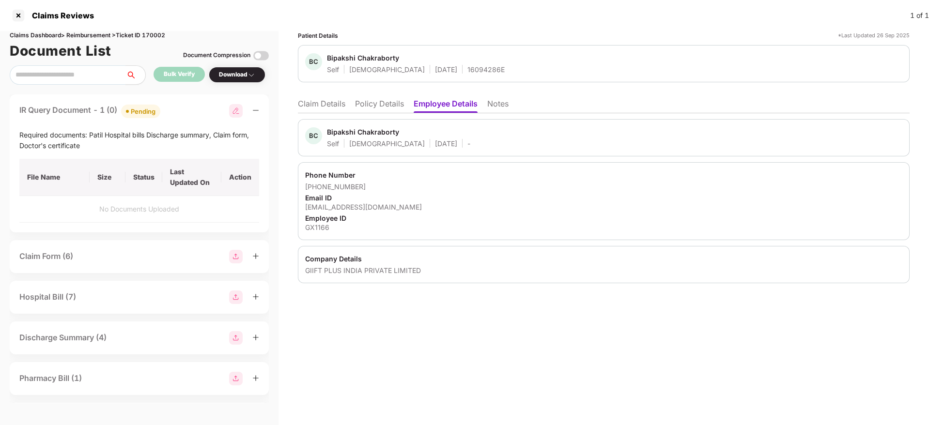
click at [330, 100] on li "Claim Details" at bounding box center [321, 106] width 47 height 14
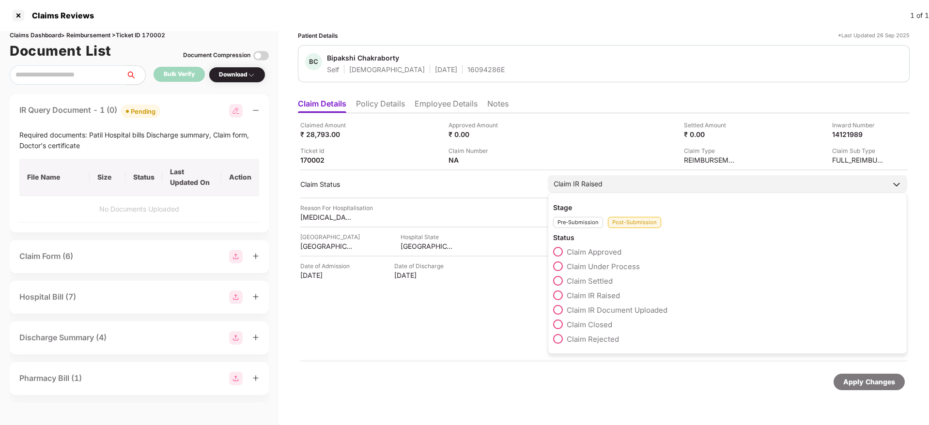
click at [596, 324] on span "Claim Closed" at bounding box center [589, 324] width 46 height 9
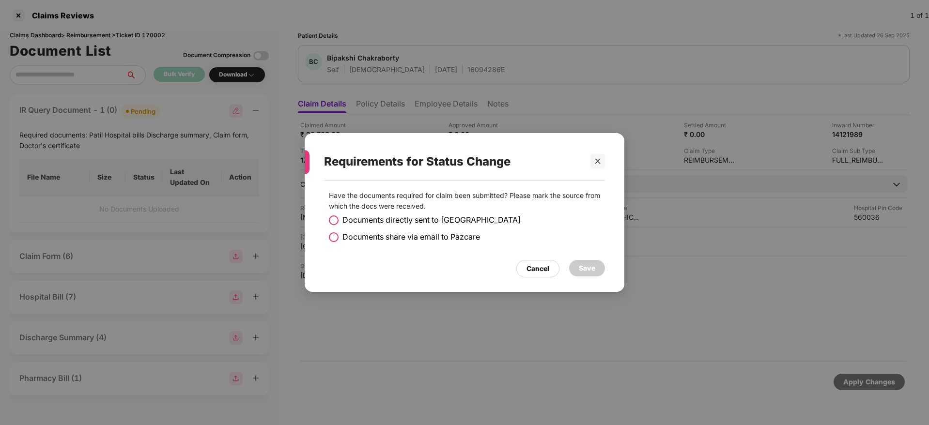
click at [409, 236] on span "Documents share via email to Pazcare" at bounding box center [410, 237] width 137 height 12
click at [599, 268] on div "Save" at bounding box center [587, 268] width 36 height 16
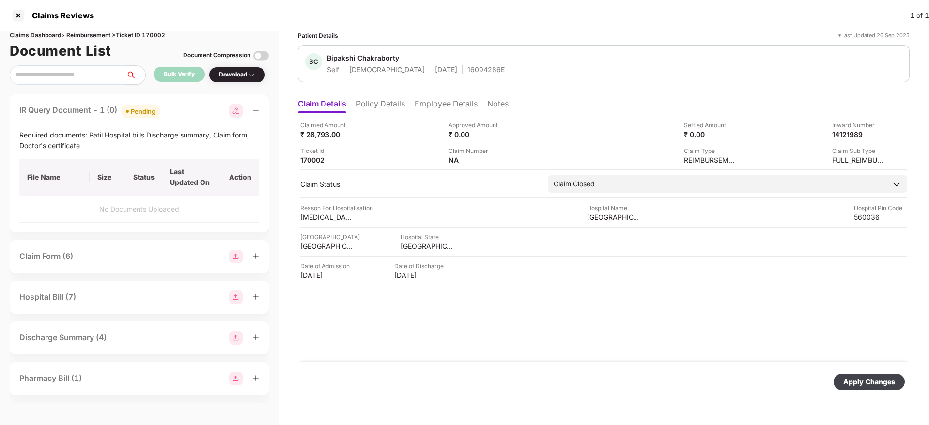
click at [886, 376] on div "Apply Changes" at bounding box center [868, 382] width 71 height 16
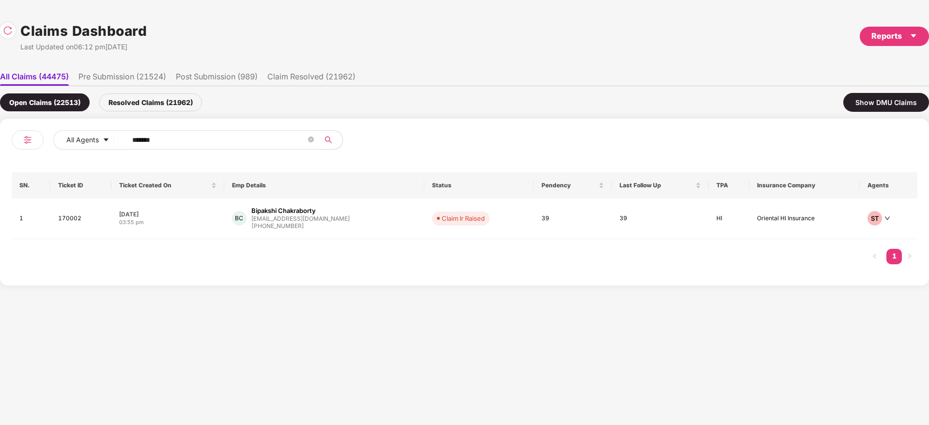
drag, startPoint x: 172, startPoint y: 136, endPoint x: 25, endPoint y: 137, distance: 147.7
click at [3, 137] on div "All Agents ****** SN. Ticket ID Ticket Created On Emp Details Status Pendency L…" at bounding box center [464, 202] width 929 height 167
paste input "text"
type input "******"
click at [349, 229] on div "GM Genu Mathew genu@krones.in +919845691994" at bounding box center [321, 218] width 183 height 25
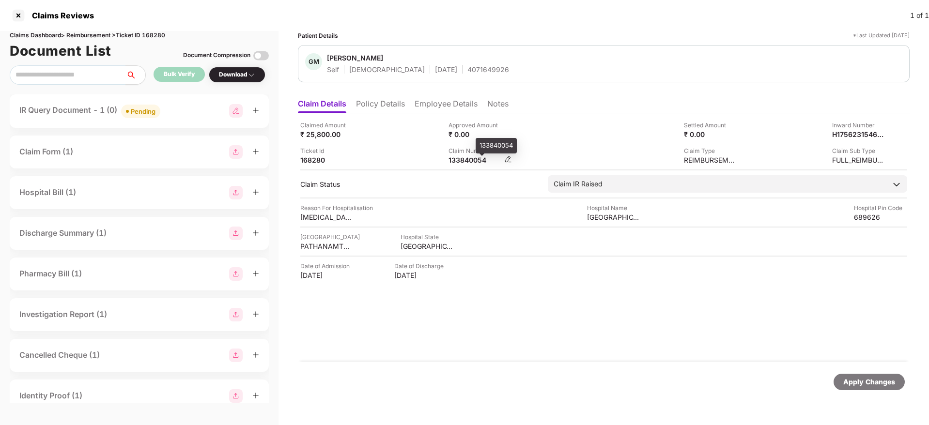
click at [467, 158] on div "133840054" at bounding box center [474, 159] width 53 height 9
click at [257, 113] on icon "plus" at bounding box center [255, 110] width 7 height 7
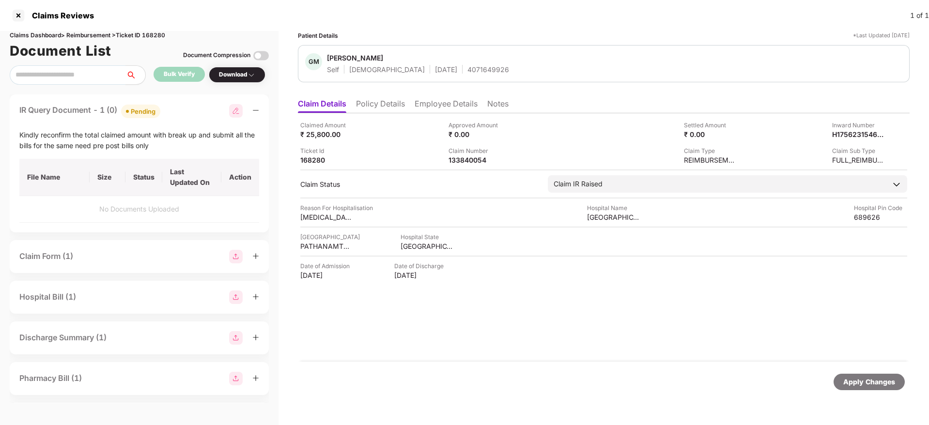
click at [256, 112] on icon "minus" at bounding box center [255, 110] width 7 height 7
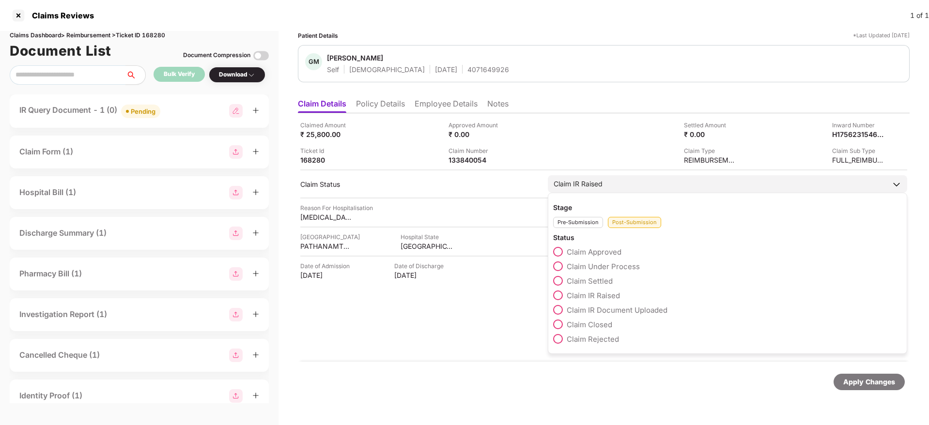
click at [592, 296] on span "Claim IR Raised" at bounding box center [592, 295] width 53 height 9
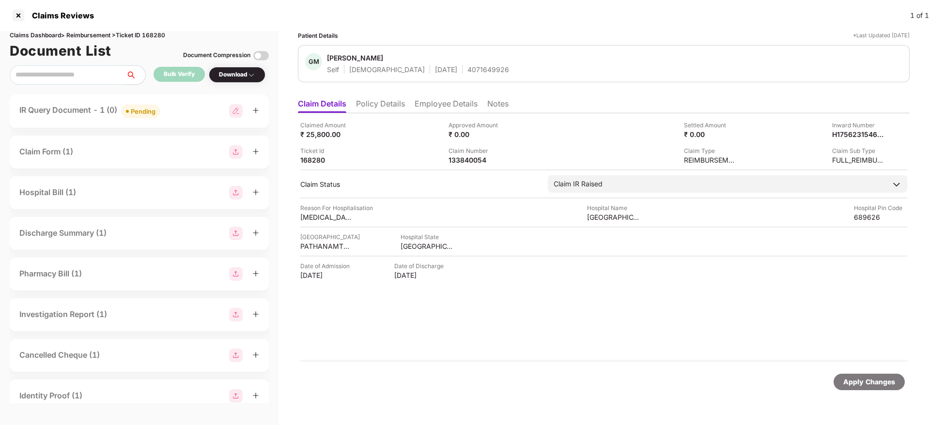
click at [531, 319] on div "Claimed Amount ₹ 25,800.00 Approved Amount ₹ 0.00 Settled Amount ₹ 0.00 Inward …" at bounding box center [603, 237] width 611 height 248
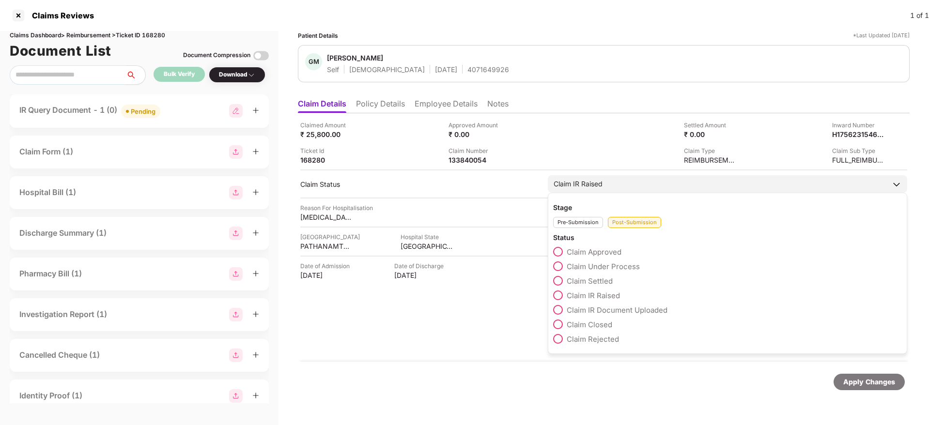
click at [622, 267] on span "Claim Under Process" at bounding box center [602, 266] width 73 height 9
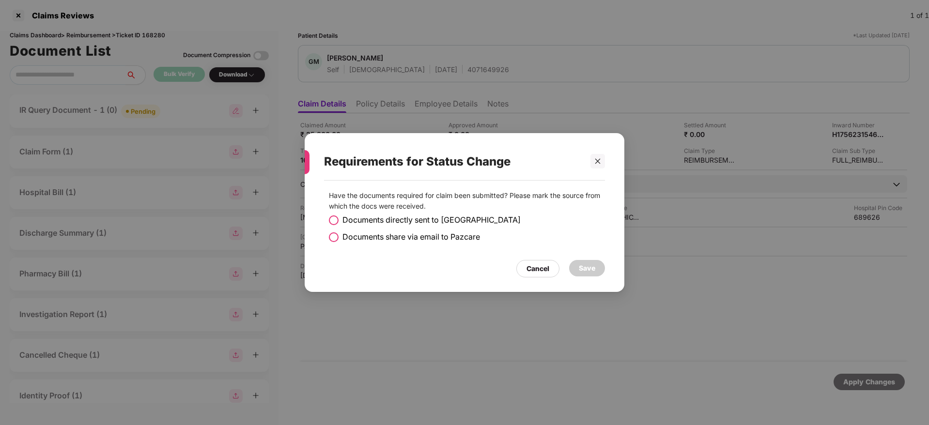
click at [434, 240] on span "Documents share via email to Pazcare" at bounding box center [410, 237] width 137 height 12
click at [440, 217] on span "Documents directly sent to [GEOGRAPHIC_DATA]" at bounding box center [431, 220] width 178 height 12
click at [583, 265] on div "Save" at bounding box center [587, 268] width 16 height 11
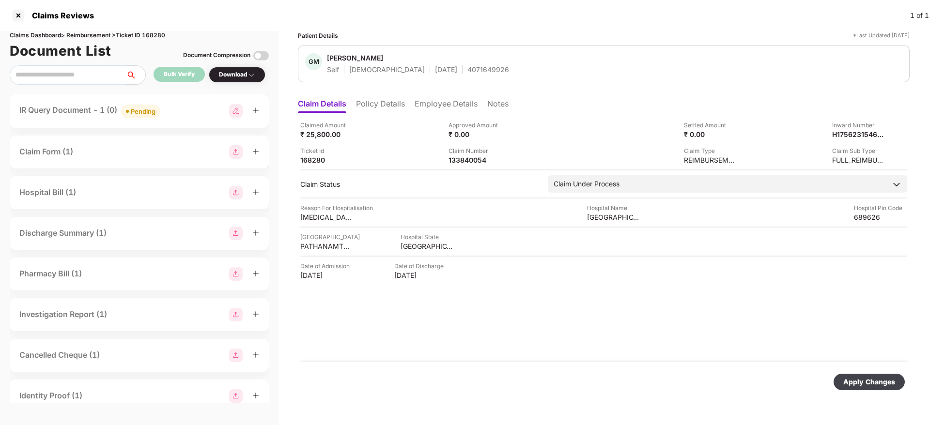
click at [879, 382] on div "Apply Changes" at bounding box center [869, 382] width 52 height 11
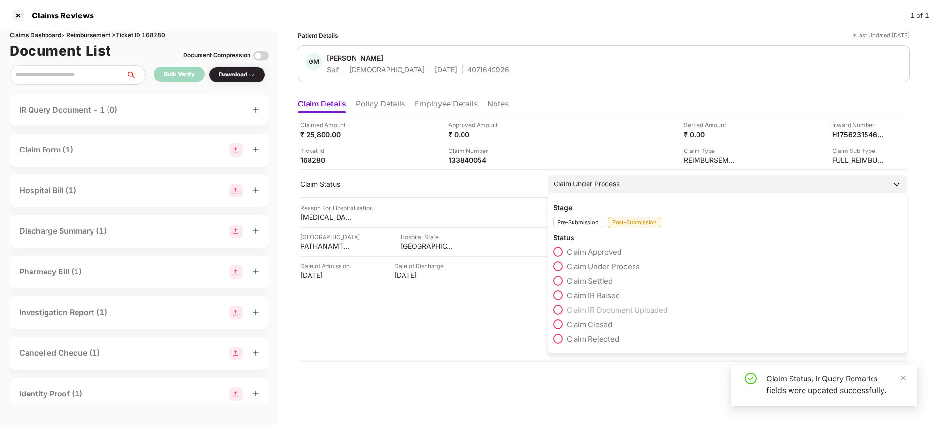
click at [603, 295] on span "Claim IR Raised" at bounding box center [592, 295] width 53 height 9
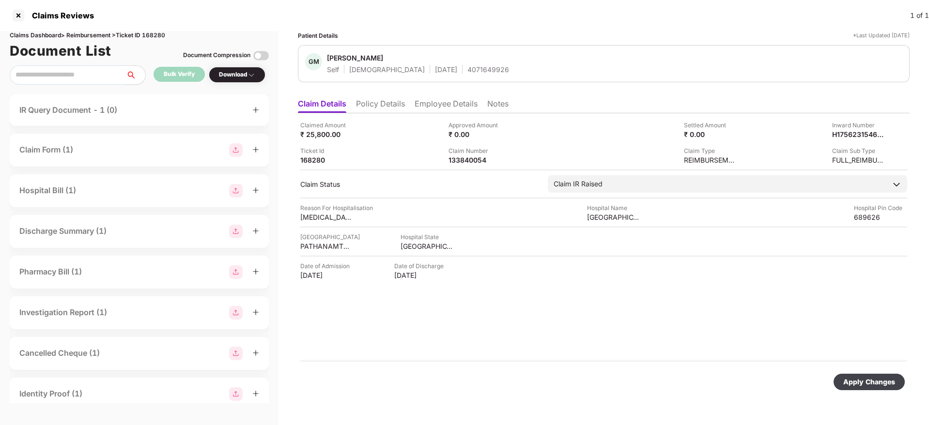
click at [858, 379] on div "Apply Changes" at bounding box center [869, 382] width 52 height 11
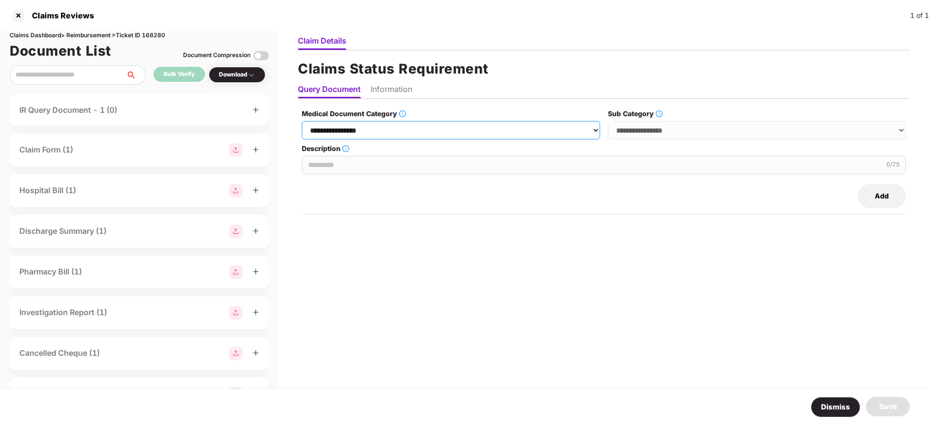
click at [401, 130] on select "**********" at bounding box center [451, 130] width 298 height 18
select select "**********"
click at [302, 121] on select "**********" at bounding box center [451, 130] width 298 height 18
click at [661, 127] on select "**********" at bounding box center [757, 130] width 298 height 18
select select "**********"
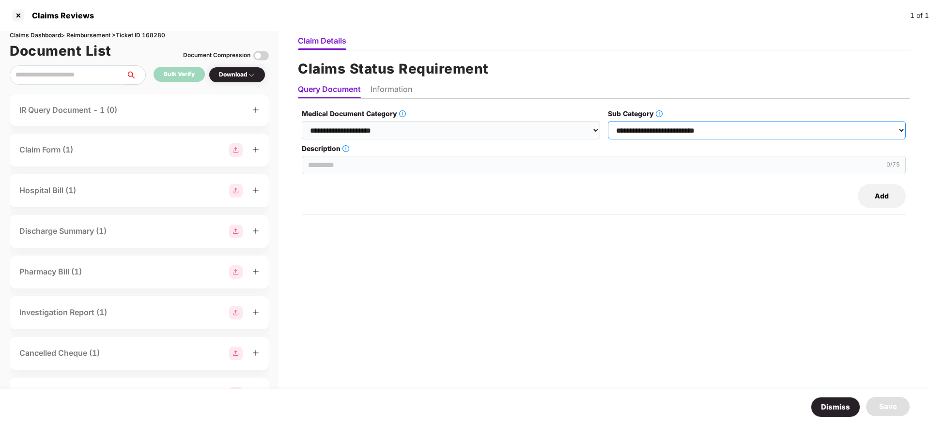
click at [608, 121] on select "**********" at bounding box center [757, 130] width 298 height 18
click at [397, 167] on input "Description" at bounding box center [604, 165] width 604 height 18
click at [404, 166] on input "Description" at bounding box center [604, 165] width 604 height 18
click at [397, 191] on div "Add" at bounding box center [604, 196] width 604 height 24
click at [442, 160] on input "**********" at bounding box center [604, 165] width 604 height 18
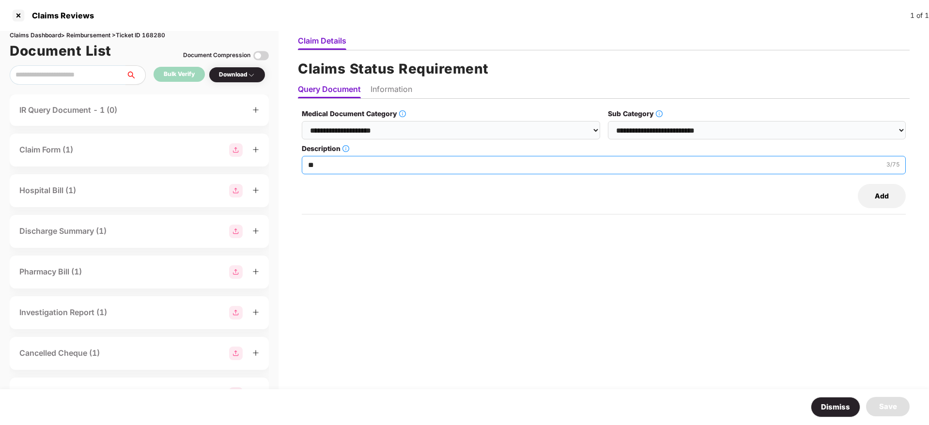
type input "*"
click at [392, 164] on input "Description" at bounding box center [604, 165] width 604 height 18
drag, startPoint x: 461, startPoint y: 165, endPoint x: 1, endPoint y: 166, distance: 459.4
click at [0, 166] on div "**********" at bounding box center [464, 228] width 929 height 394
click at [478, 170] on input "**********" at bounding box center [604, 165] width 604 height 18
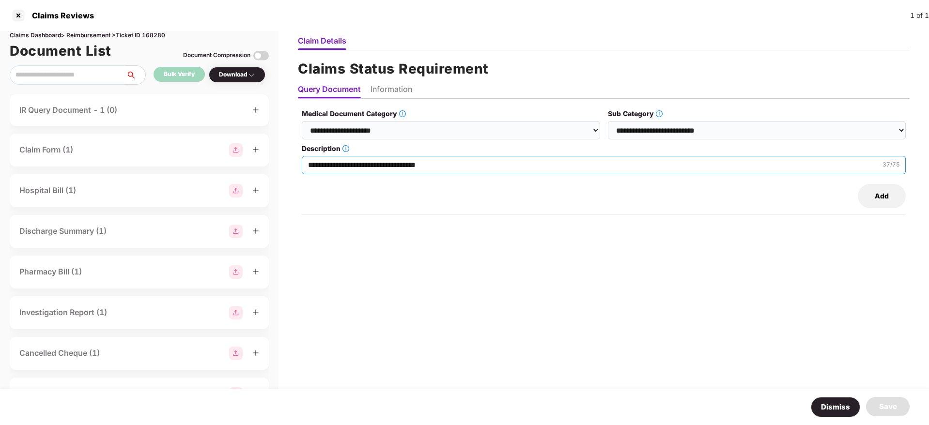
drag, startPoint x: 481, startPoint y: 164, endPoint x: 0, endPoint y: 208, distance: 482.8
click at [0, 207] on div "**********" at bounding box center [464, 228] width 929 height 394
paste input "**********"
type input "**********"
click at [390, 91] on li "Information" at bounding box center [391, 91] width 42 height 14
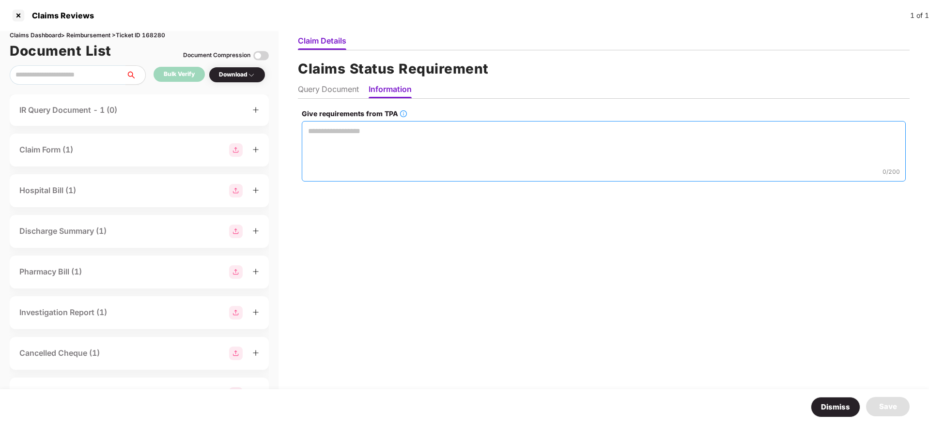
click at [426, 151] on textarea "Give requirements from TPA" at bounding box center [604, 151] width 604 height 61
paste textarea "**********"
type textarea "**********"
click at [898, 409] on div "Save" at bounding box center [888, 406] width 44 height 19
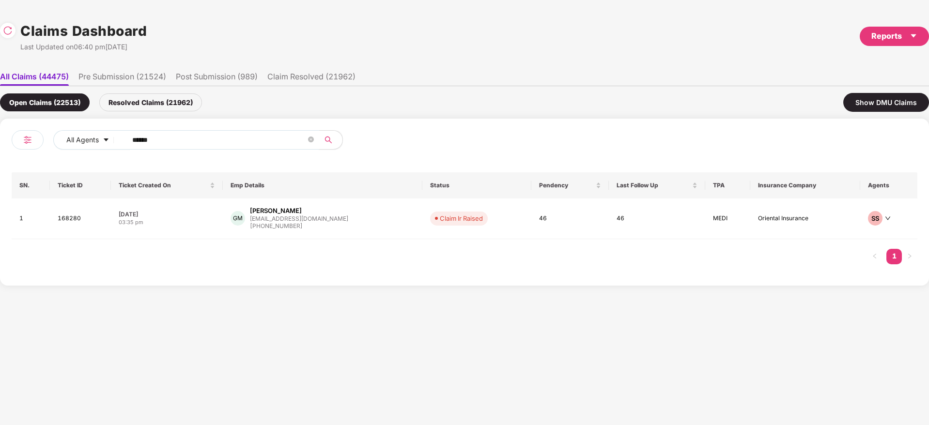
drag, startPoint x: 174, startPoint y: 139, endPoint x: 0, endPoint y: 173, distance: 177.2
click at [0, 173] on div "All Agents ****** SN. Ticket ID Ticket Created On Emp Details Status Pendency L…" at bounding box center [464, 202] width 929 height 167
paste input "text"
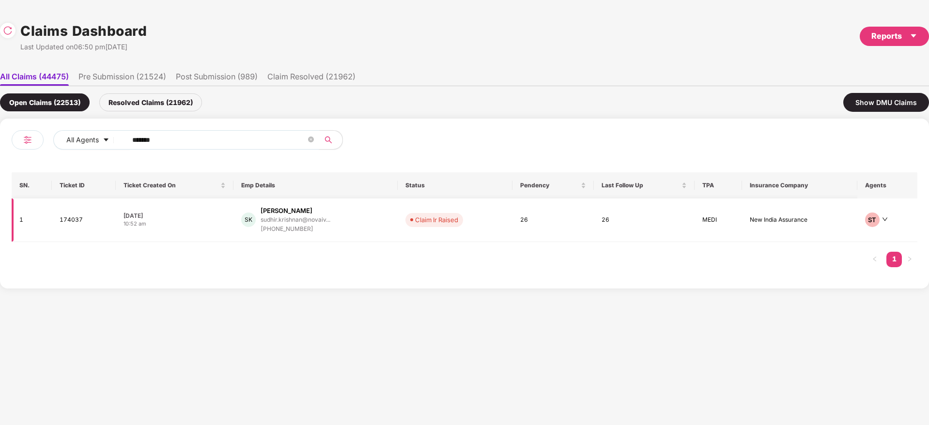
type input "******"
click at [347, 223] on div "SK Sudhir Krishnan sudhir.krishnan@novaiv... +919048849009" at bounding box center [315, 220] width 149 height 28
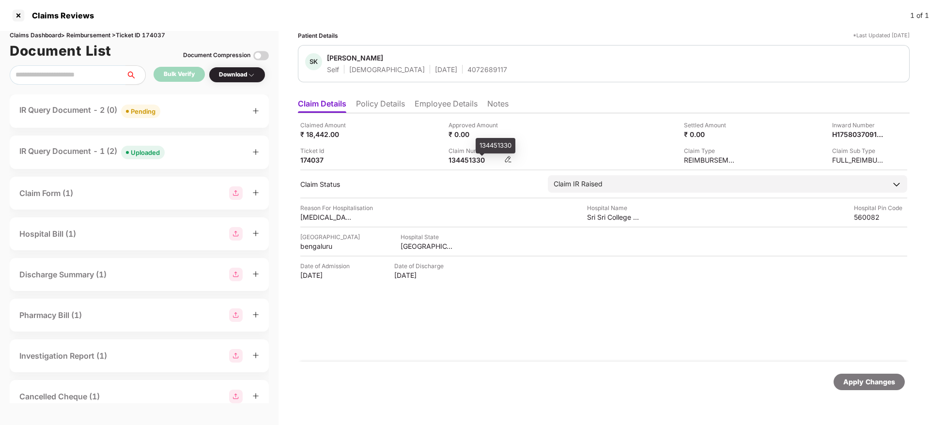
click at [464, 162] on div "134451330" at bounding box center [474, 159] width 53 height 9
click at [461, 350] on div "Claimed Amount ₹ 18,442.00 Approved Amount ₹ 0.00 Settled Amount ₹ 0.00 Inward …" at bounding box center [603, 237] width 611 height 248
click at [253, 108] on icon "plus" at bounding box center [255, 110] width 7 height 7
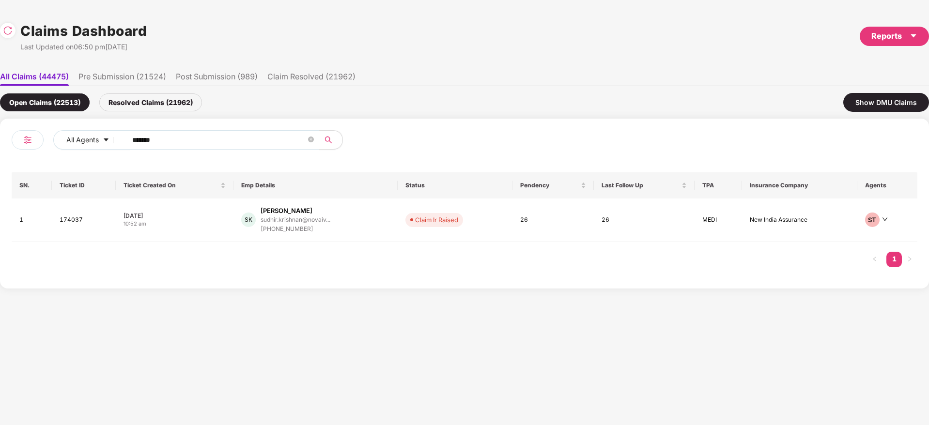
drag, startPoint x: 217, startPoint y: 141, endPoint x: 0, endPoint y: 146, distance: 217.4
click at [0, 146] on div "All Agents ****** SN. Ticket ID Ticket Created On Emp Details Status Pendency L…" at bounding box center [464, 204] width 929 height 170
paste input "text"
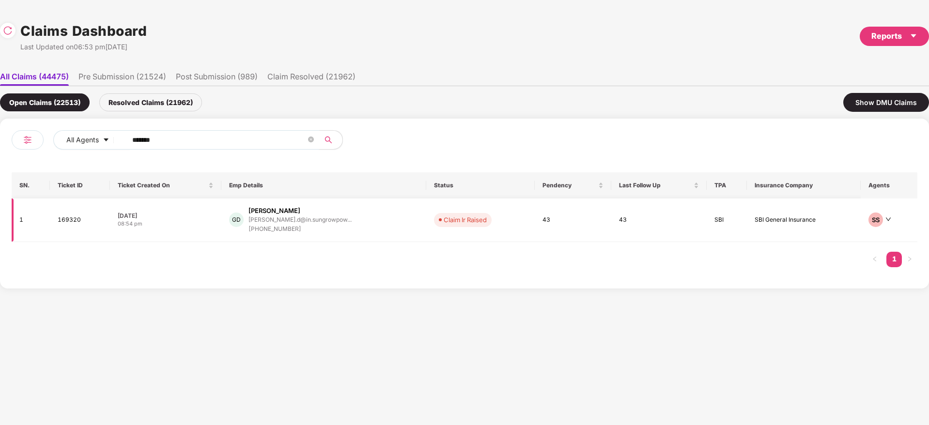
type input "******"
click at [362, 224] on div "GD Gopika Devadas gopika.d@in.sungrowpow... +918848215128" at bounding box center [323, 220] width 189 height 28
drag, startPoint x: 190, startPoint y: 136, endPoint x: 0, endPoint y: 173, distance: 193.5
click at [0, 173] on div "All Agents ****** SN. Ticket ID Ticket Created On Emp Details Status Pendency L…" at bounding box center [464, 204] width 929 height 170
click at [354, 235] on td "GD Gopika Devadas gopika.d@in.sungrowpow... +918848215128" at bounding box center [323, 220] width 205 height 44
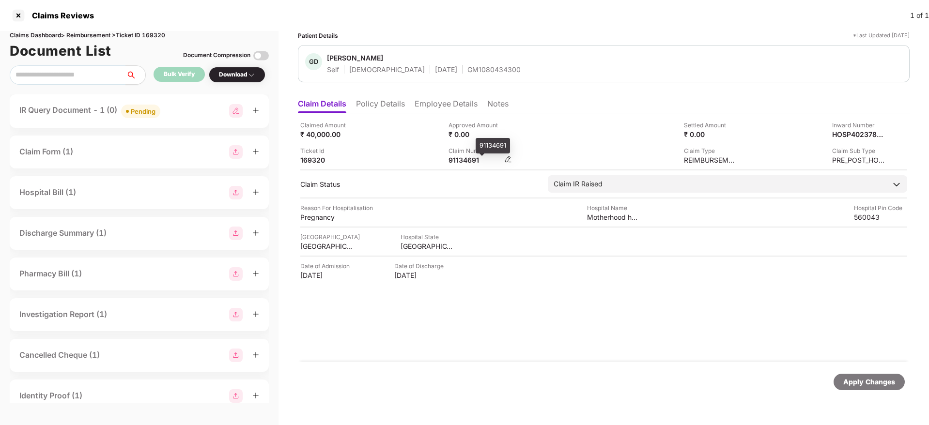
click at [470, 162] on div "91134691" at bounding box center [474, 159] width 53 height 9
click at [256, 113] on icon "plus" at bounding box center [255, 110] width 7 height 7
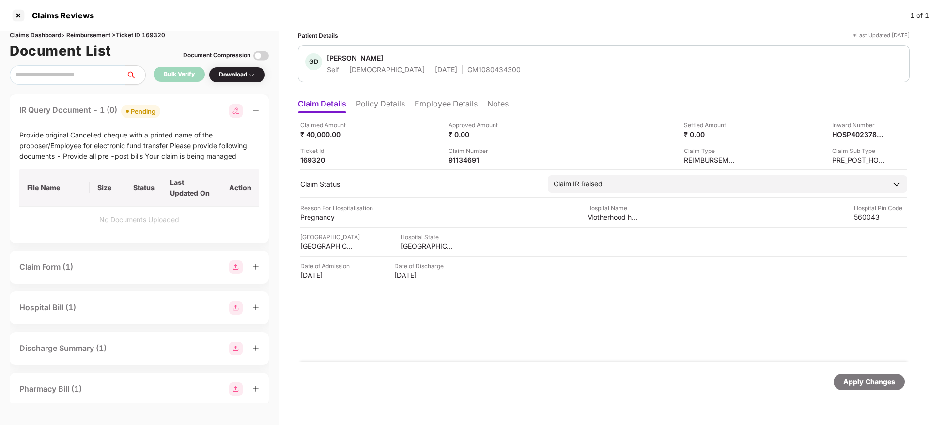
click at [542, 371] on div "Apply Changes" at bounding box center [603, 382] width 611 height 41
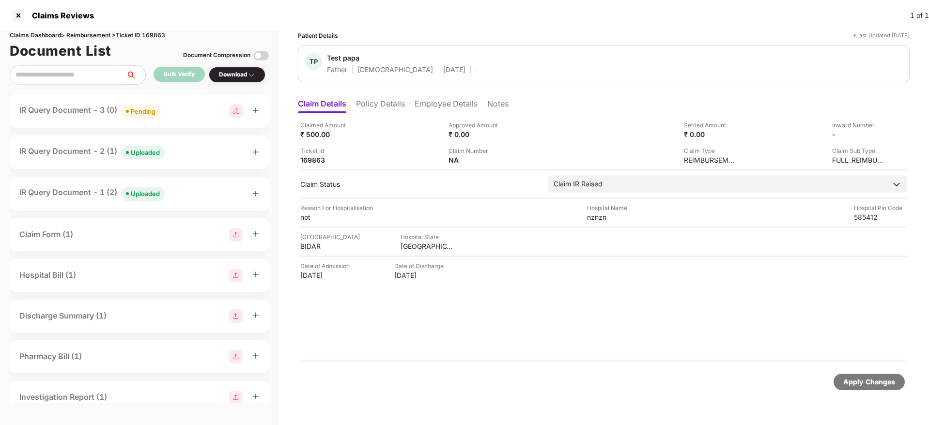
click at [254, 151] on icon "plus" at bounding box center [255, 152] width 7 height 7
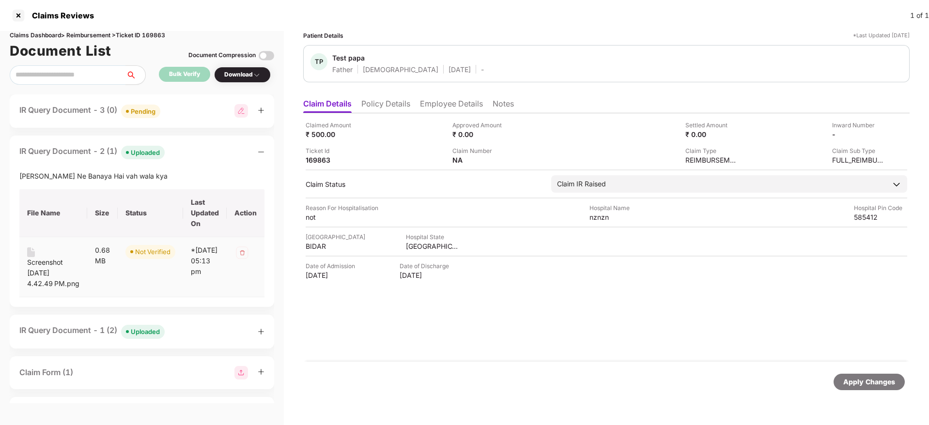
click at [44, 264] on div "Screenshot [DATE] 4.42.49 PM.png" at bounding box center [53, 273] width 52 height 32
click at [502, 335] on div "Claimed Amount ₹ 500.00 Approved Amount ₹ 0.00 Settled Amount ₹ 0.00 Inward Num…" at bounding box center [606, 237] width 606 height 248
click at [544, 337] on div "Claimed Amount ₹ 500.00 Approved Amount ₹ 0.00 Settled Amount ₹ 0.00 Inward Num…" at bounding box center [606, 237] width 606 height 248
click at [559, 343] on div "Claimed Amount ₹ 500.00 Approved Amount ₹ 0.00 Settled Amount ₹ 0.00 Inward Num…" at bounding box center [606, 237] width 606 height 248
click at [562, 355] on div "Claimed Amount ₹ 500.00 Approved Amount ₹ 0.00 Settled Amount ₹ 0.00 Inward Num…" at bounding box center [606, 237] width 606 height 248
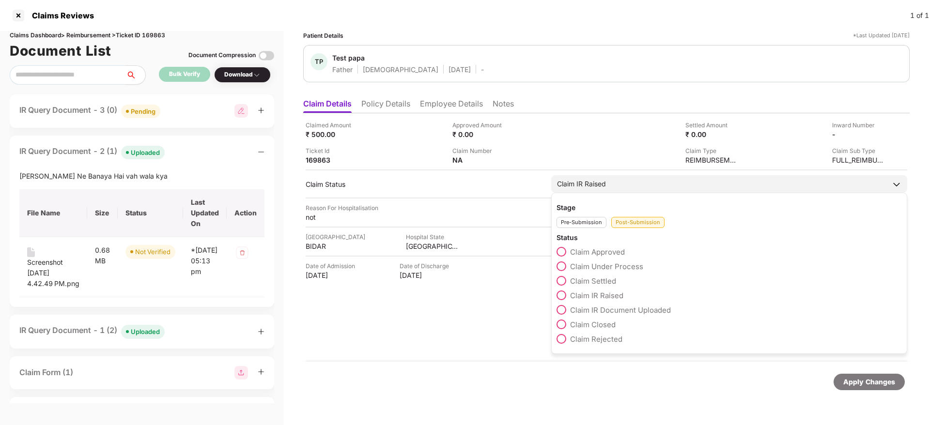
click at [601, 326] on span "Claim Closed" at bounding box center [593, 324] width 46 height 9
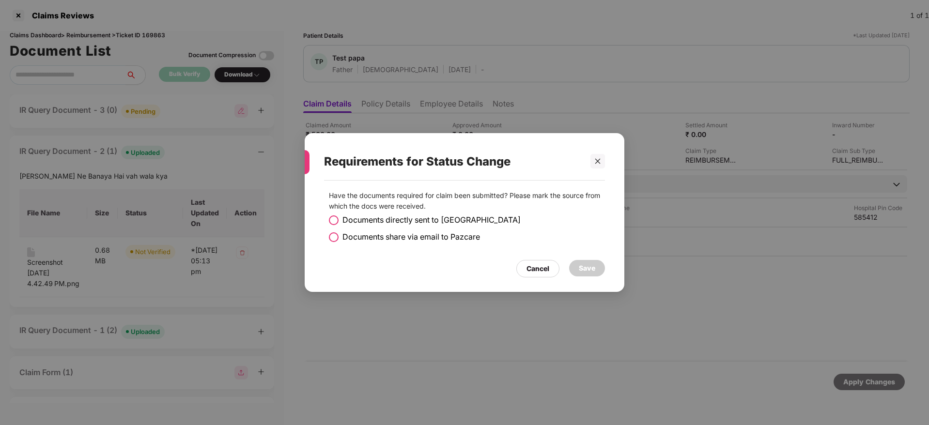
click at [387, 237] on span "Documents share via email to Pazcare" at bounding box center [410, 237] width 137 height 12
drag, startPoint x: 594, startPoint y: 268, endPoint x: 617, endPoint y: 269, distance: 23.2
click at [593, 268] on div "Save" at bounding box center [587, 268] width 16 height 11
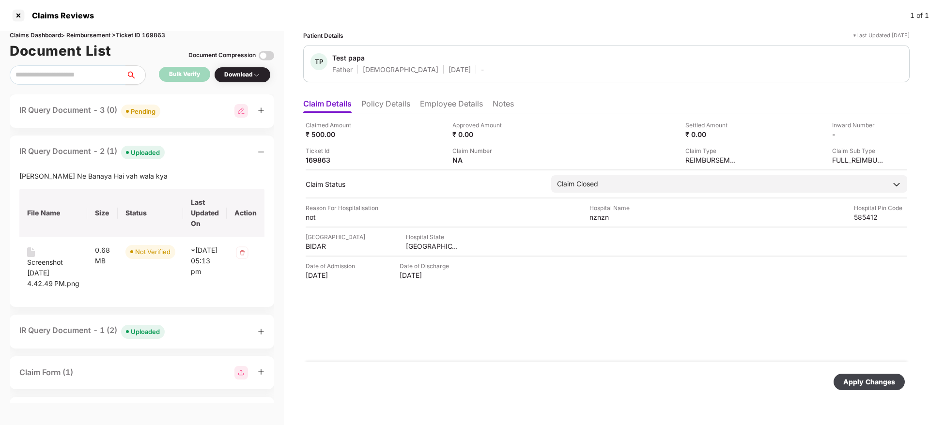
click at [877, 379] on div "Apply Changes" at bounding box center [869, 382] width 52 height 11
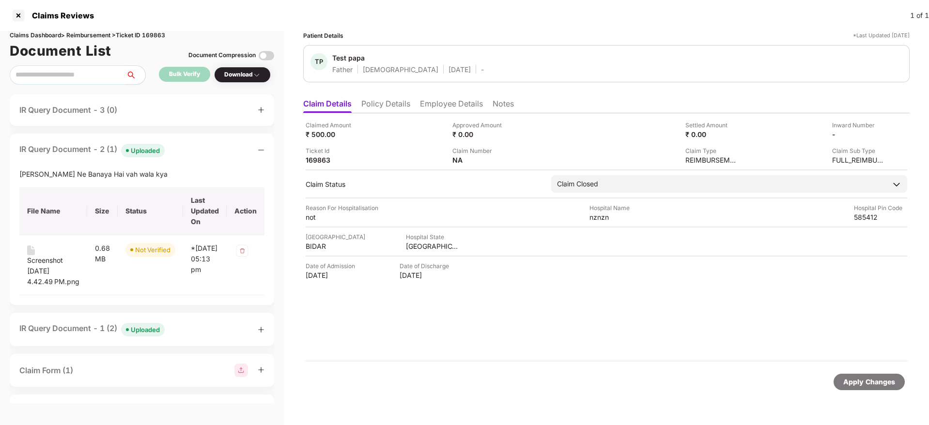
click at [876, 385] on div "Apply Changes" at bounding box center [869, 382] width 52 height 11
